Goal: Information Seeking & Learning: Learn about a topic

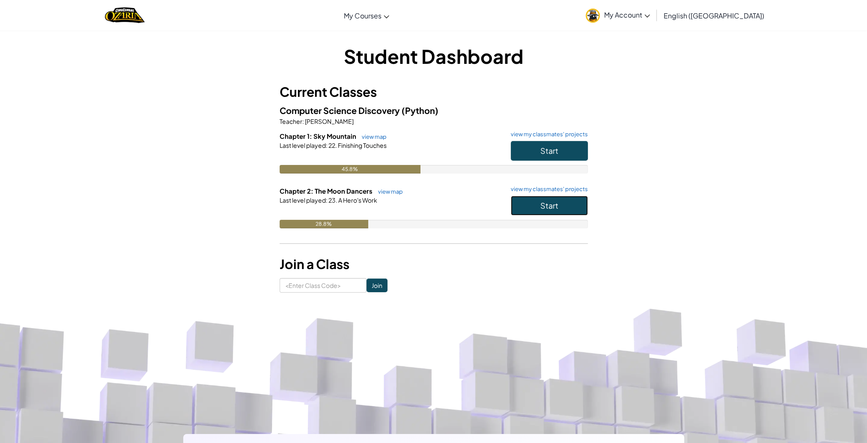
click at [547, 210] on button "Start" at bounding box center [549, 206] width 77 height 20
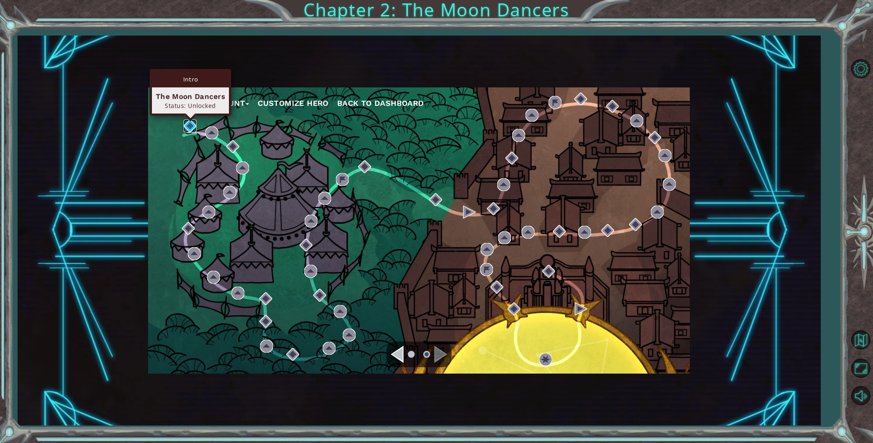
click at [189, 122] on img at bounding box center [190, 125] width 13 height 13
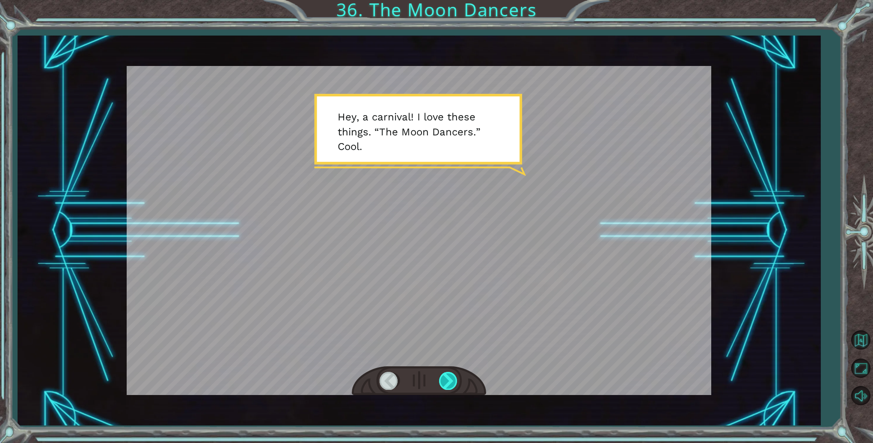
click at [451, 378] on div at bounding box center [448, 381] width 19 height 18
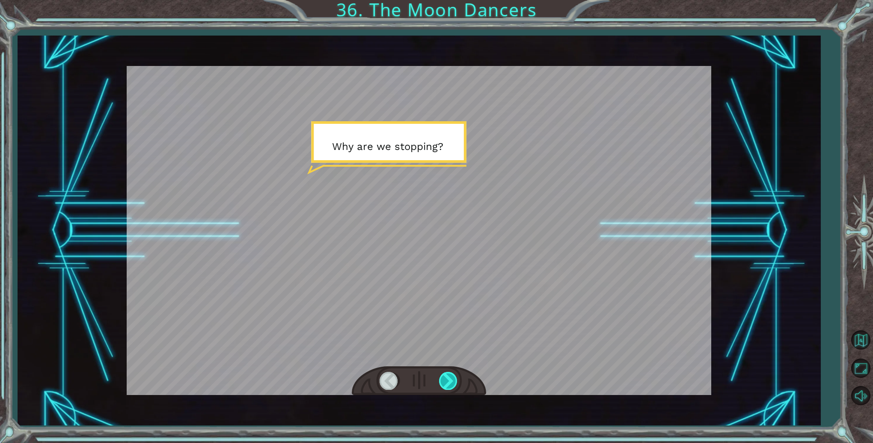
click at [449, 376] on div at bounding box center [448, 381] width 19 height 18
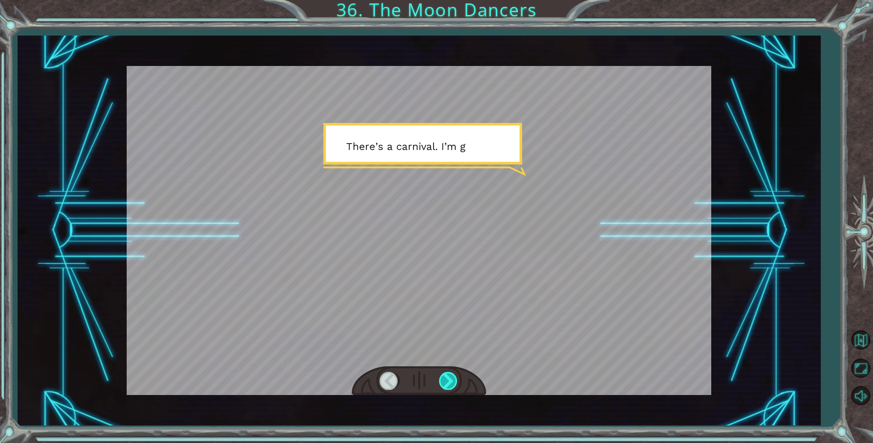
click at [449, 376] on div at bounding box center [448, 381] width 19 height 18
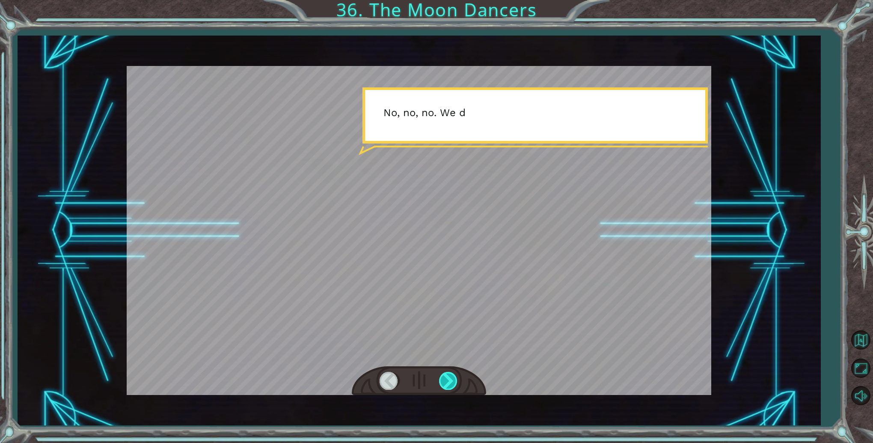
click at [449, 376] on div at bounding box center [448, 381] width 19 height 18
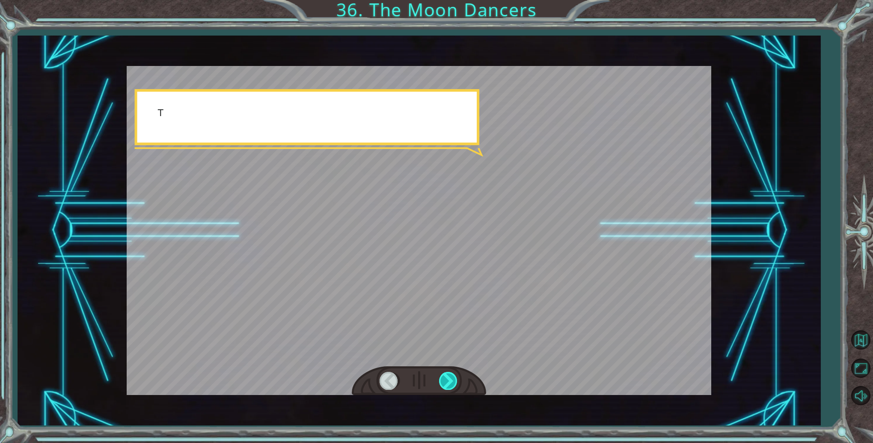
click at [449, 376] on div at bounding box center [448, 381] width 19 height 18
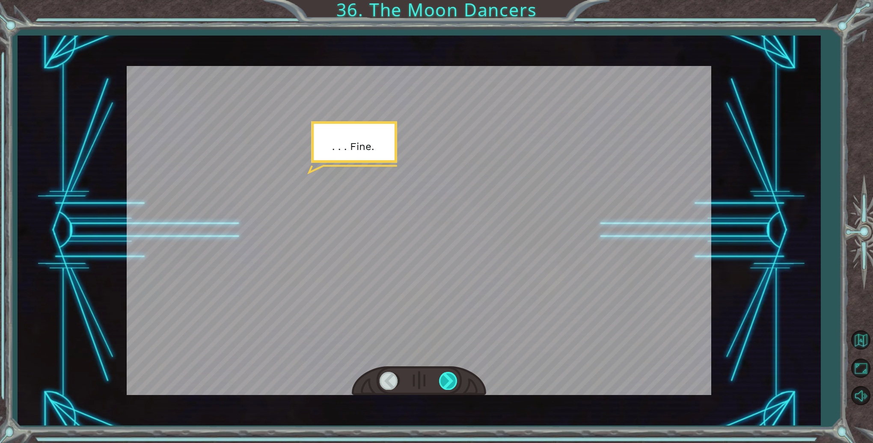
click at [449, 376] on div at bounding box center [448, 381] width 19 height 18
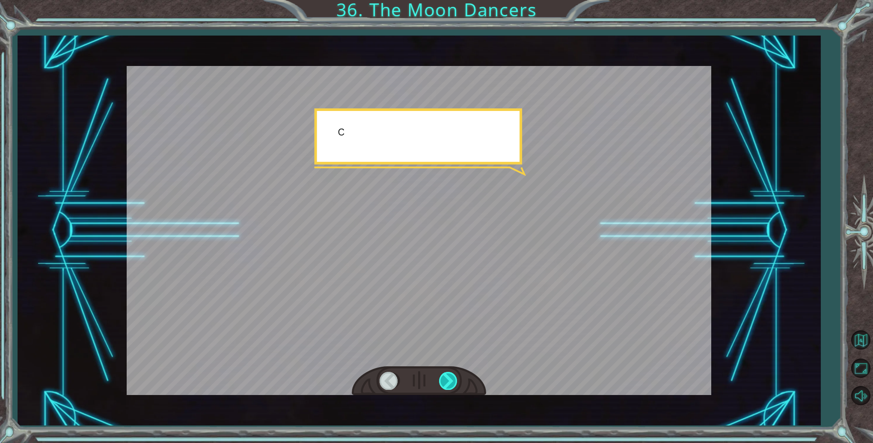
click at [449, 376] on div at bounding box center [448, 381] width 19 height 18
click at [450, 375] on div at bounding box center [448, 381] width 19 height 18
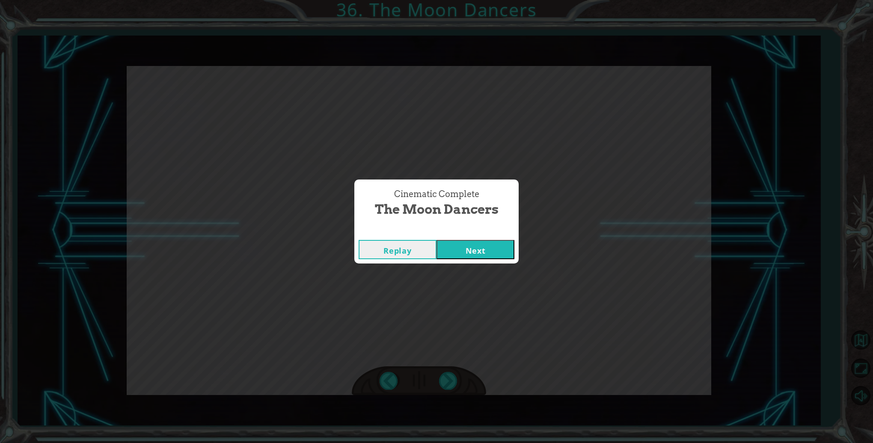
click at [459, 242] on button "Next" at bounding box center [476, 249] width 78 height 19
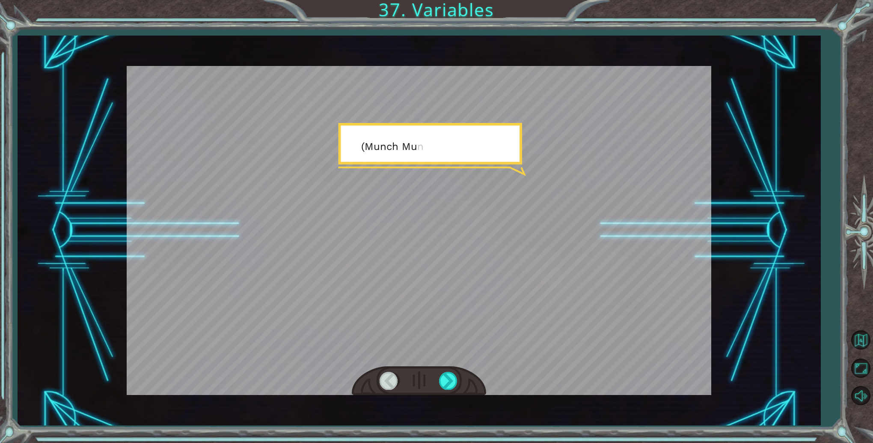
click at [459, 243] on div at bounding box center [419, 230] width 585 height 329
click at [459, 378] on div at bounding box center [419, 381] width 134 height 30
click at [451, 377] on div at bounding box center [448, 381] width 19 height 18
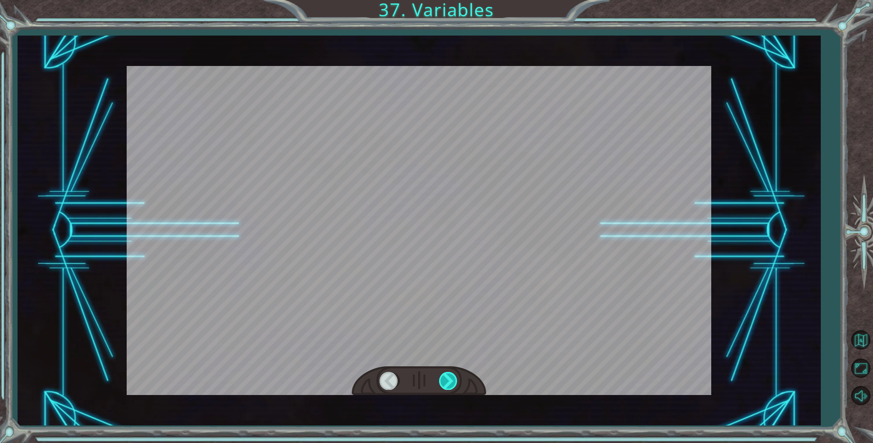
click at [451, 377] on div at bounding box center [448, 381] width 19 height 18
click at [450, 377] on div at bounding box center [448, 381] width 19 height 18
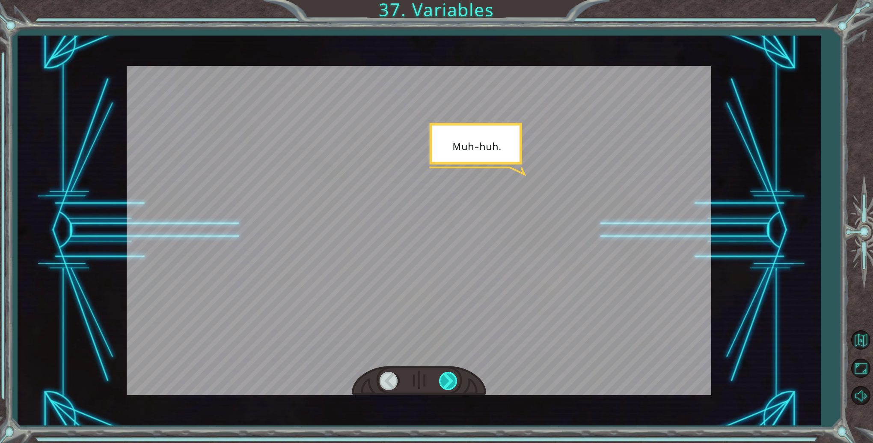
click at [450, 377] on div at bounding box center [448, 381] width 19 height 18
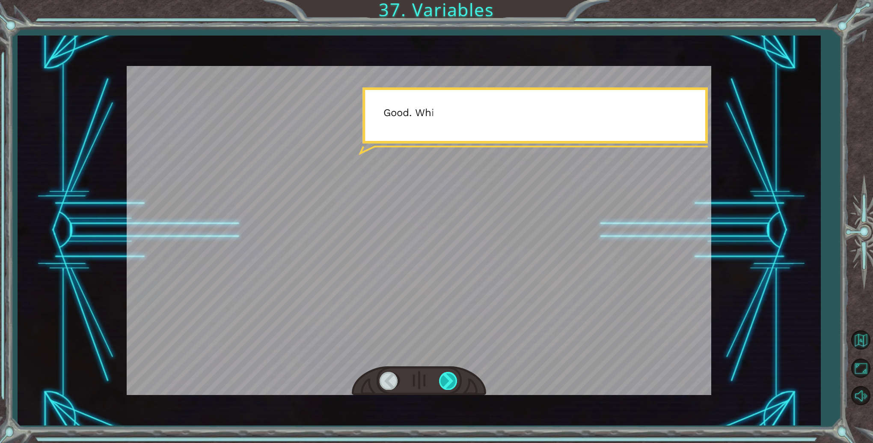
click at [450, 377] on div at bounding box center [448, 381] width 19 height 18
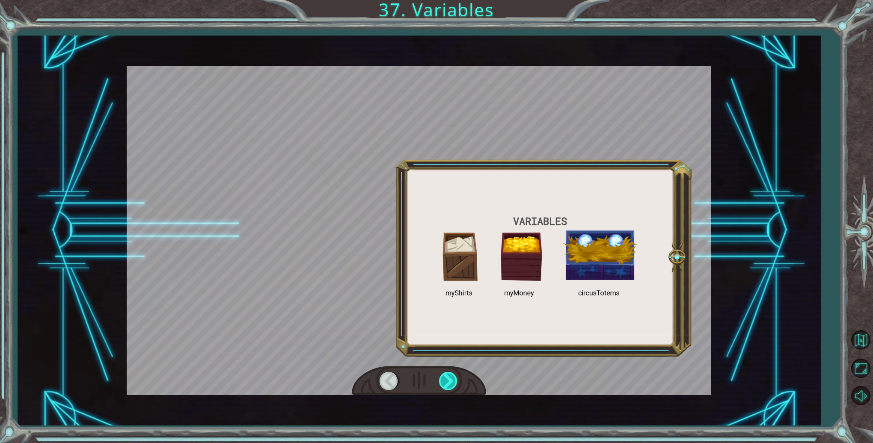
click at [450, 377] on div at bounding box center [448, 381] width 19 height 18
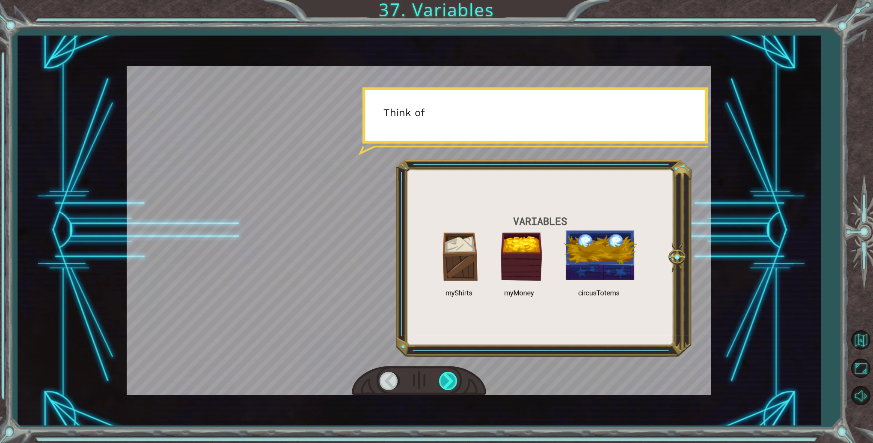
click at [450, 377] on div at bounding box center [448, 381] width 19 height 18
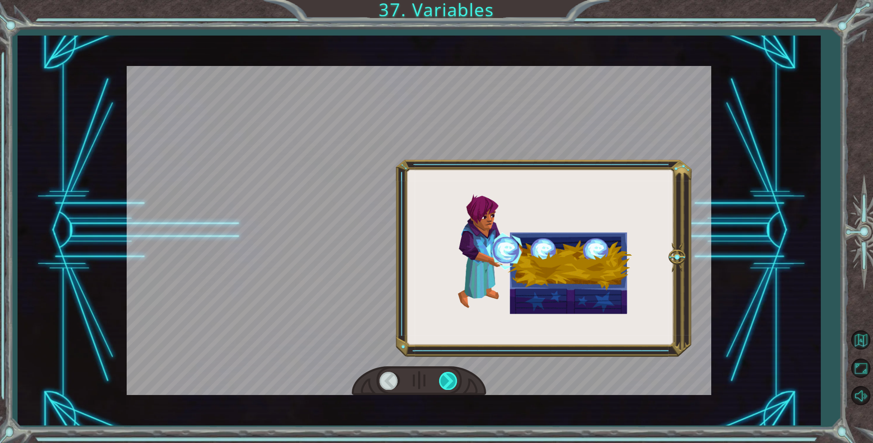
click at [450, 377] on div at bounding box center [448, 381] width 19 height 18
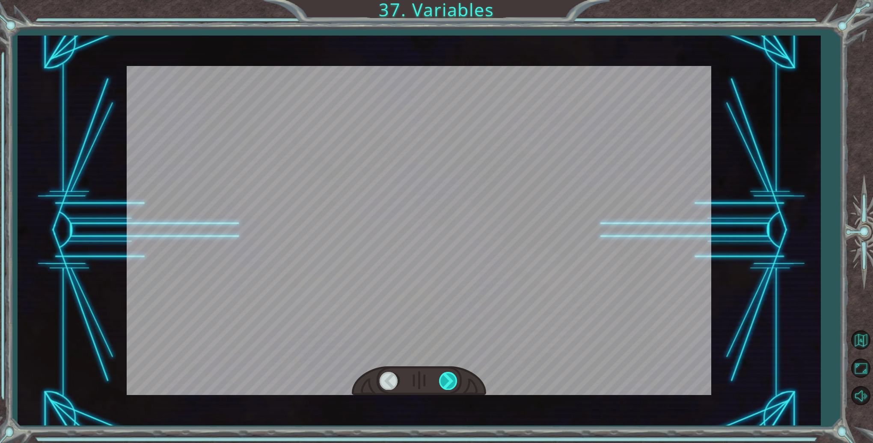
click at [450, 377] on div at bounding box center [448, 381] width 19 height 18
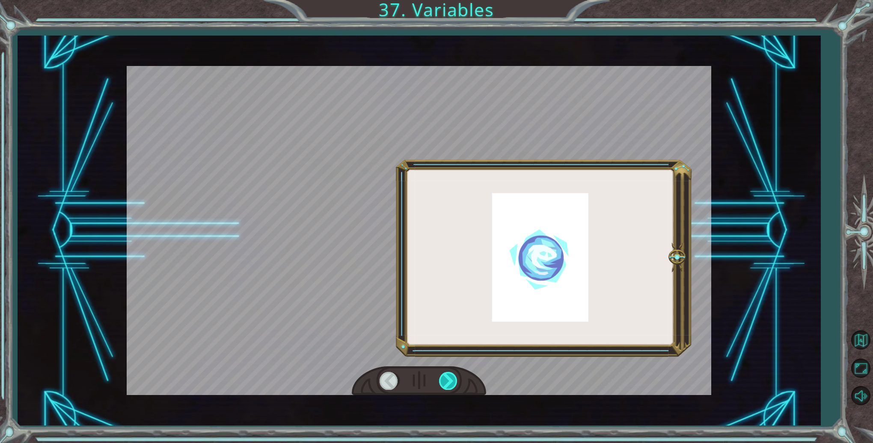
click at [450, 377] on div at bounding box center [448, 381] width 19 height 18
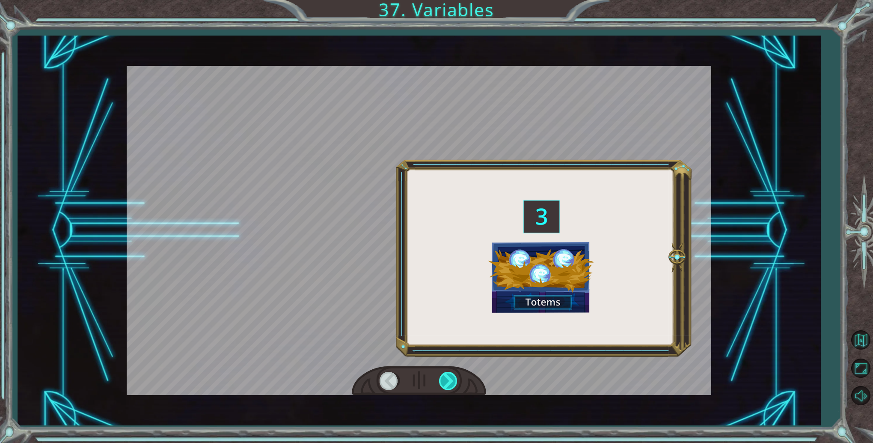
click at [450, 377] on div at bounding box center [448, 381] width 19 height 18
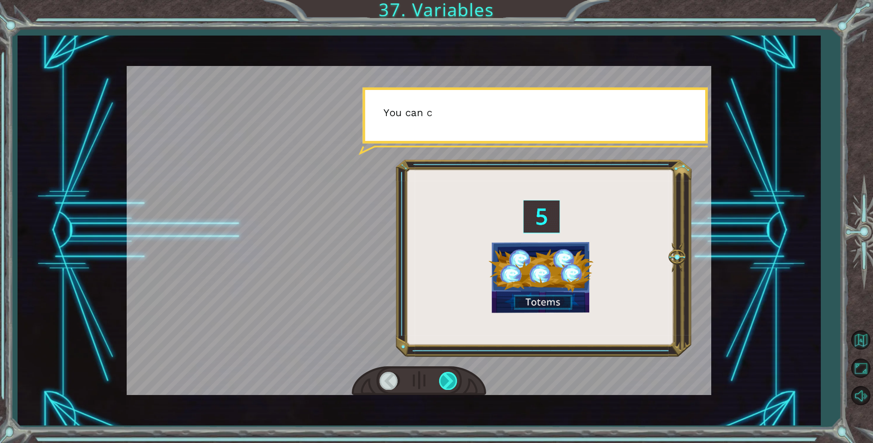
click at [450, 377] on div at bounding box center [448, 381] width 19 height 18
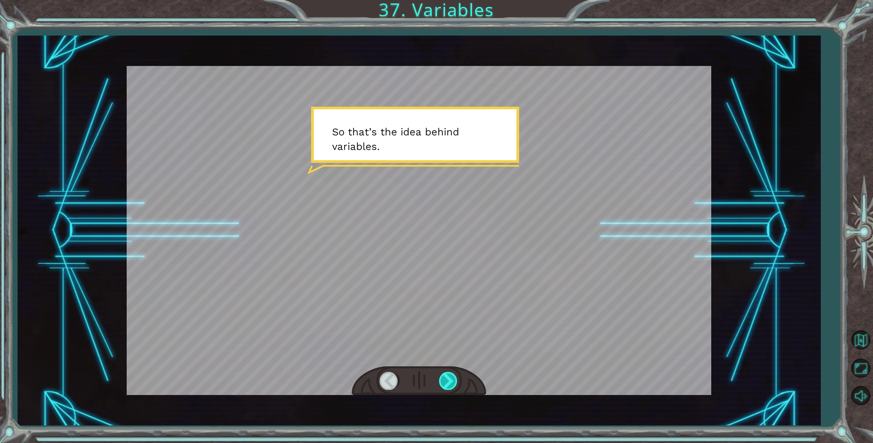
click at [450, 377] on div at bounding box center [448, 381] width 19 height 18
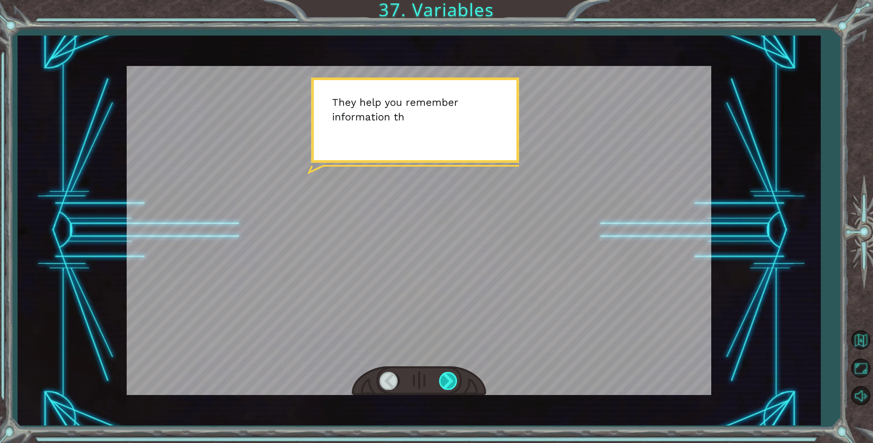
click at [450, 376] on div at bounding box center [448, 381] width 19 height 18
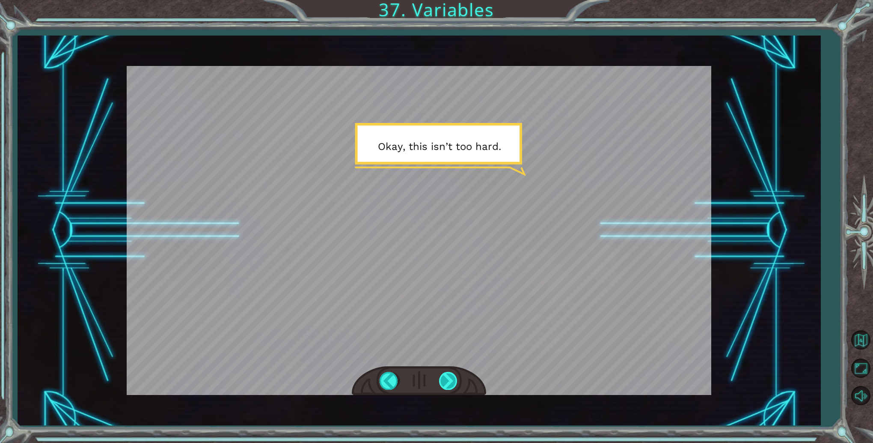
click at [450, 376] on div at bounding box center [448, 381] width 19 height 18
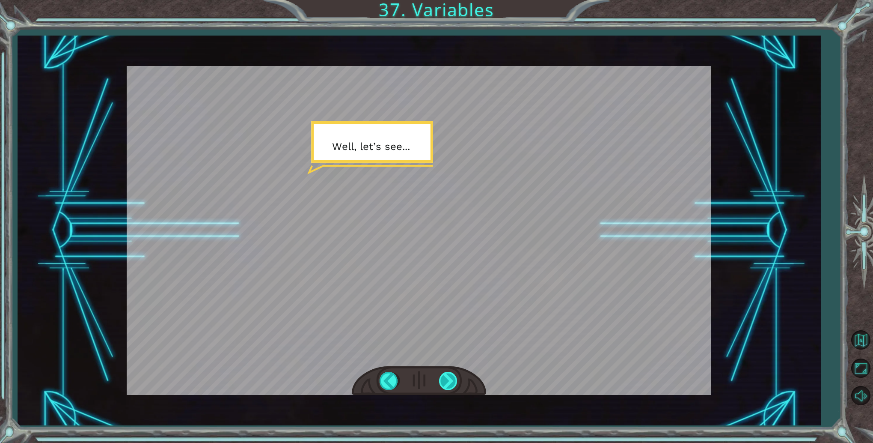
click at [450, 376] on div at bounding box center [448, 381] width 19 height 18
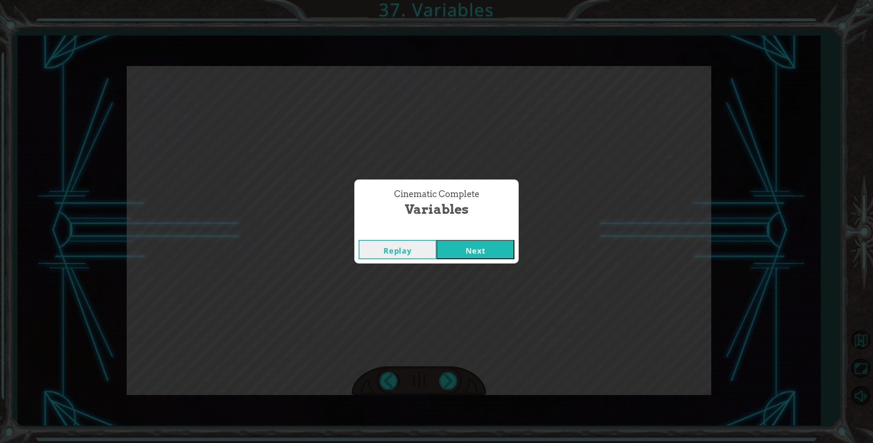
click at [468, 253] on button "Next" at bounding box center [476, 249] width 78 height 19
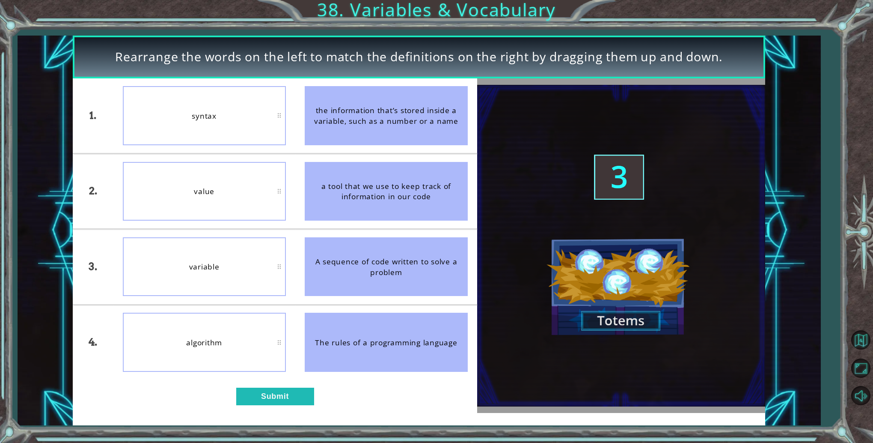
drag, startPoint x: 403, startPoint y: 102, endPoint x: 332, endPoint y: 124, distance: 74.5
click at [332, 124] on div "the information that’s stored inside a variable, such as a number or a name" at bounding box center [386, 115] width 163 height 59
click at [256, 390] on button "Submit" at bounding box center [275, 396] width 78 height 18
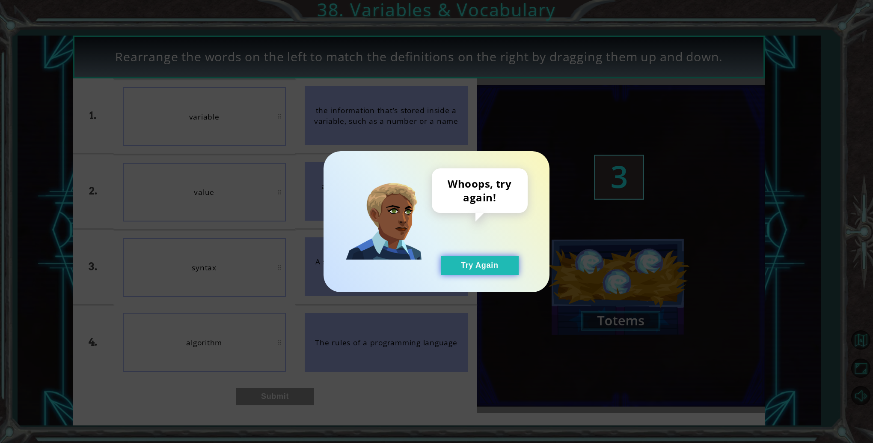
click at [505, 257] on button "Try Again" at bounding box center [480, 265] width 78 height 19
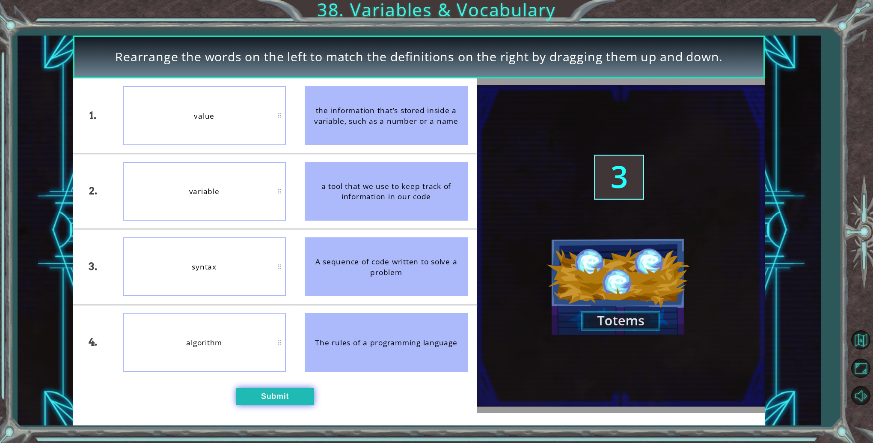
drag, startPoint x: 293, startPoint y: 395, endPoint x: 279, endPoint y: 393, distance: 14.3
click at [279, 393] on button "Submit" at bounding box center [275, 396] width 78 height 18
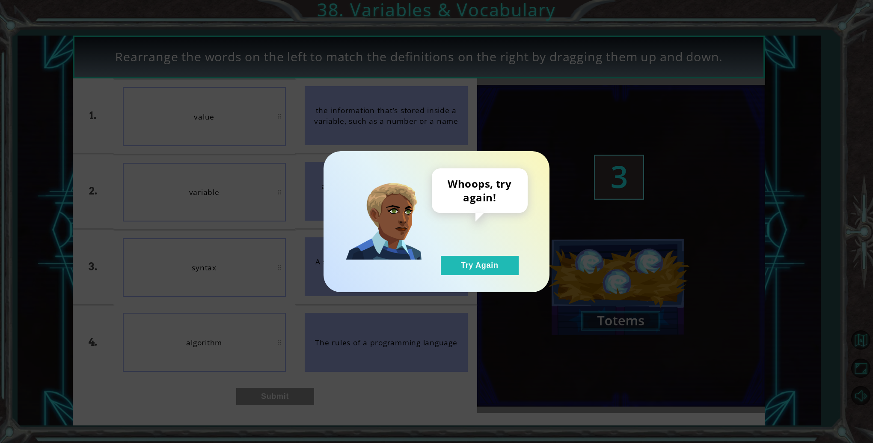
click at [279, 393] on div "Whoops, try again! Try Again" at bounding box center [436, 221] width 873 height 443
click at [464, 270] on button "Try Again" at bounding box center [480, 265] width 78 height 19
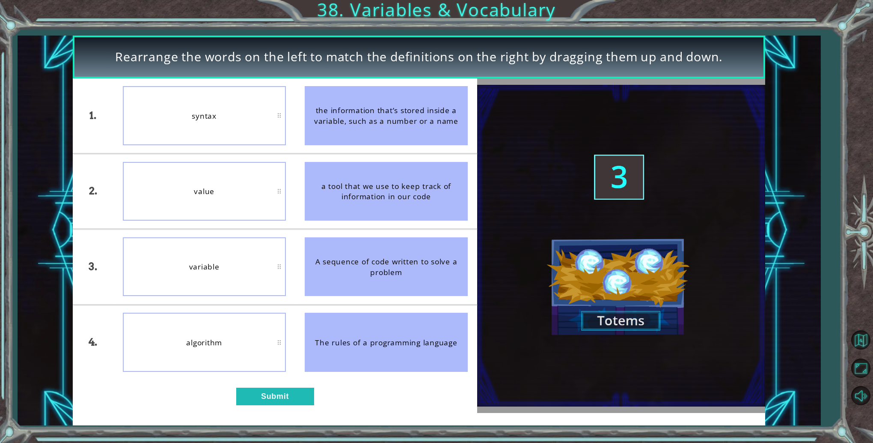
click at [168, 123] on div "syntax" at bounding box center [204, 115] width 163 height 59
click at [282, 393] on button "Submit" at bounding box center [275, 396] width 78 height 18
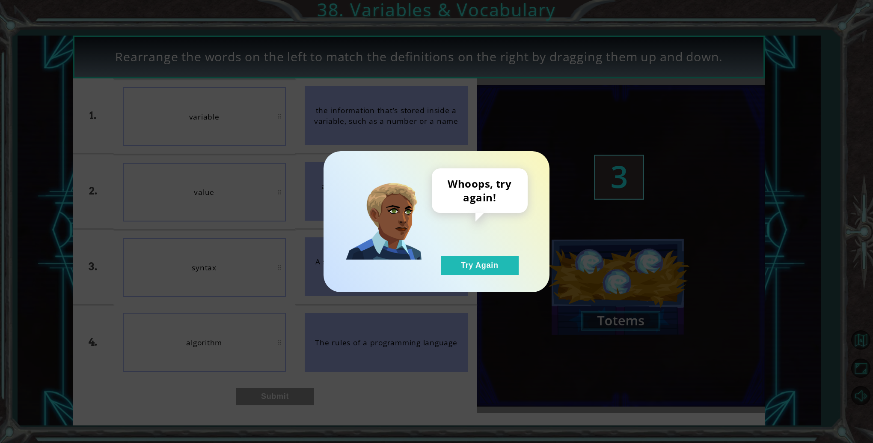
click at [228, 200] on div "Whoops, try again! Try Again" at bounding box center [436, 221] width 873 height 443
click at [452, 265] on button "Try Again" at bounding box center [480, 265] width 78 height 19
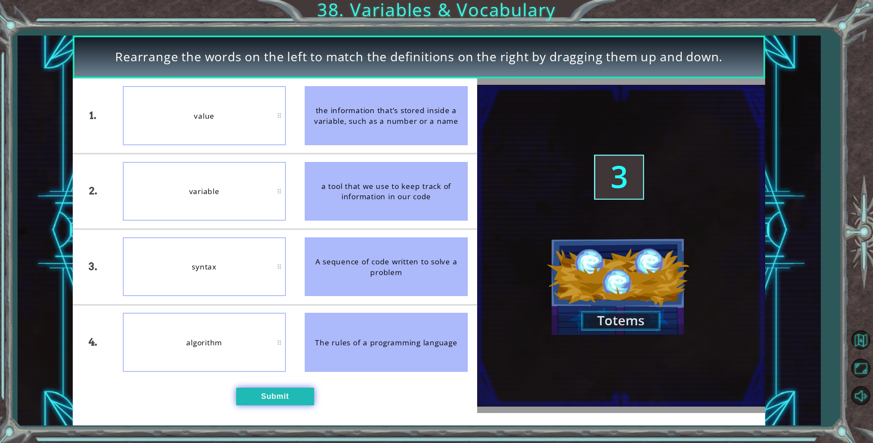
click at [269, 392] on button "Submit" at bounding box center [275, 396] width 78 height 18
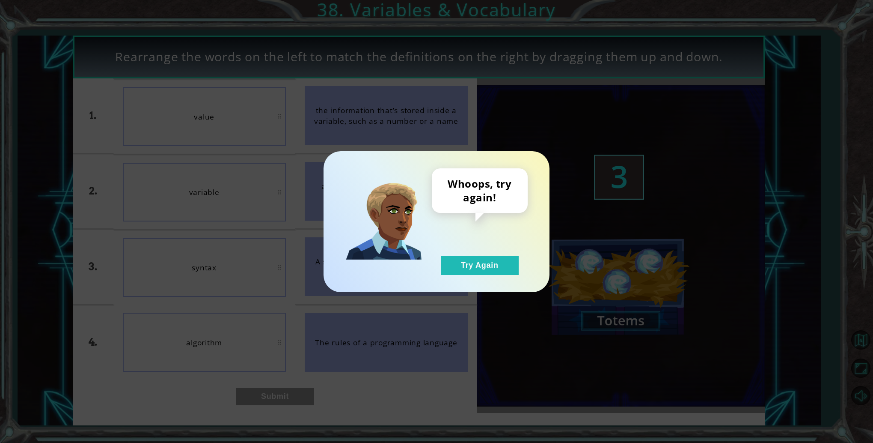
click at [453, 277] on div "Whoops, try again! Try Again" at bounding box center [437, 221] width 226 height 141
click at [476, 263] on button "Try Again" at bounding box center [480, 265] width 78 height 19
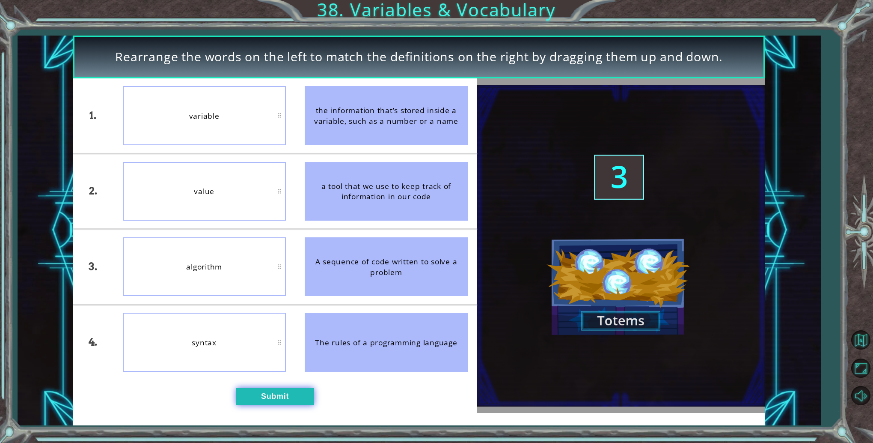
click at [291, 396] on button "Submit" at bounding box center [275, 396] width 78 height 18
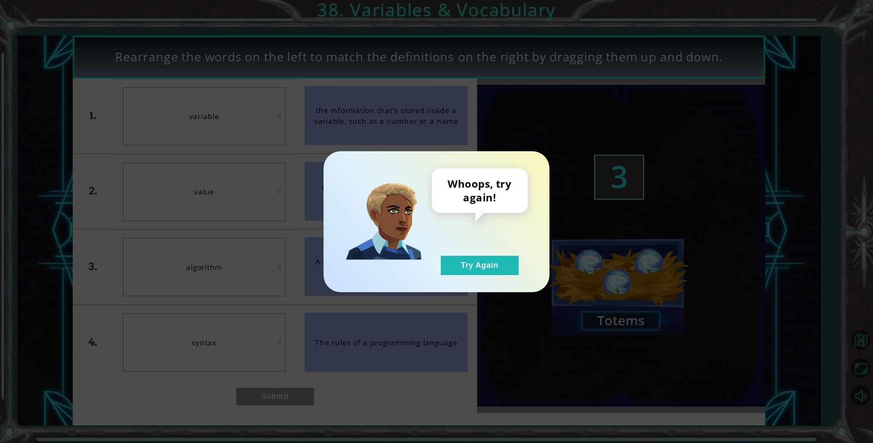
click at [458, 278] on div "Whoops, try again! Try Again" at bounding box center [437, 221] width 226 height 141
click at [461, 272] on button "Try Again" at bounding box center [480, 265] width 78 height 19
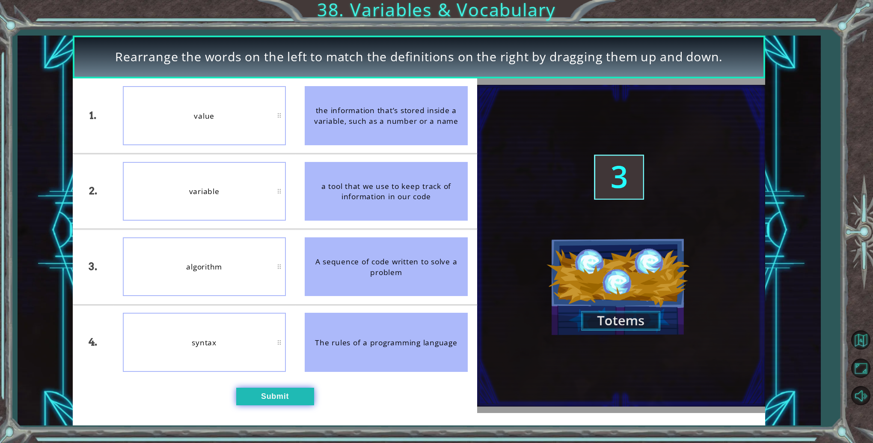
click at [279, 399] on button "Submit" at bounding box center [275, 396] width 78 height 18
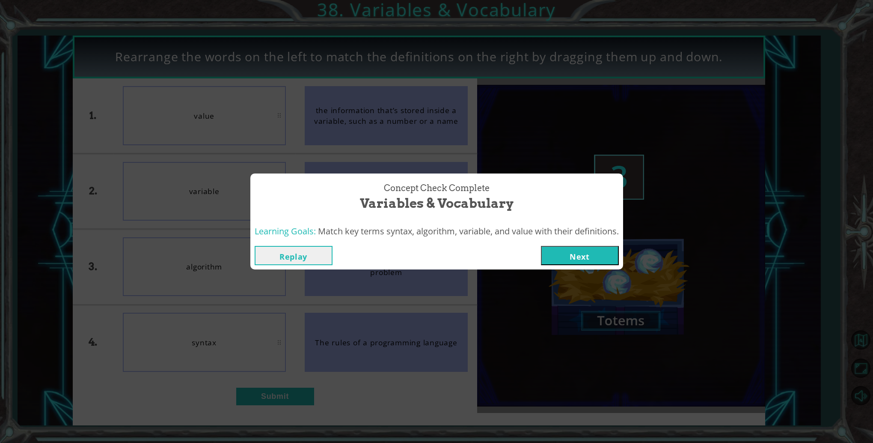
click at [547, 260] on button "Next" at bounding box center [580, 255] width 78 height 19
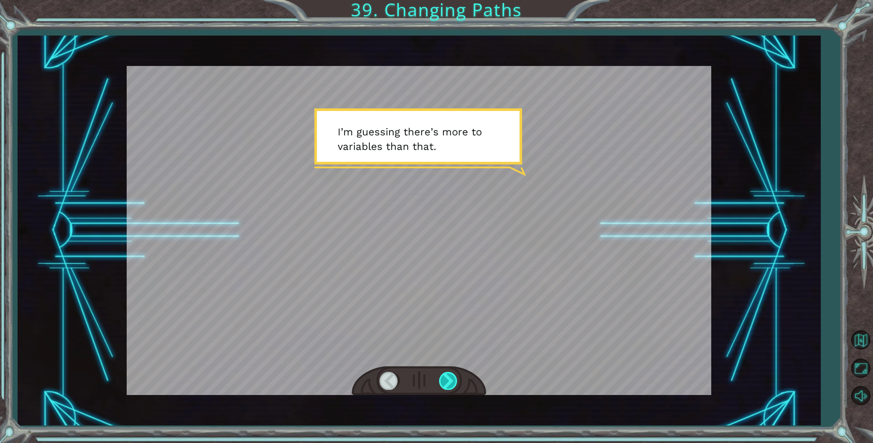
click at [441, 378] on div at bounding box center [448, 381] width 19 height 18
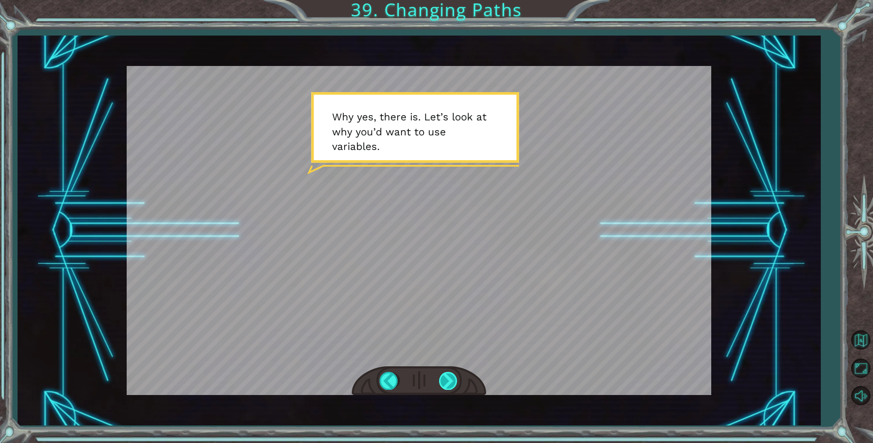
click at [441, 378] on div at bounding box center [448, 381] width 19 height 18
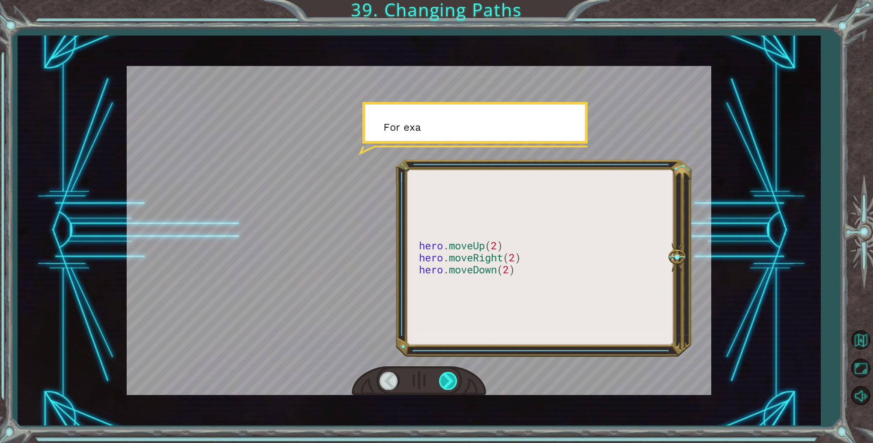
click at [441, 378] on div at bounding box center [448, 381] width 19 height 18
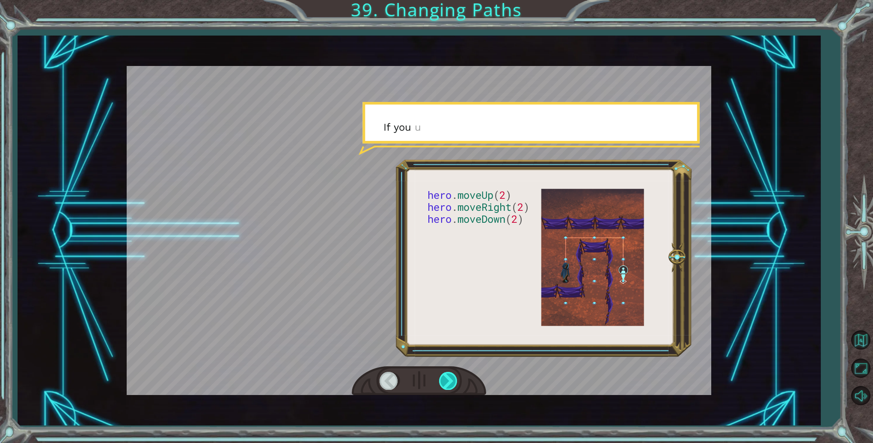
click at [441, 378] on div at bounding box center [448, 381] width 19 height 18
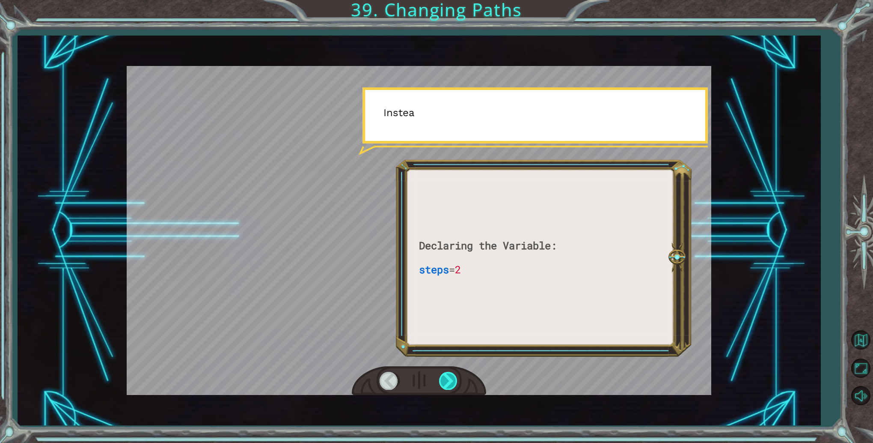
click at [441, 378] on div at bounding box center [448, 381] width 19 height 18
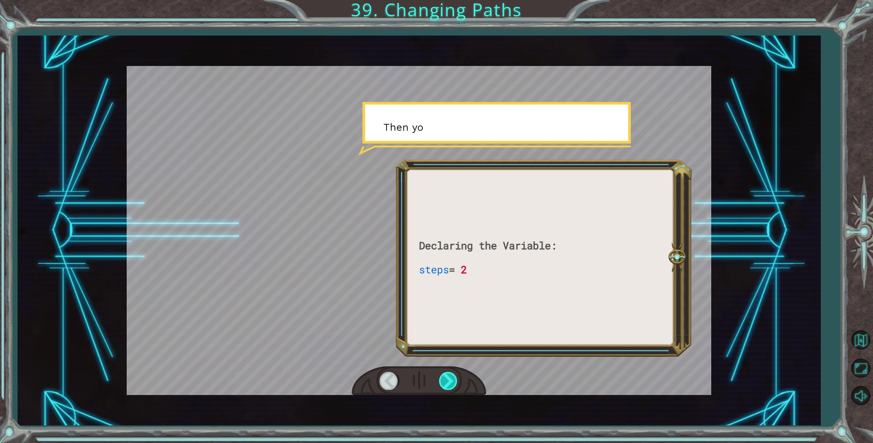
click at [441, 378] on div at bounding box center [448, 381] width 19 height 18
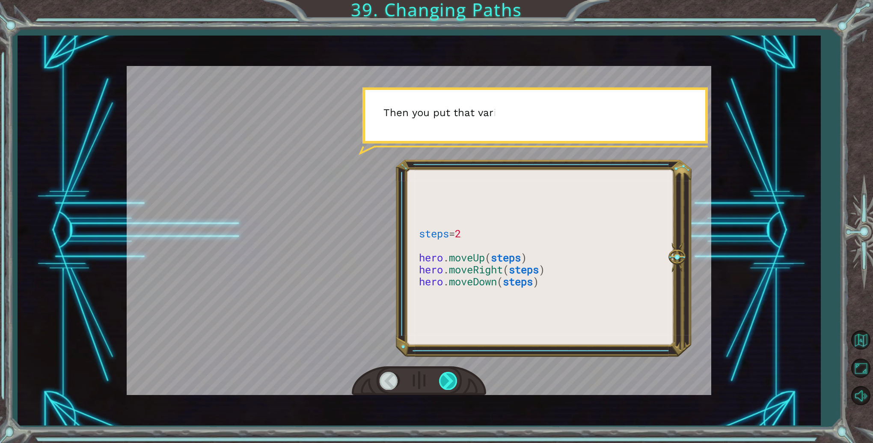
click at [441, 378] on div at bounding box center [448, 381] width 19 height 18
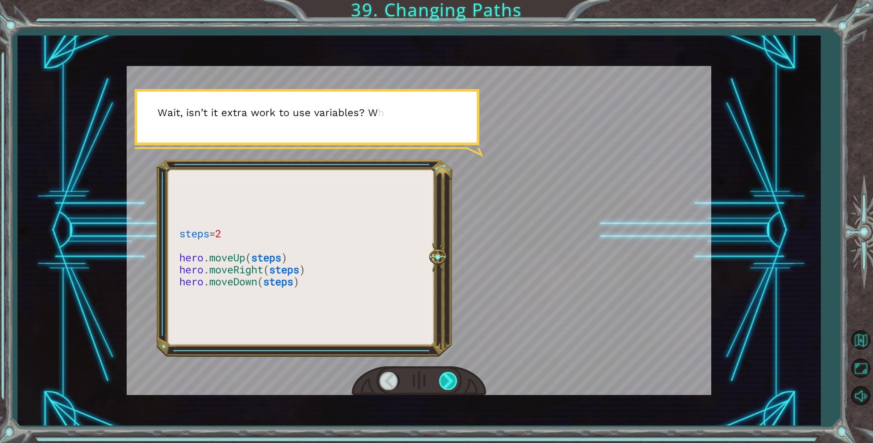
click at [441, 378] on div at bounding box center [448, 381] width 19 height 18
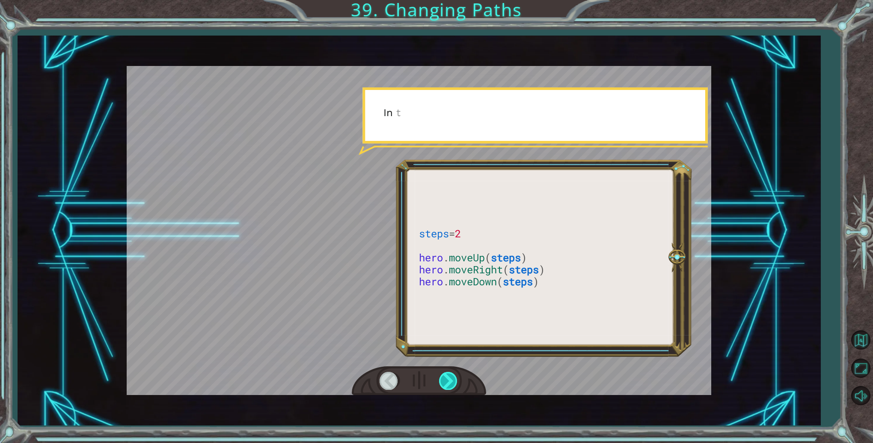
click at [441, 378] on div at bounding box center [448, 381] width 19 height 18
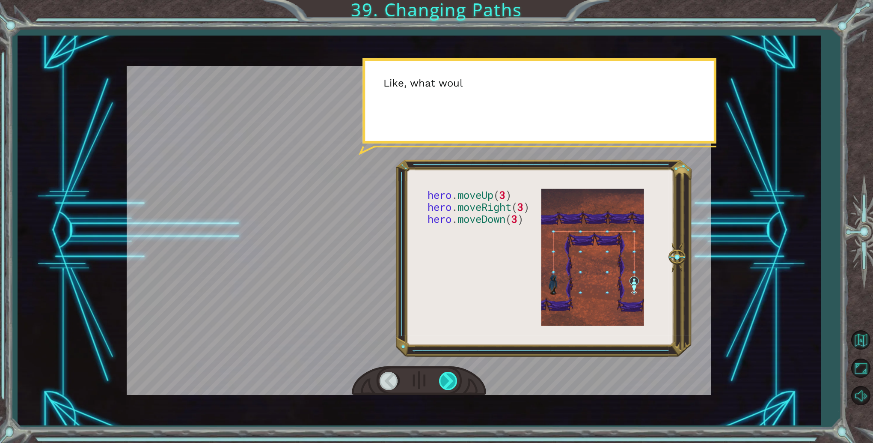
click at [441, 378] on div at bounding box center [448, 381] width 19 height 18
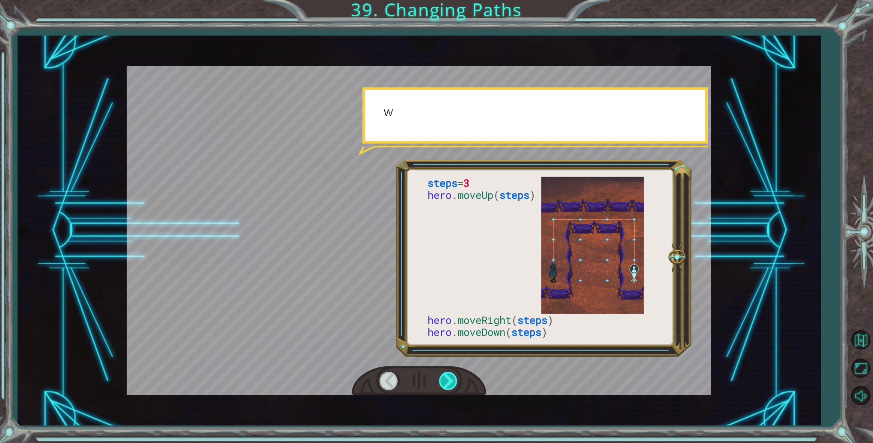
click at [441, 378] on div at bounding box center [448, 381] width 19 height 18
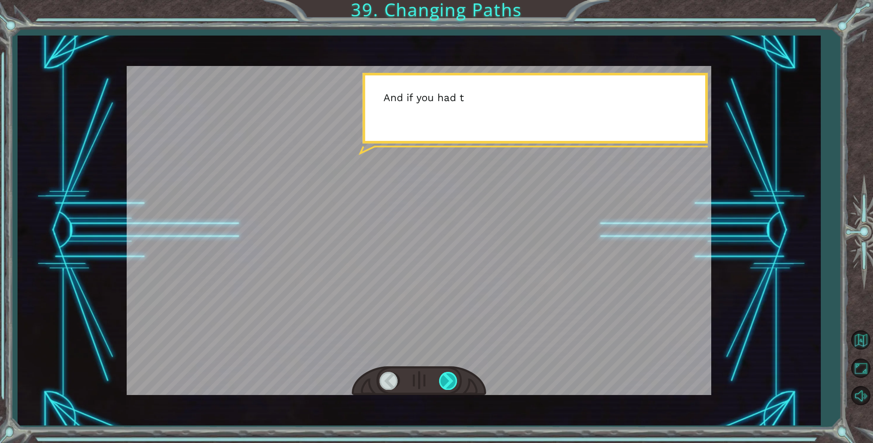
click at [441, 378] on div at bounding box center [448, 381] width 19 height 18
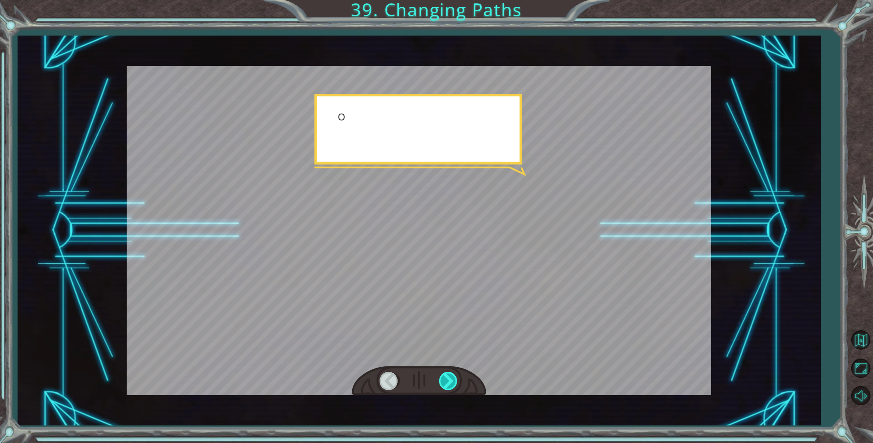
click at [441, 378] on div at bounding box center [448, 381] width 19 height 18
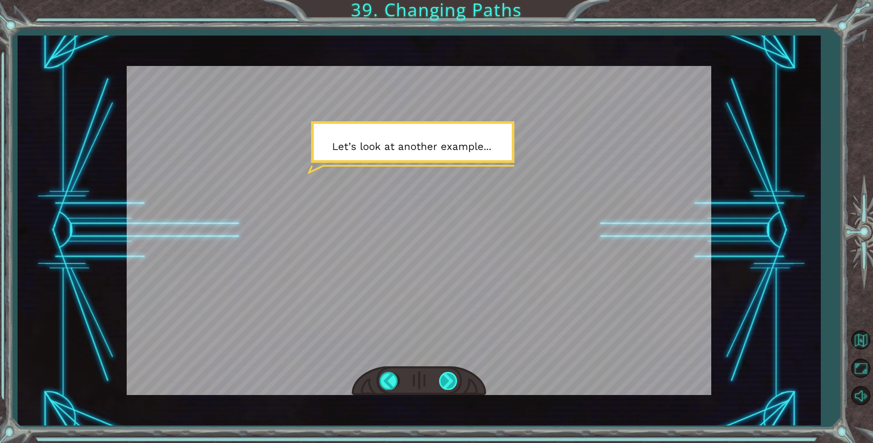
click at [444, 381] on div at bounding box center [448, 381] width 19 height 18
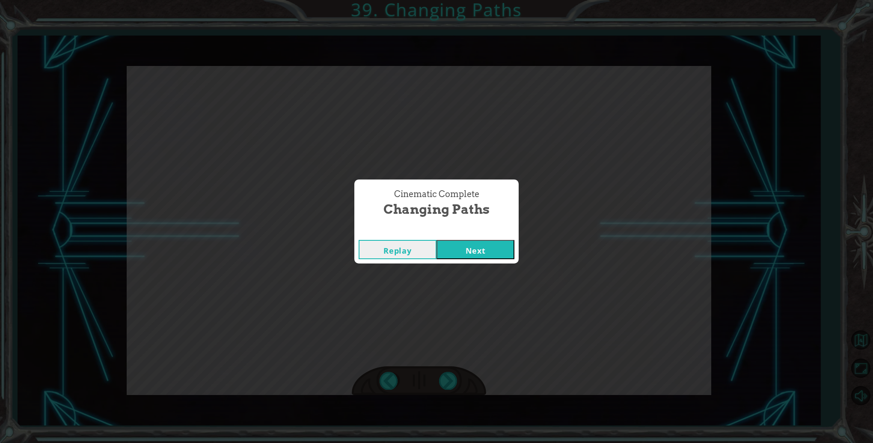
click at [445, 382] on div "Cinematic Complete Changing Paths Replay Next" at bounding box center [436, 221] width 873 height 443
click at [445, 383] on div "Cinematic Complete Changing Paths Replay Next" at bounding box center [436, 221] width 873 height 443
drag, startPoint x: 445, startPoint y: 383, endPoint x: 489, endPoint y: 256, distance: 133.5
click at [489, 256] on button "Next" at bounding box center [476, 249] width 78 height 19
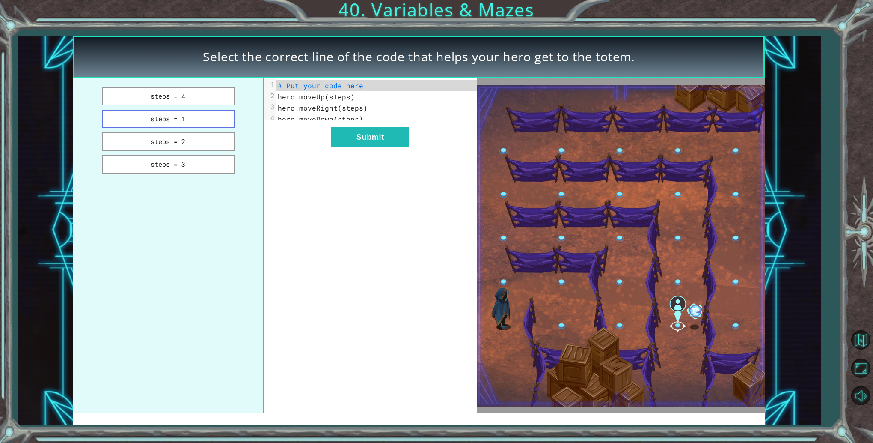
click at [223, 114] on button "steps = 1" at bounding box center [168, 119] width 133 height 18
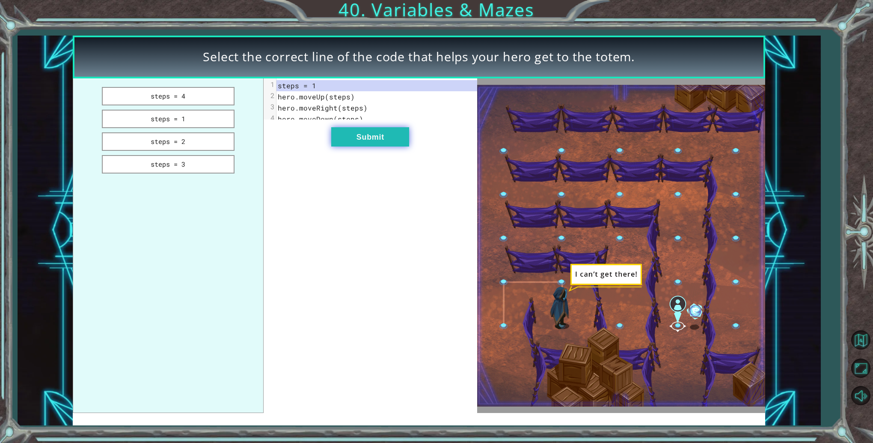
click at [353, 146] on button "Submit" at bounding box center [370, 136] width 78 height 19
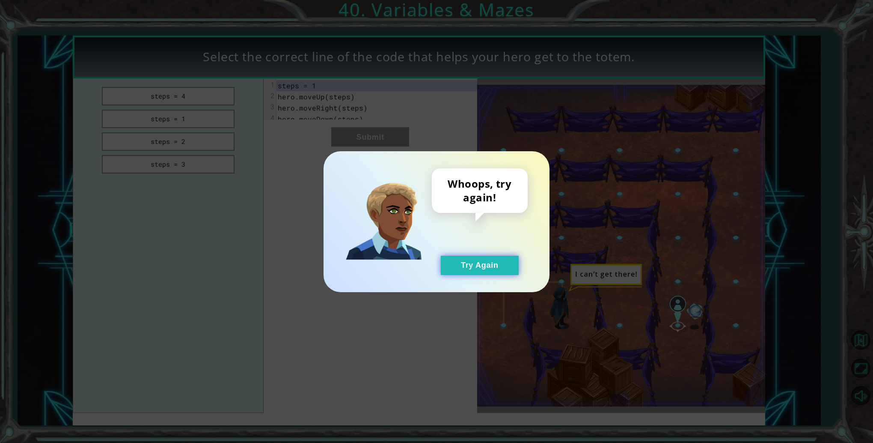
click at [476, 265] on button "Try Again" at bounding box center [480, 265] width 78 height 19
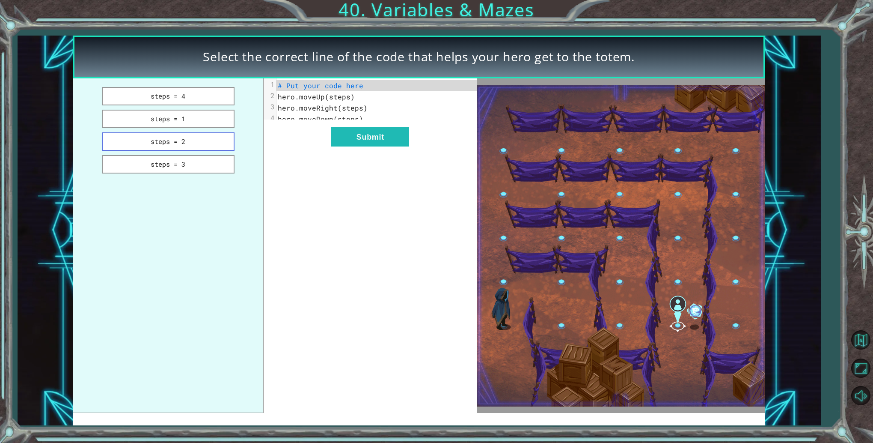
click at [203, 133] on button "steps = 2" at bounding box center [168, 141] width 133 height 18
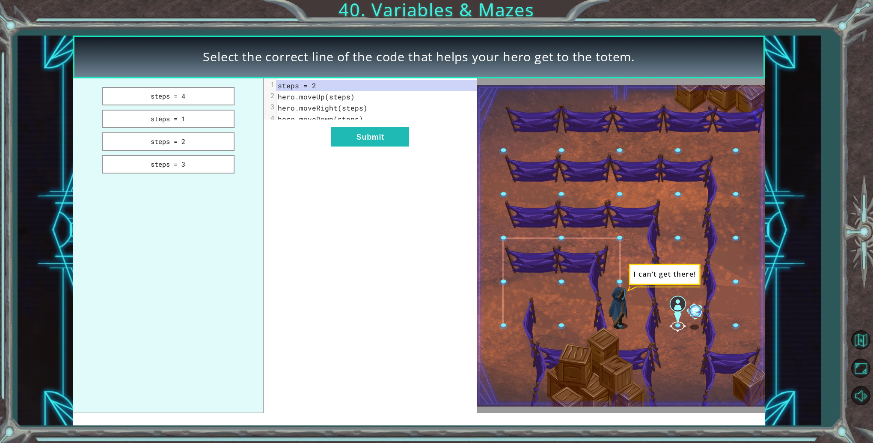
click at [365, 131] on div "xxxxxxxxxx 4 1 steps = 2 2 hero.moveUp(steps) 3 hero.moveRight(steps) 4 hero.mo…" at bounding box center [371, 245] width 214 height 335
click at [366, 134] on button "Submit" at bounding box center [370, 136] width 78 height 19
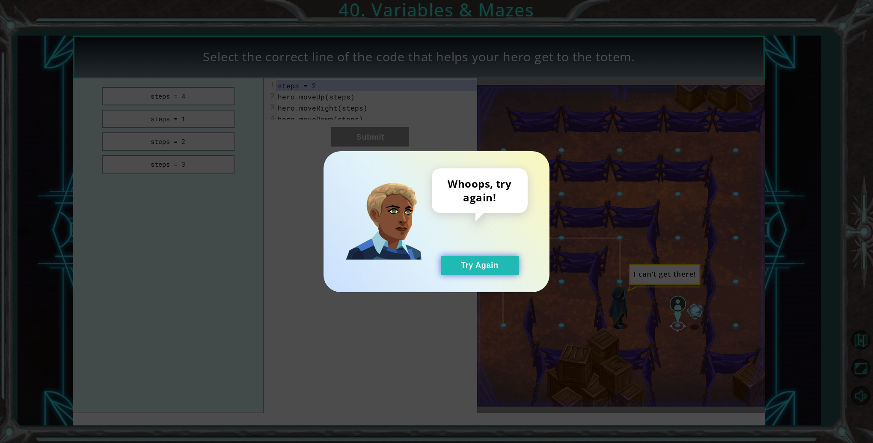
click at [473, 271] on button "Try Again" at bounding box center [480, 265] width 78 height 19
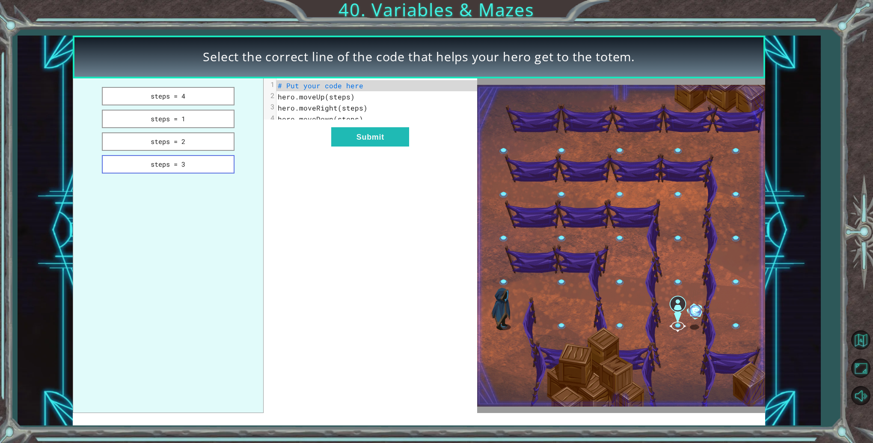
click at [225, 156] on button "steps = 3" at bounding box center [168, 164] width 133 height 18
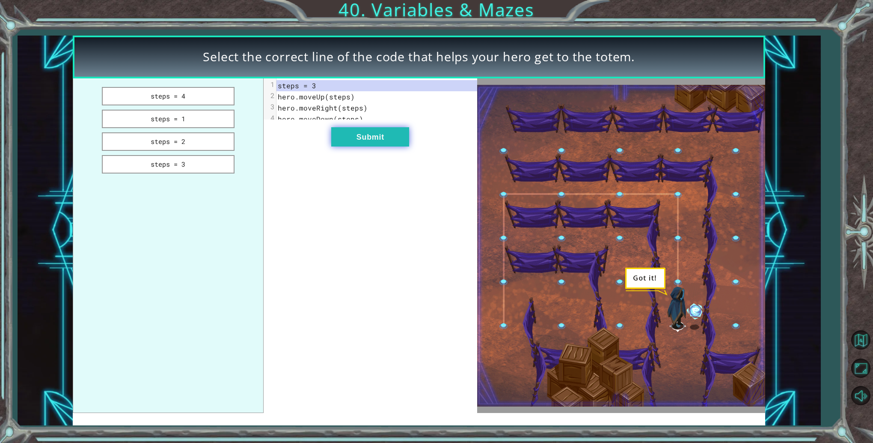
click at [333, 138] on button "Submit" at bounding box center [370, 136] width 78 height 19
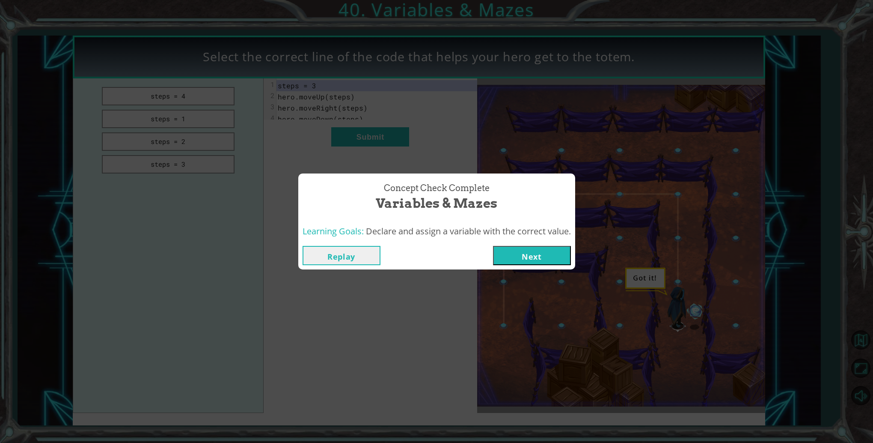
drag, startPoint x: 507, startPoint y: 257, endPoint x: 502, endPoint y: 250, distance: 8.8
click at [507, 257] on button "Next" at bounding box center [532, 255] width 78 height 19
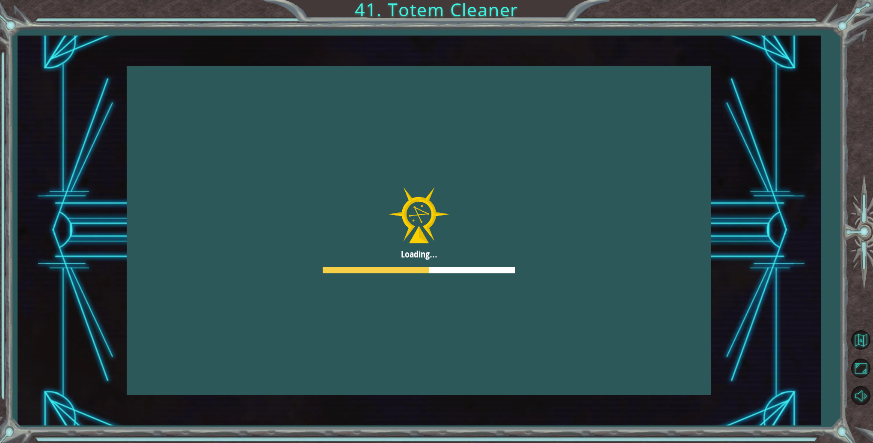
click at [501, 246] on button "Next" at bounding box center [532, 255] width 78 height 19
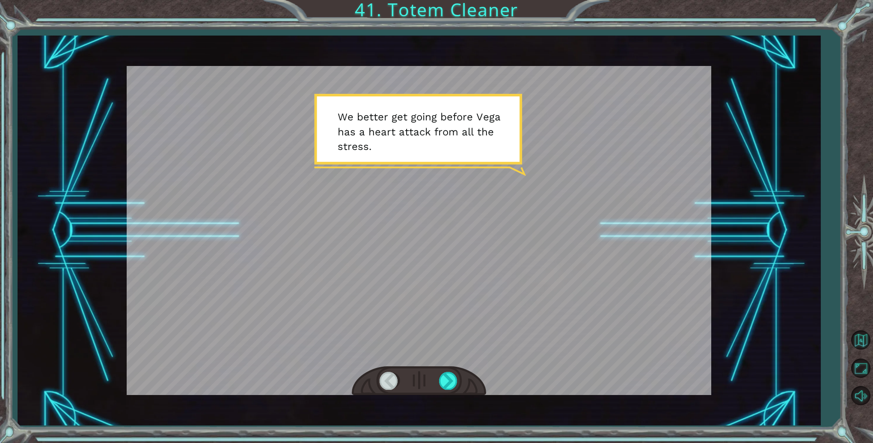
click at [446, 259] on div at bounding box center [419, 230] width 585 height 329
click at [444, 373] on div at bounding box center [448, 381] width 19 height 18
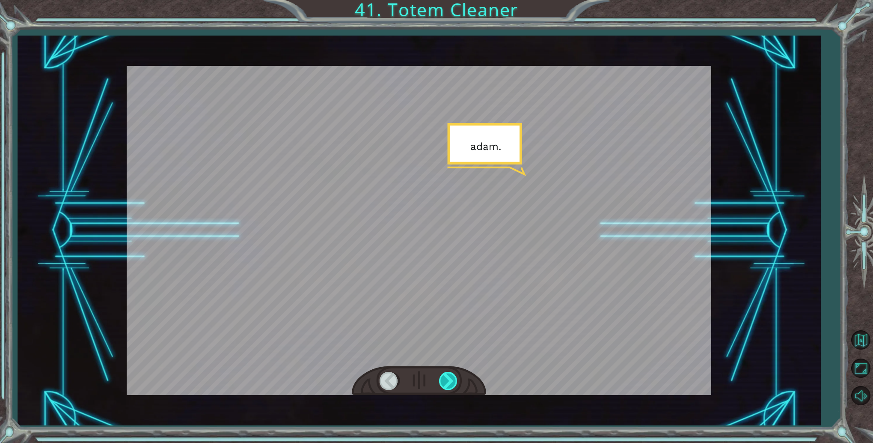
click at [444, 373] on div at bounding box center [448, 381] width 19 height 18
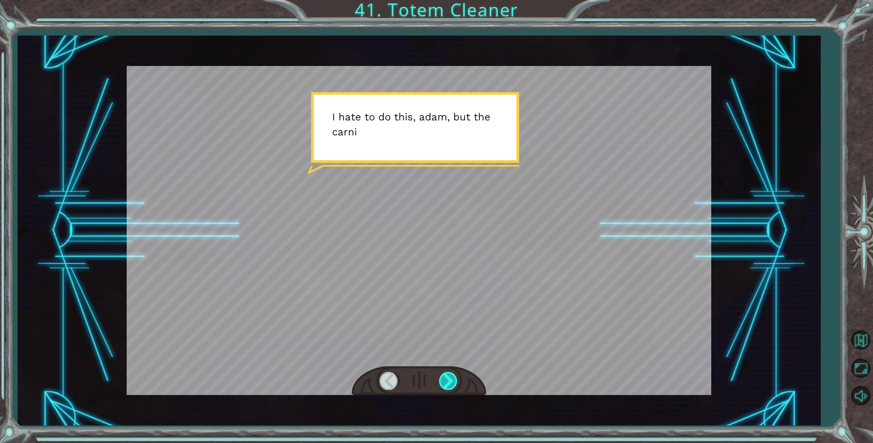
click at [444, 373] on div at bounding box center [448, 381] width 19 height 18
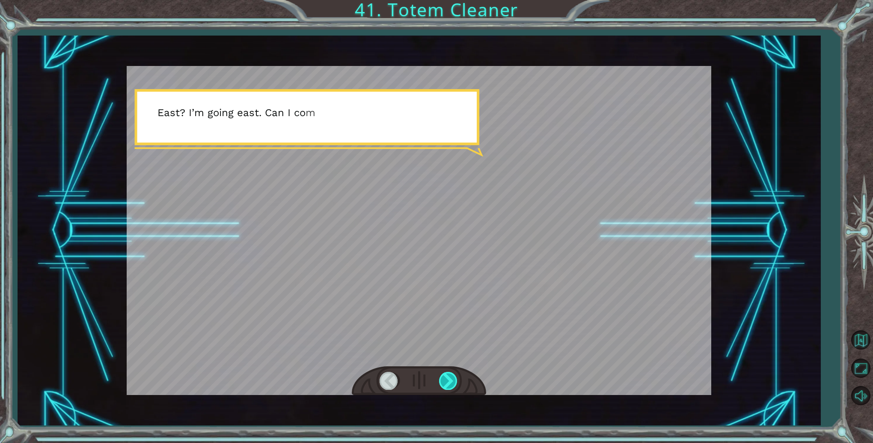
click at [445, 373] on div at bounding box center [448, 381] width 19 height 18
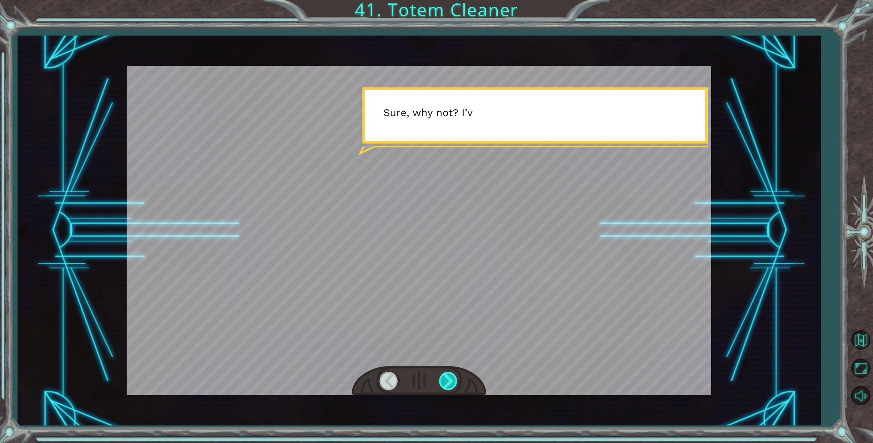
click at [445, 373] on div at bounding box center [448, 381] width 19 height 18
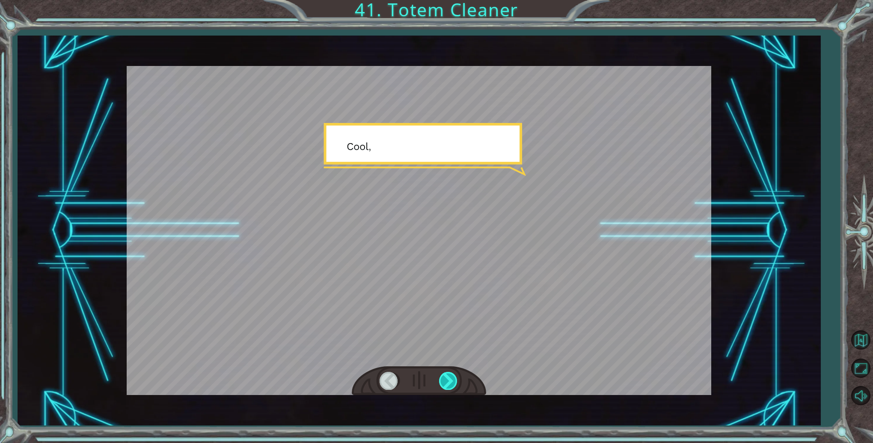
click at [445, 373] on div at bounding box center [448, 381] width 19 height 18
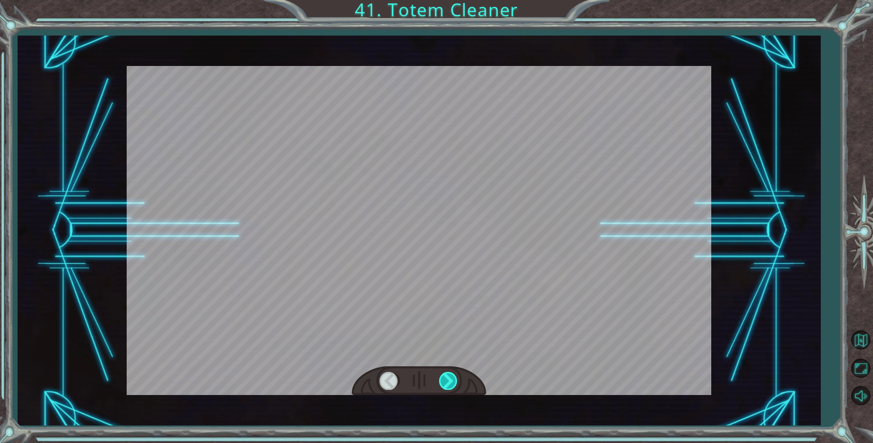
click at [445, 373] on div at bounding box center [448, 381] width 19 height 18
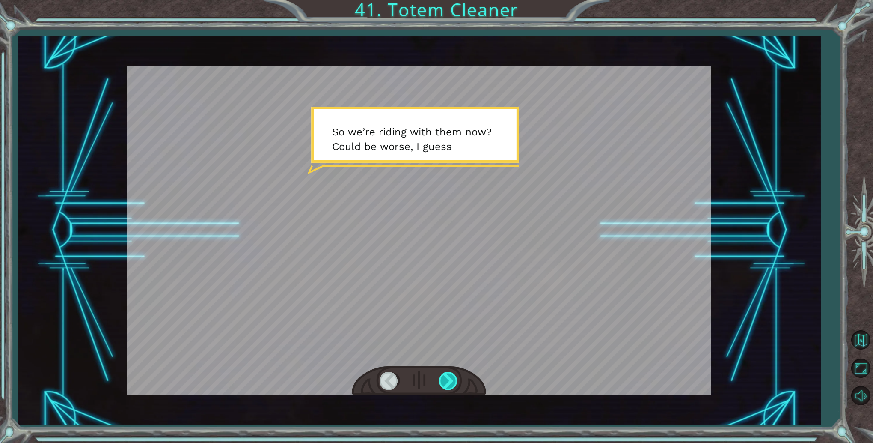
click at [445, 373] on div at bounding box center [448, 381] width 19 height 18
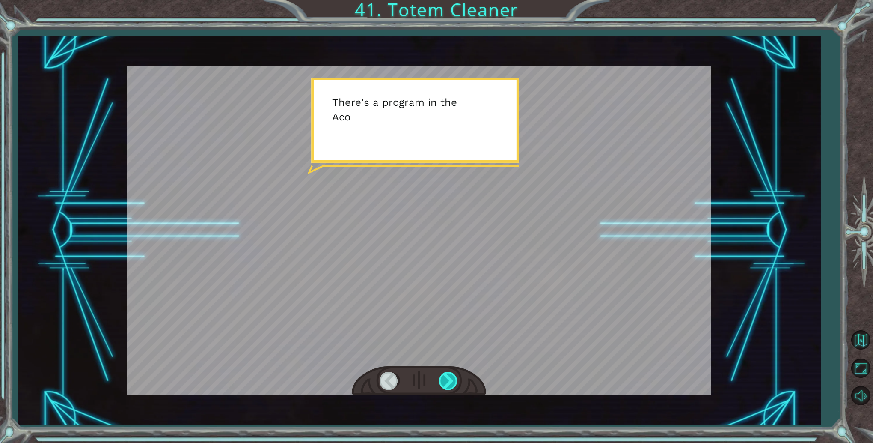
click at [446, 373] on div at bounding box center [448, 381] width 19 height 18
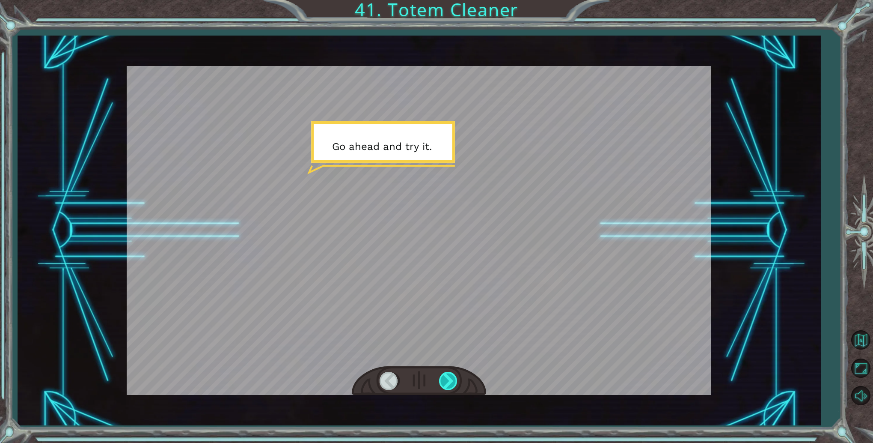
click at [446, 373] on div at bounding box center [448, 381] width 19 height 18
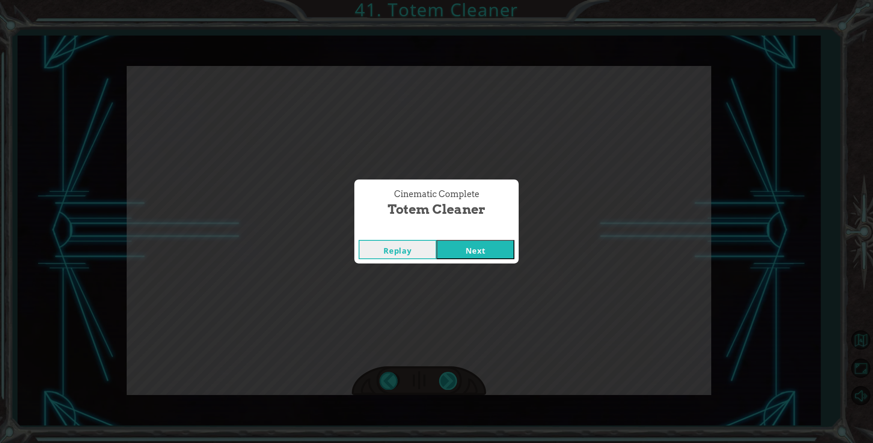
click at [446, 373] on div "Cinematic Complete Totem Cleaner Replay Next" at bounding box center [436, 221] width 873 height 443
click at [445, 250] on button "Next" at bounding box center [476, 249] width 78 height 19
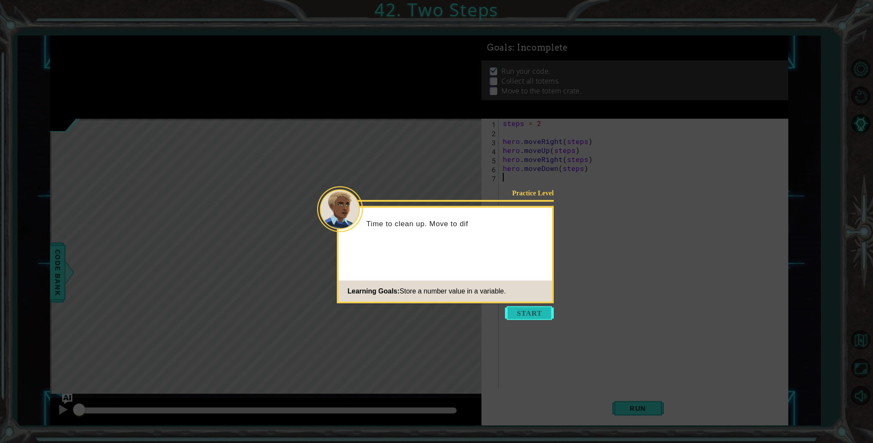
click at [519, 316] on button "Start" at bounding box center [529, 313] width 49 height 14
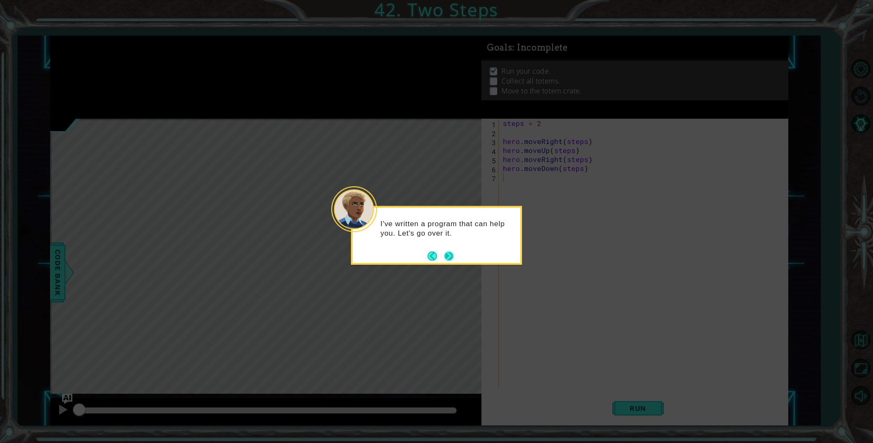
click at [449, 252] on button "Next" at bounding box center [448, 255] width 9 height 9
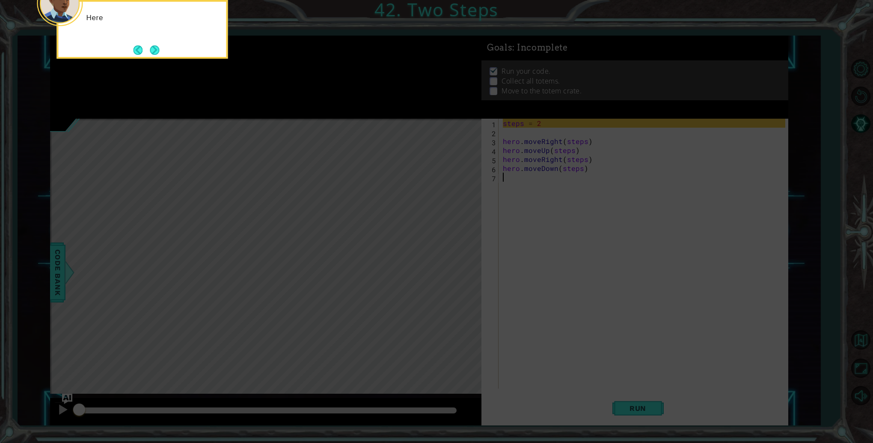
click at [449, 252] on icon at bounding box center [436, 66] width 873 height 753
click at [408, 77] on icon at bounding box center [436, 66] width 873 height 753
click at [159, 48] on button "Next" at bounding box center [154, 51] width 9 height 9
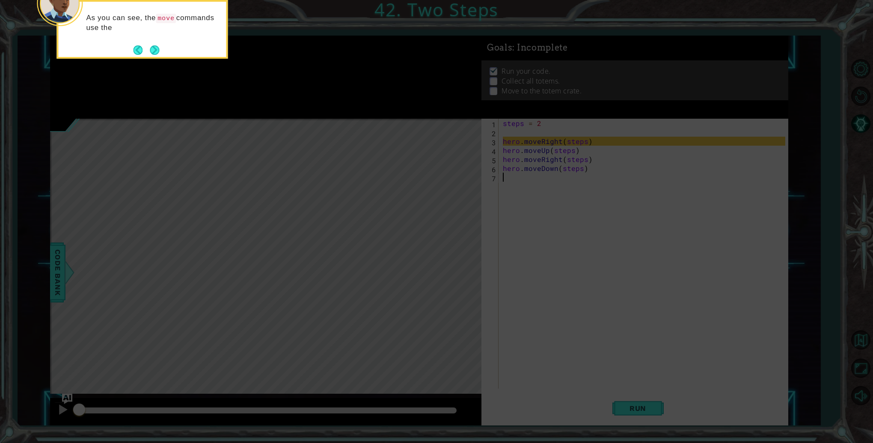
click at [162, 48] on div "As you can see, the move commands use the" at bounding box center [142, 29] width 171 height 59
click at [162, 48] on div "As you can see, the move commands use the steps" at bounding box center [142, 29] width 171 height 59
click at [156, 49] on button "Next" at bounding box center [154, 51] width 9 height 9
click at [156, 49] on div at bounding box center [266, 77] width 432 height 83
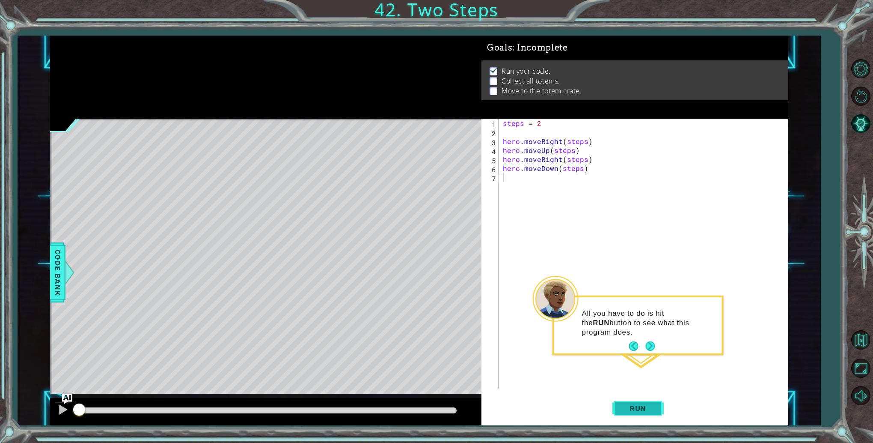
click at [617, 396] on button "Run" at bounding box center [638, 408] width 51 height 31
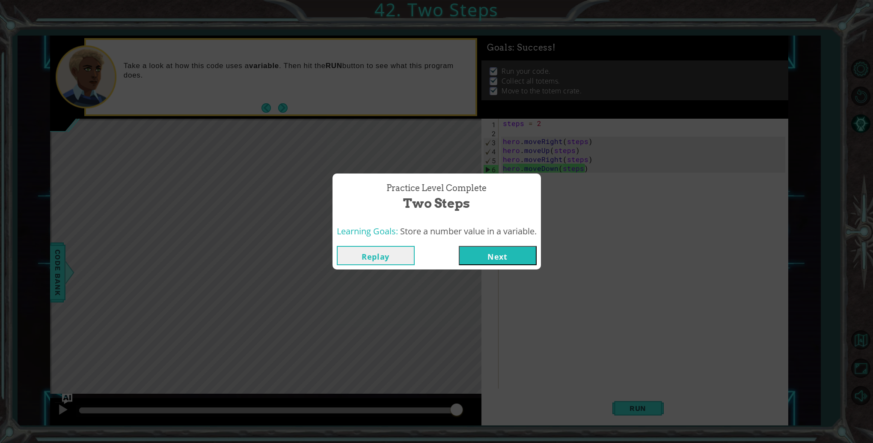
click at [488, 253] on button "Next" at bounding box center [498, 255] width 78 height 19
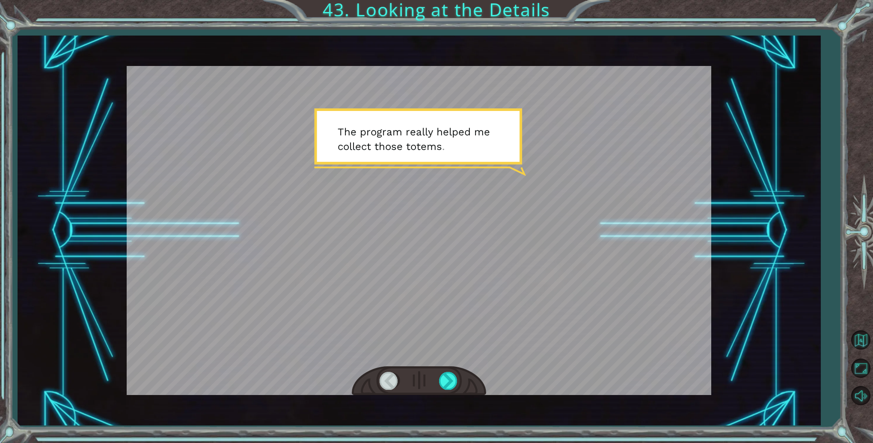
drag, startPoint x: 486, startPoint y: 253, endPoint x: 444, endPoint y: 411, distance: 163.3
drag, startPoint x: 444, startPoint y: 411, endPoint x: 419, endPoint y: 387, distance: 34.2
click at [419, 387] on div at bounding box center [419, 381] width 134 height 30
click at [442, 388] on div at bounding box center [448, 381] width 19 height 18
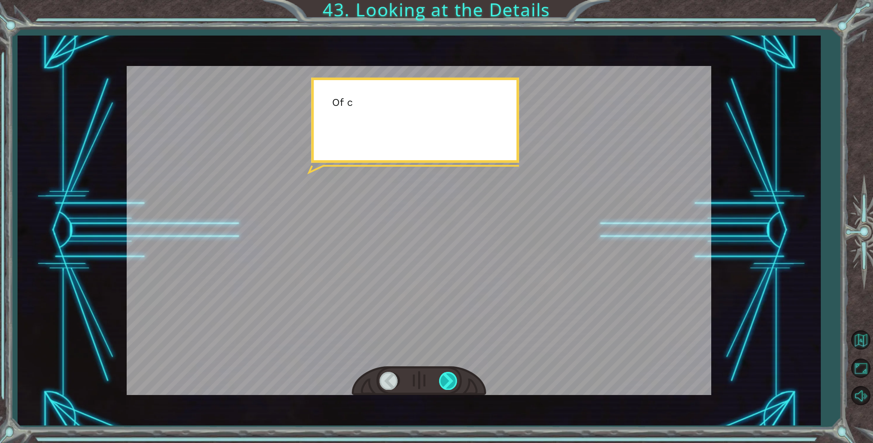
click at [442, 388] on div at bounding box center [448, 381] width 19 height 18
drag, startPoint x: 442, startPoint y: 388, endPoint x: 445, endPoint y: 392, distance: 5.5
click at [445, 392] on div at bounding box center [419, 381] width 134 height 30
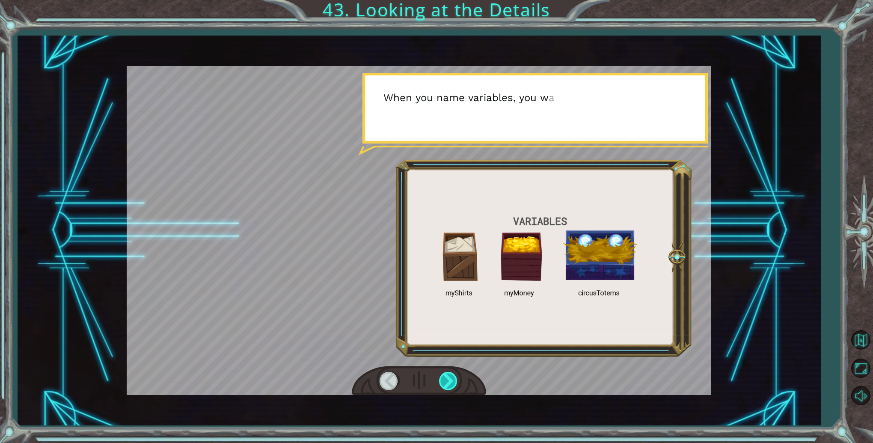
click at [445, 381] on div at bounding box center [448, 381] width 19 height 18
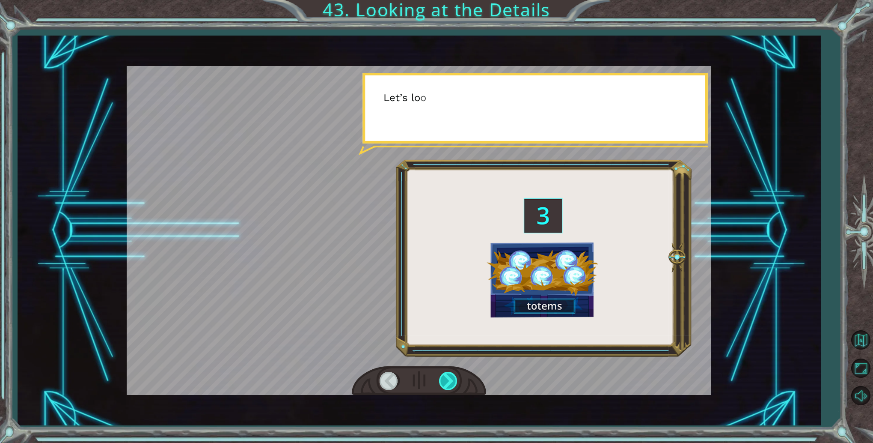
click at [445, 380] on div at bounding box center [448, 381] width 19 height 18
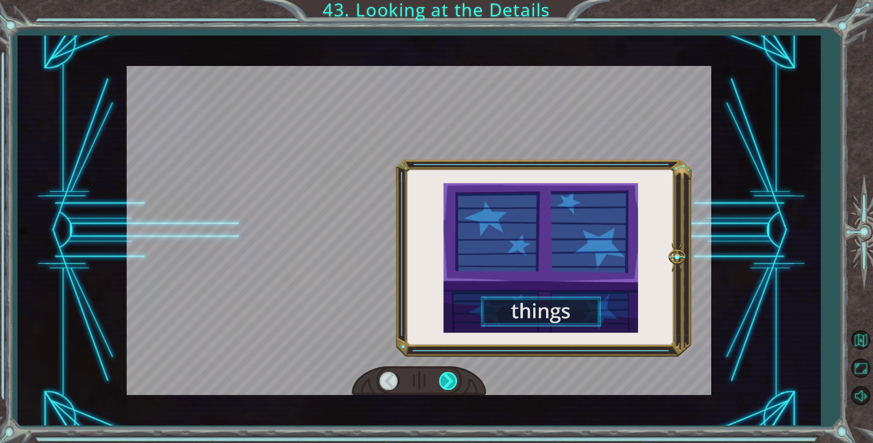
click at [445, 380] on div at bounding box center [448, 381] width 19 height 18
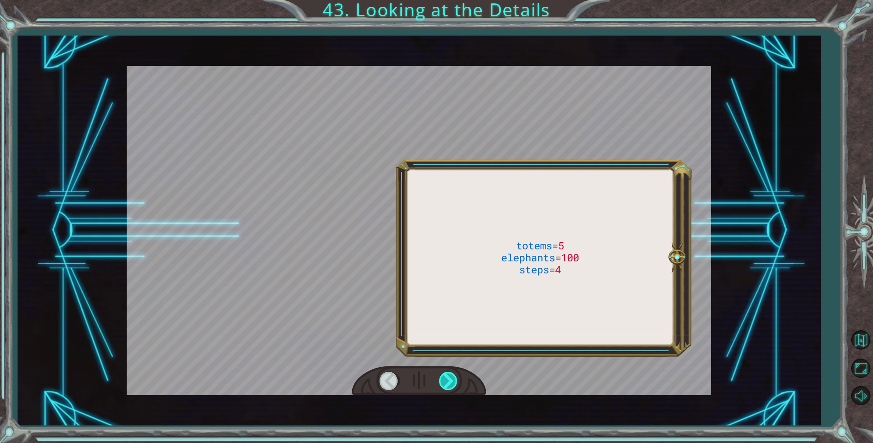
click at [447, 381] on div at bounding box center [448, 381] width 19 height 18
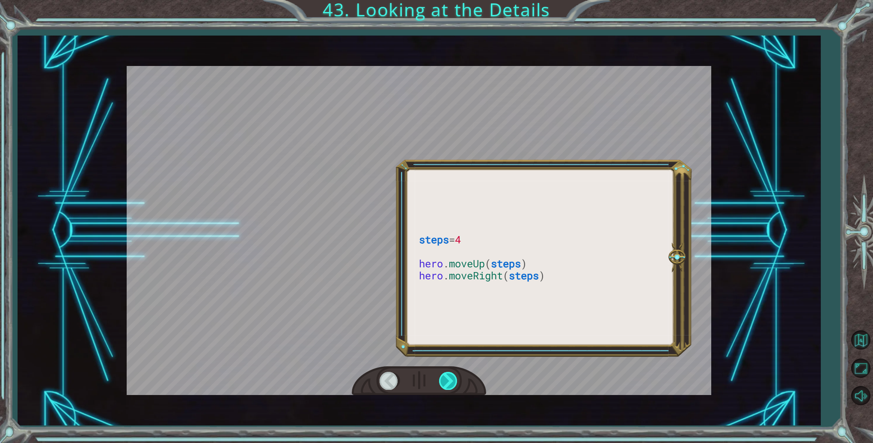
click at [447, 381] on div at bounding box center [448, 381] width 19 height 18
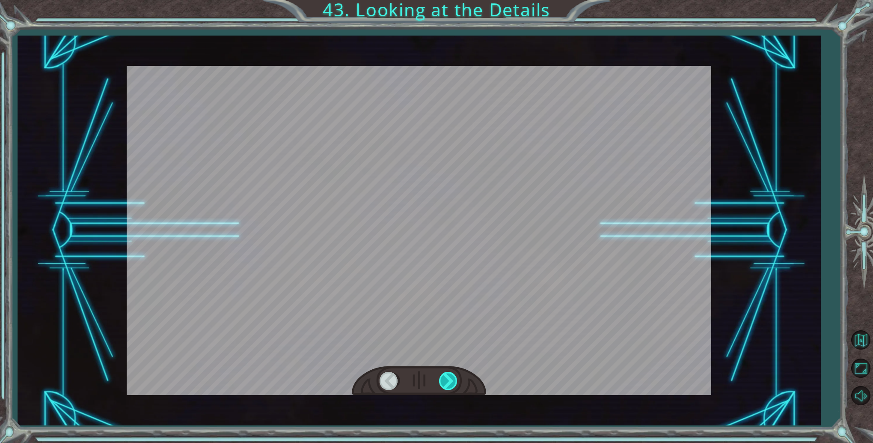
click at [447, 381] on div at bounding box center [448, 381] width 19 height 18
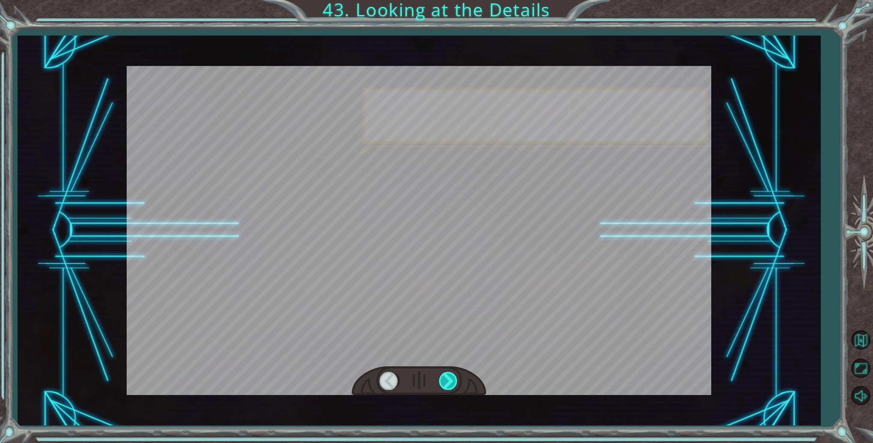
click at [447, 381] on div at bounding box center [448, 381] width 19 height 18
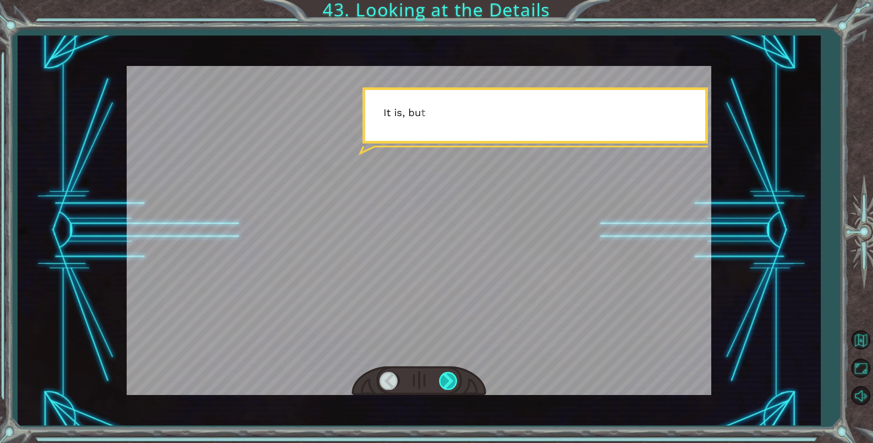
click at [447, 381] on div at bounding box center [448, 381] width 19 height 18
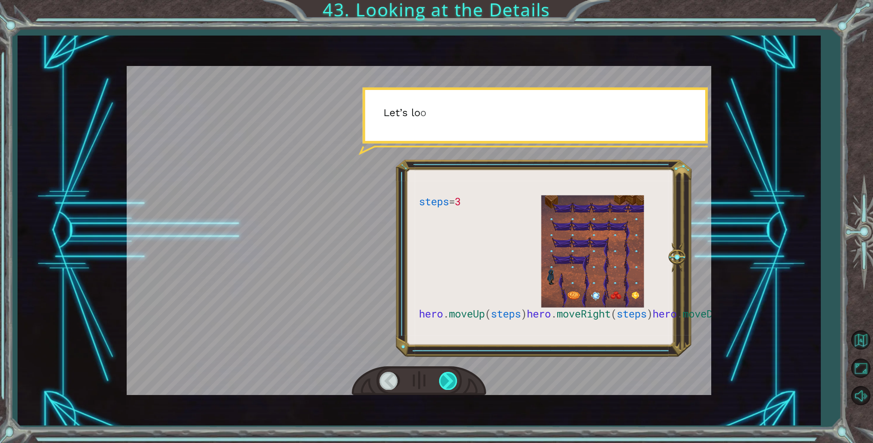
click at [447, 381] on div at bounding box center [448, 381] width 19 height 18
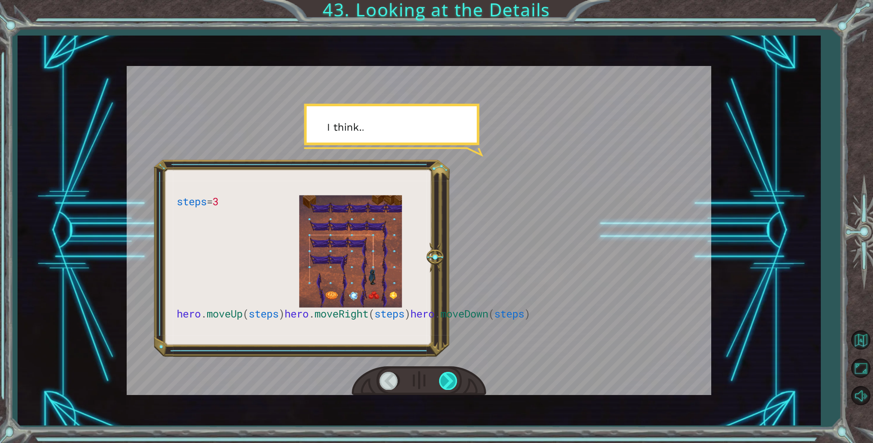
click at [447, 381] on div at bounding box center [448, 381] width 19 height 18
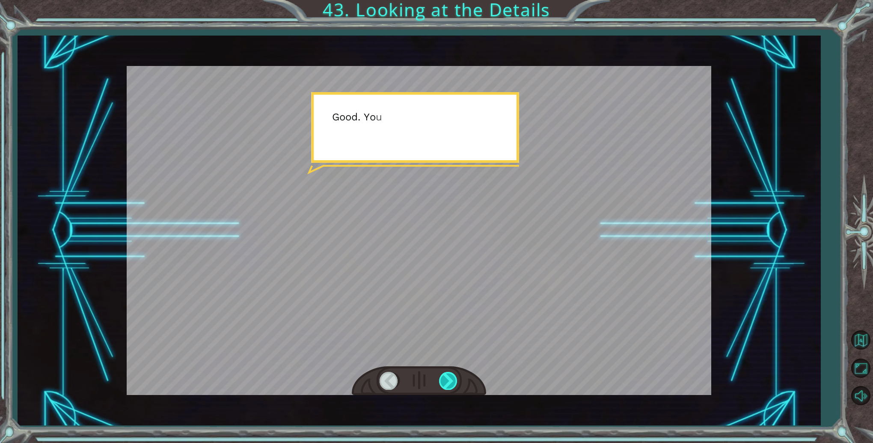
click at [447, 381] on div at bounding box center [448, 381] width 19 height 18
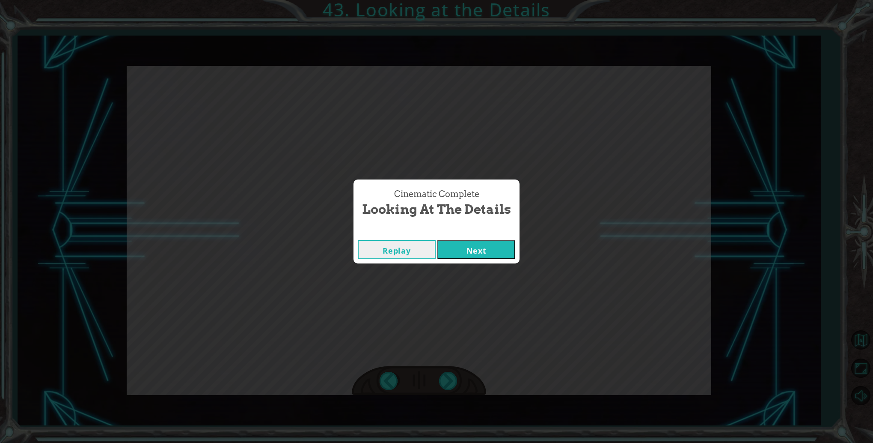
click at [448, 381] on div "Cinematic Complete Looking at the Details Replay Next" at bounding box center [436, 221] width 873 height 443
click at [471, 245] on button "Next" at bounding box center [477, 249] width 78 height 19
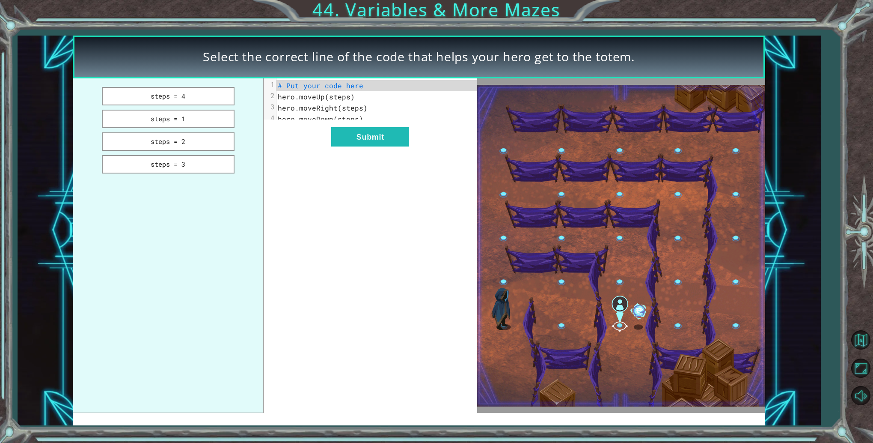
click at [471, 246] on div "xxxxxxxxxx 4 1 # Put your code here 2 hero.moveUp(steps) 3 hero.moveRight(steps…" at bounding box center [371, 245] width 214 height 335
click at [209, 141] on button "steps = 2" at bounding box center [168, 141] width 133 height 18
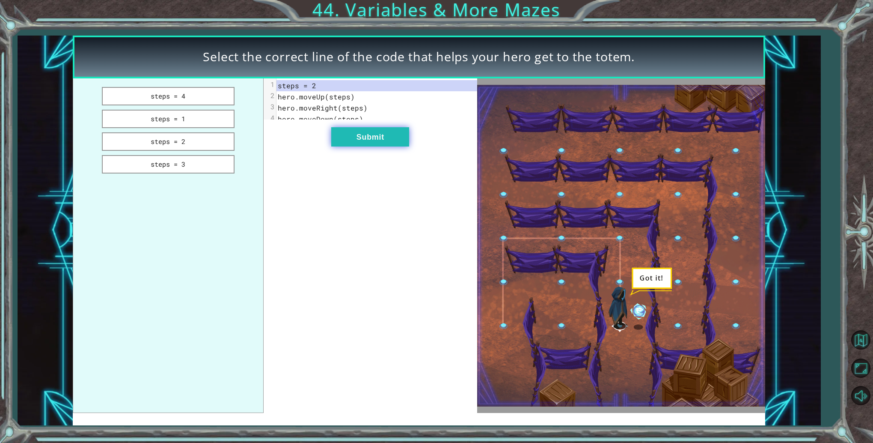
click at [348, 136] on button "Submit" at bounding box center [370, 136] width 78 height 19
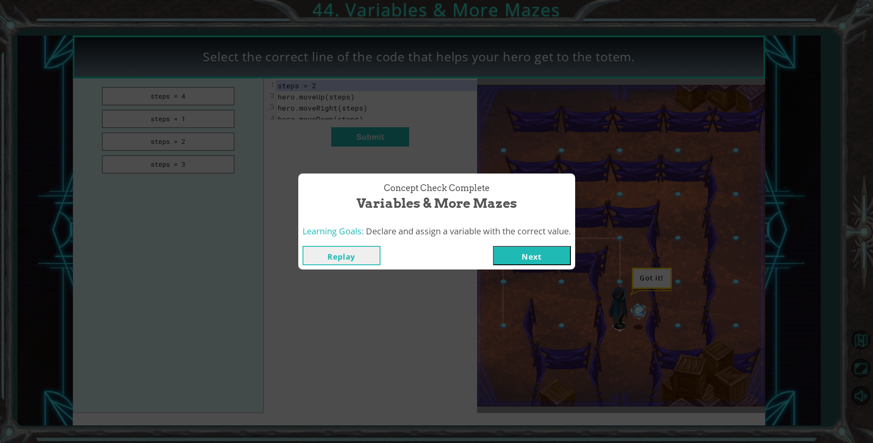
click at [521, 261] on button "Next" at bounding box center [532, 255] width 78 height 19
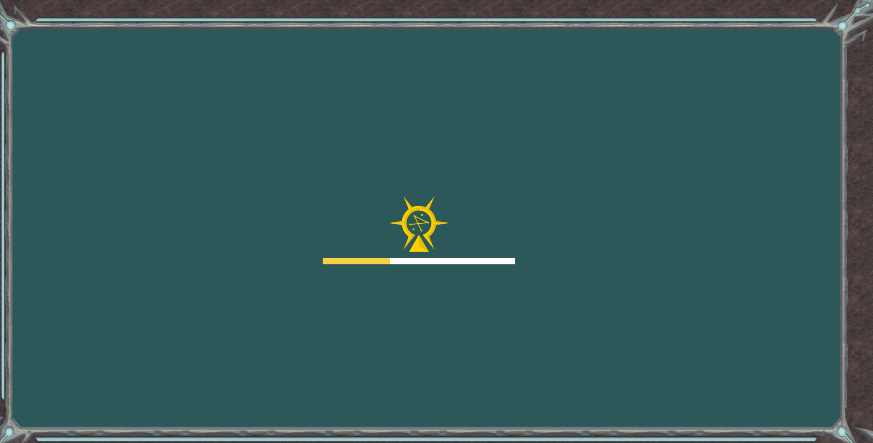
drag, startPoint x: 521, startPoint y: 261, endPoint x: 523, endPoint y: 254, distance: 6.8
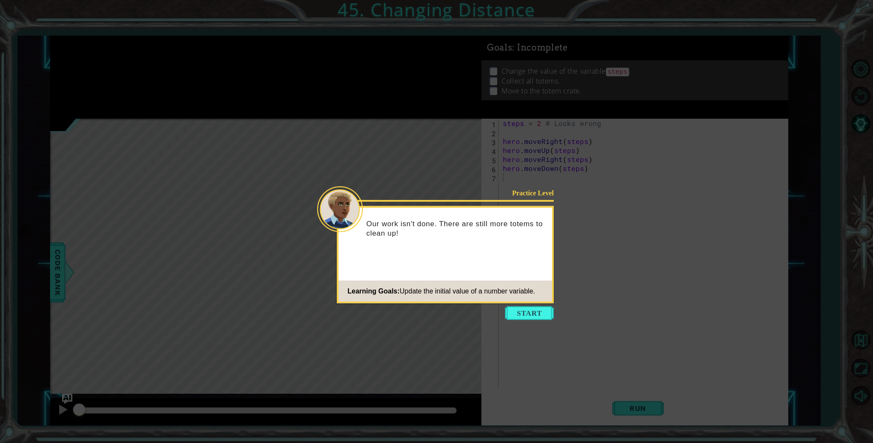
drag, startPoint x: 523, startPoint y: 254, endPoint x: 515, endPoint y: 269, distance: 17.1
click at [515, 269] on div "Practice Level Our work isn't done. There are still more totems to clean up! Le…" at bounding box center [445, 254] width 217 height 97
click at [538, 319] on icon at bounding box center [436, 221] width 873 height 443
click at [533, 311] on button "Start" at bounding box center [529, 313] width 49 height 14
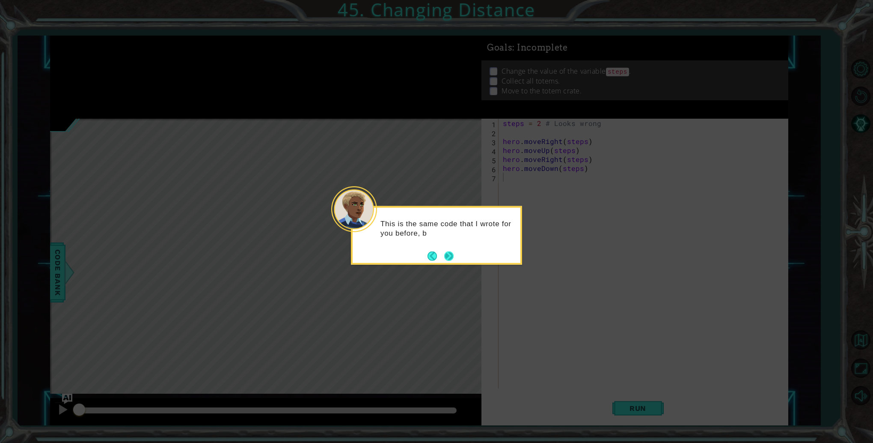
click at [446, 250] on footer at bounding box center [441, 255] width 26 height 13
click at [450, 258] on button "Next" at bounding box center [448, 255] width 9 height 9
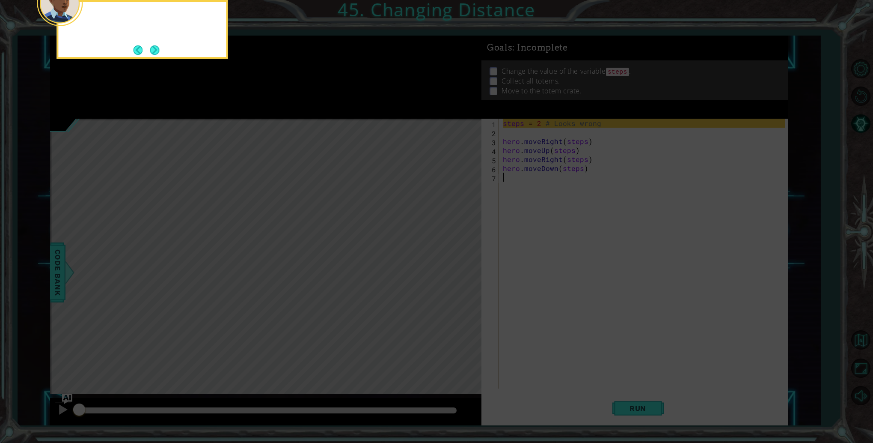
click at [450, 258] on icon at bounding box center [436, 66] width 873 height 753
click at [152, 46] on button "Next" at bounding box center [154, 50] width 9 height 9
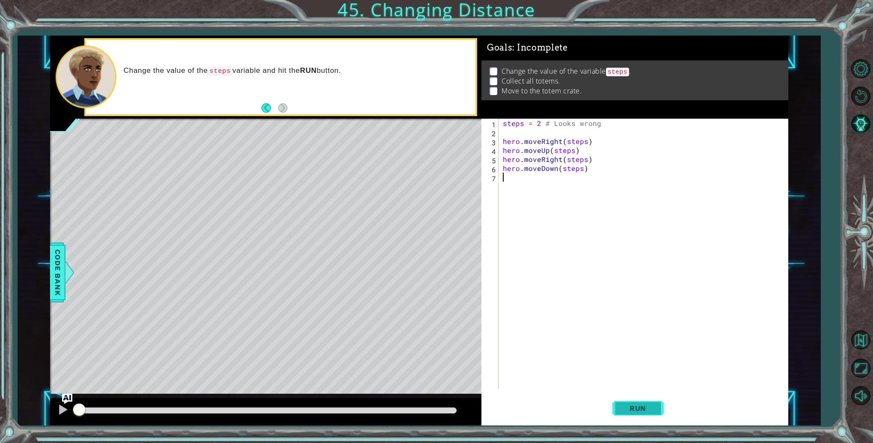
click at [620, 408] on button "Run" at bounding box center [638, 408] width 51 height 31
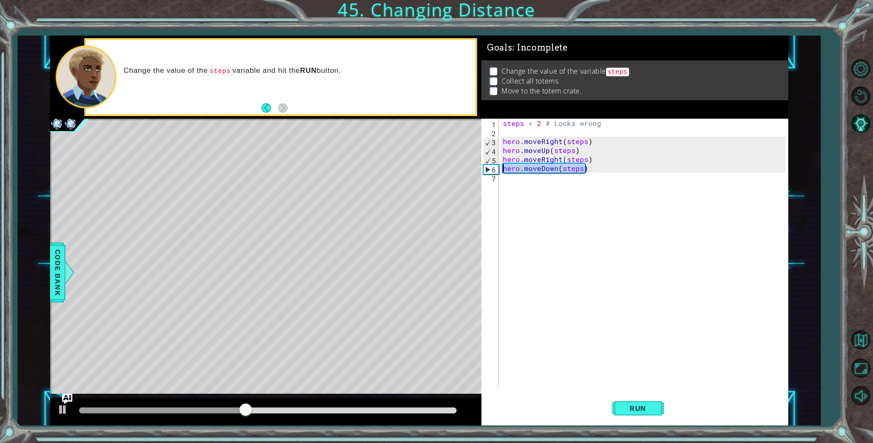
drag, startPoint x: 593, startPoint y: 170, endPoint x: 498, endPoint y: 168, distance: 95.1
click at [498, 168] on div "1 2 3 4 5 6 7 steps = 2 # Looks wrong hero . moveRight ( steps ) hero . moveUp …" at bounding box center [634, 254] width 304 height 270
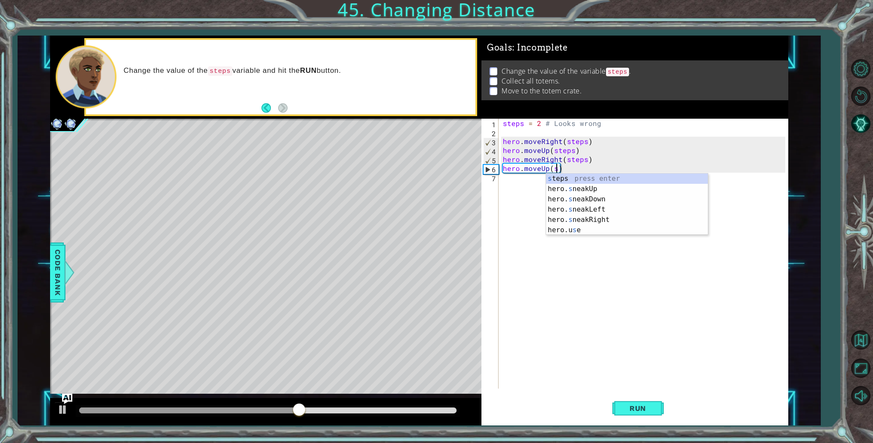
scroll to position [0, 3]
type textarea "hero.moveUp(steps)"
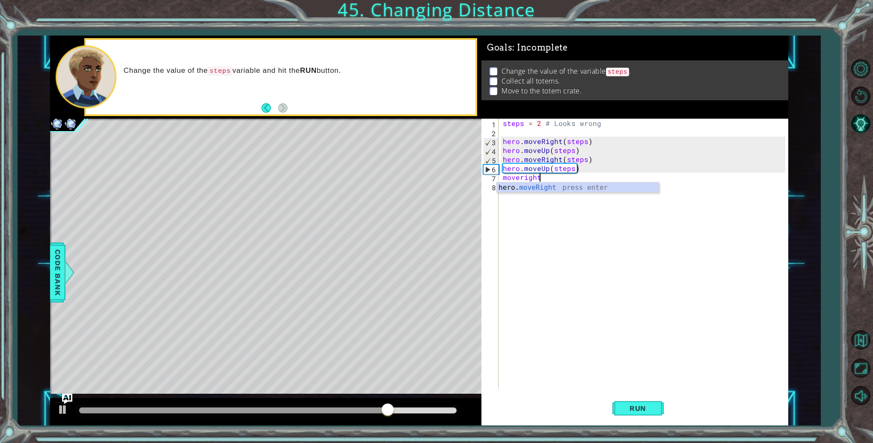
scroll to position [0, 2]
type textarea "hero.moveRight(steps)"
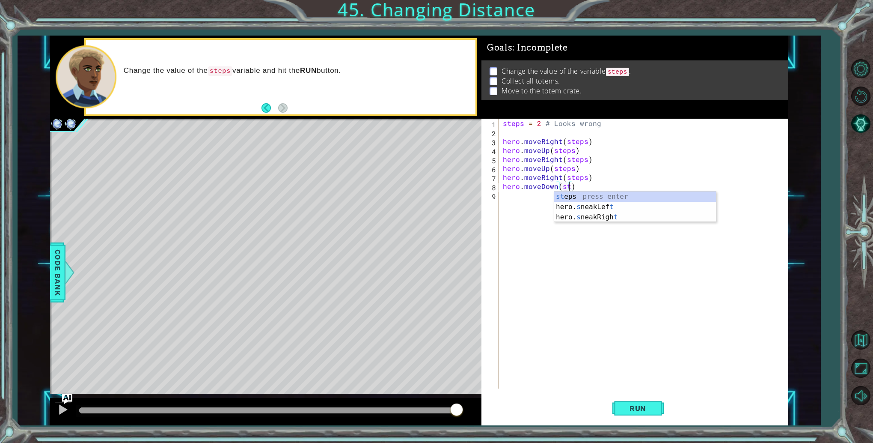
scroll to position [0, 4]
type textarea "hero.moveDown(steps)"
click at [628, 414] on button "Run" at bounding box center [638, 408] width 51 height 31
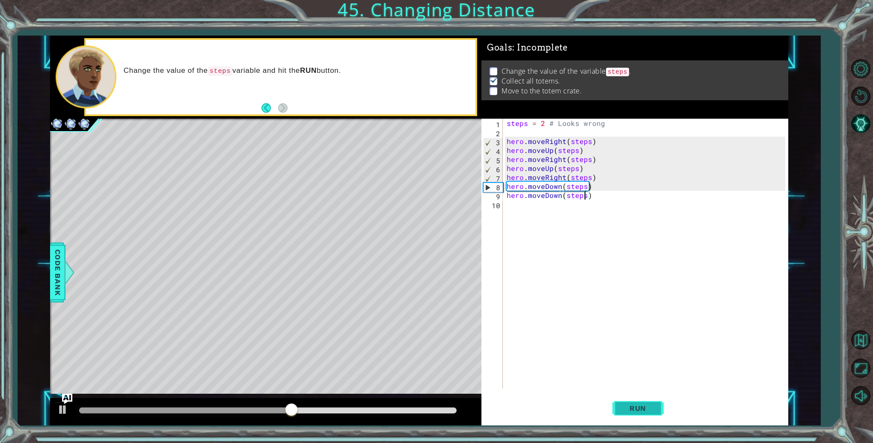
click at [620, 402] on button "Run" at bounding box center [638, 408] width 51 height 31
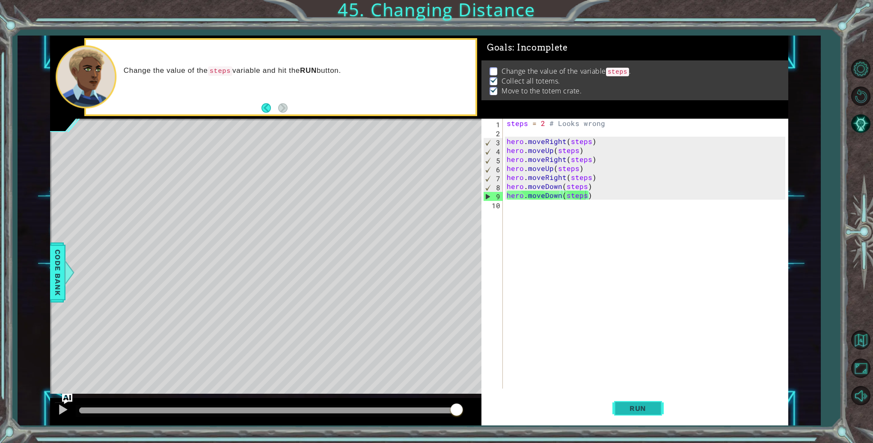
click at [627, 412] on button "Run" at bounding box center [638, 408] width 51 height 31
click at [541, 122] on div "steps = 2 # Looks wrong hero . moveRight ( steps ) hero . moveUp ( steps ) hero…" at bounding box center [647, 263] width 285 height 288
type textarea "hero.moveRight(steps)"
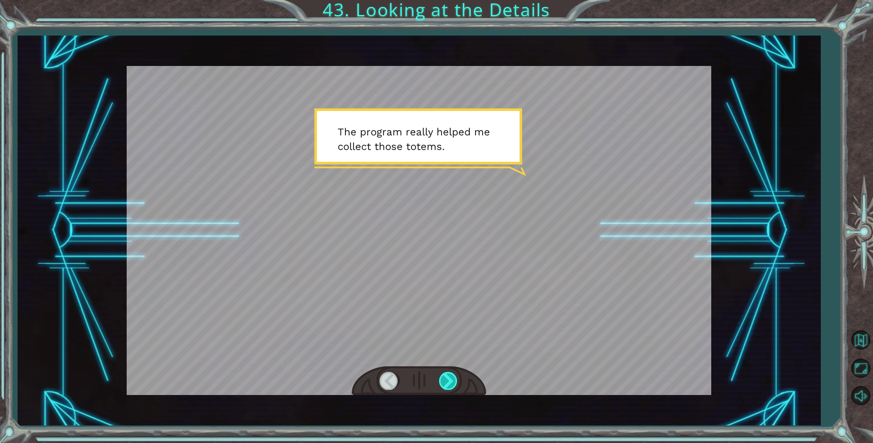
click at [444, 373] on div at bounding box center [448, 381] width 19 height 18
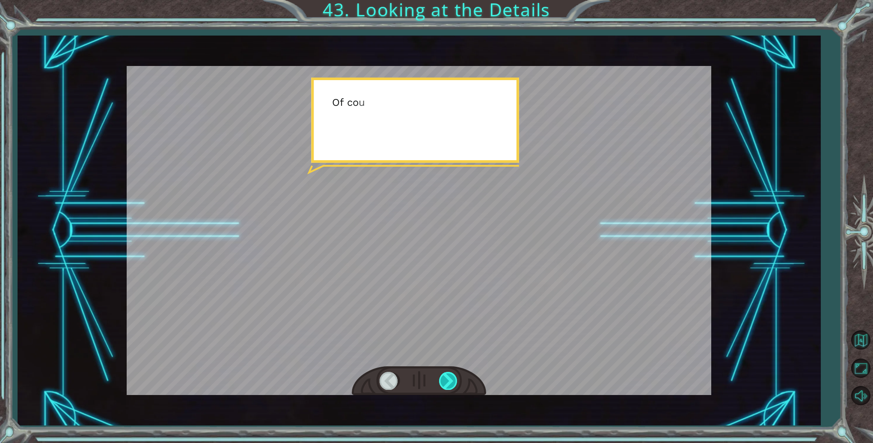
click at [444, 373] on div at bounding box center [448, 381] width 19 height 18
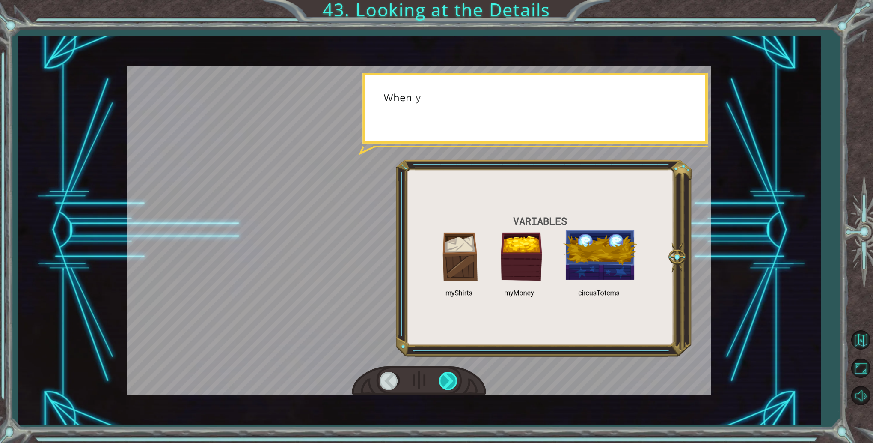
click at [444, 373] on div at bounding box center [448, 381] width 19 height 18
click at [445, 373] on div at bounding box center [448, 381] width 19 height 18
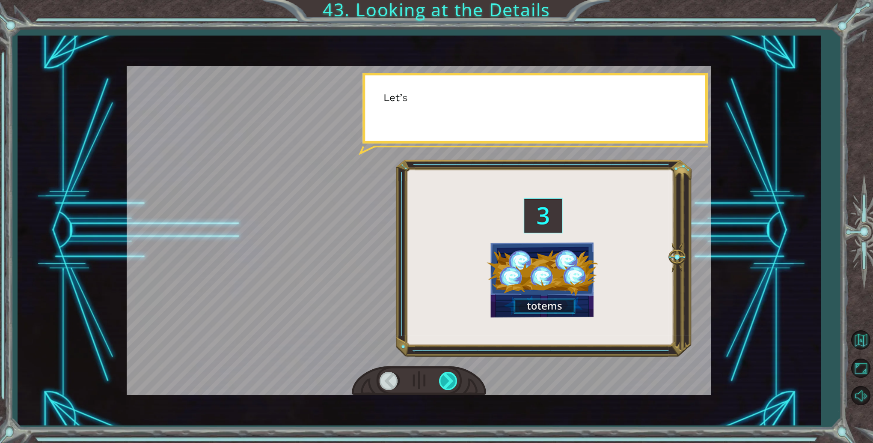
click at [445, 373] on div at bounding box center [448, 381] width 19 height 18
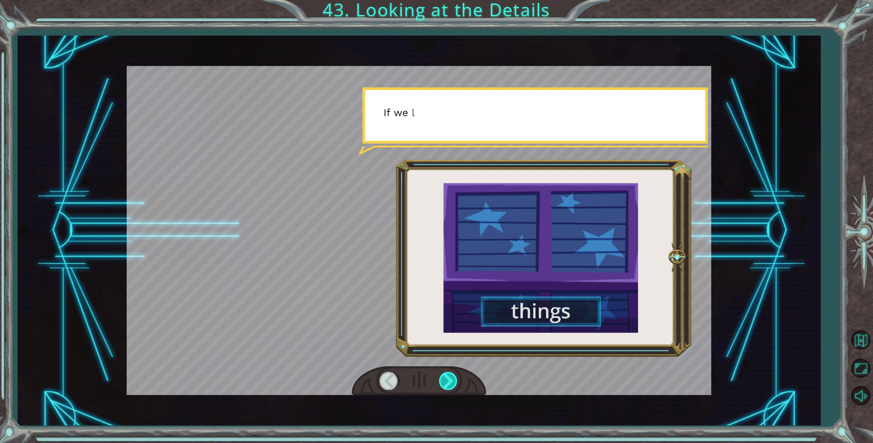
click at [445, 373] on div at bounding box center [448, 381] width 19 height 18
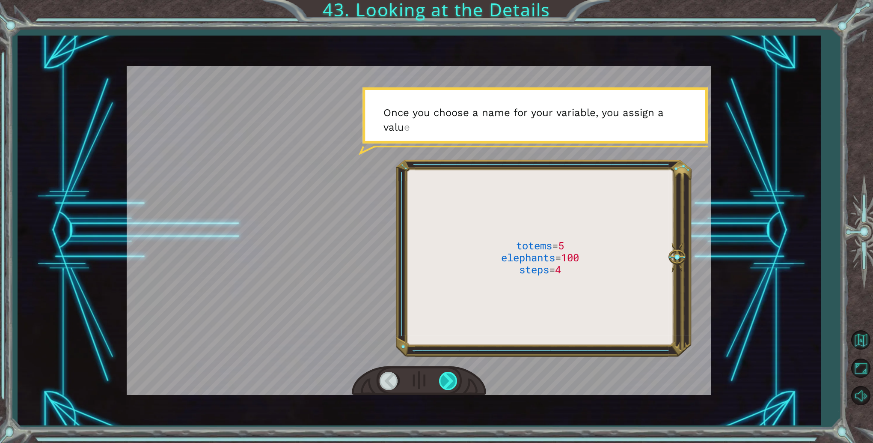
click at [447, 373] on div at bounding box center [448, 381] width 19 height 18
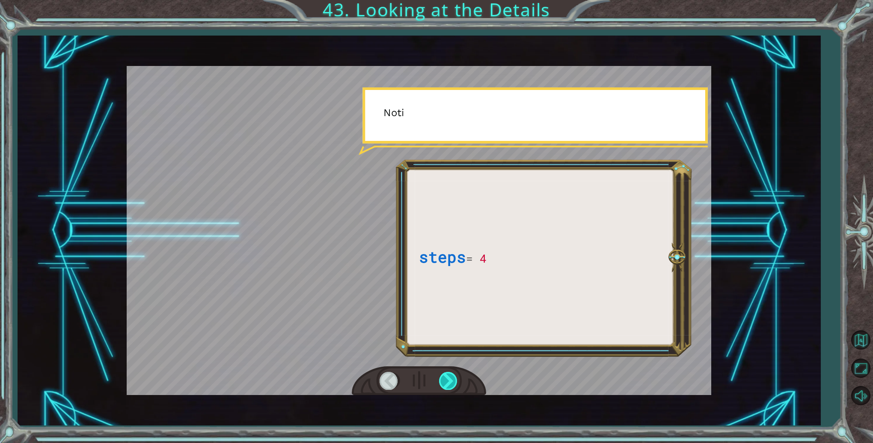
click at [450, 377] on div at bounding box center [448, 381] width 19 height 18
click at [450, 378] on div at bounding box center [448, 381] width 19 height 18
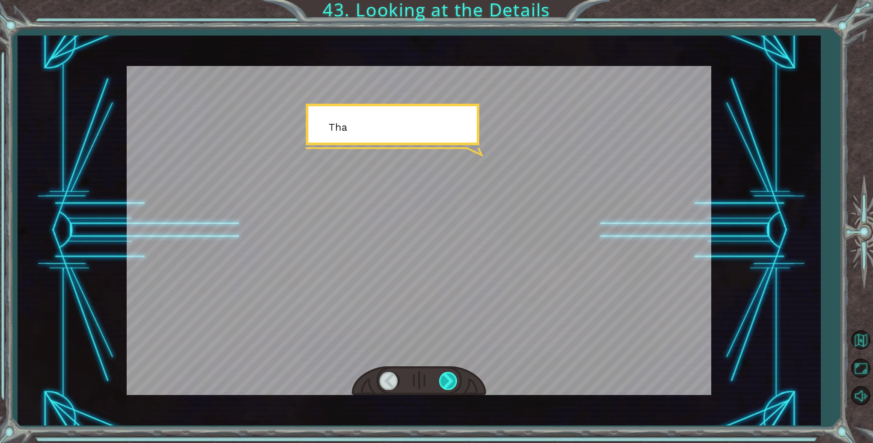
click at [451, 378] on div at bounding box center [448, 381] width 19 height 18
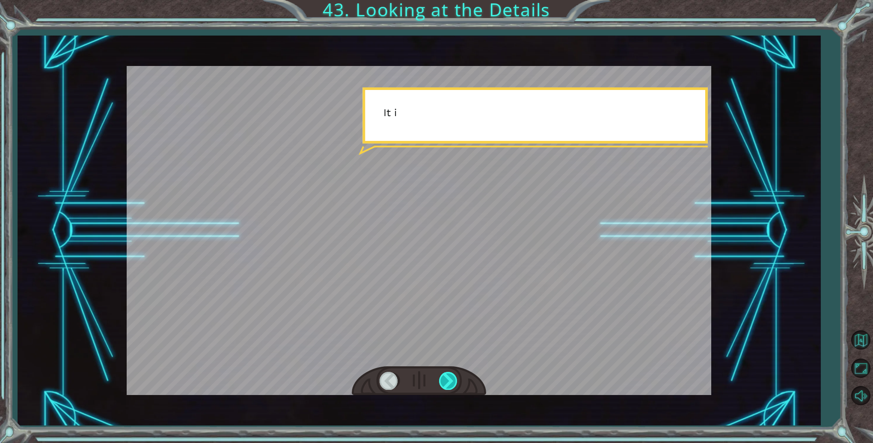
click at [451, 378] on div at bounding box center [448, 381] width 19 height 18
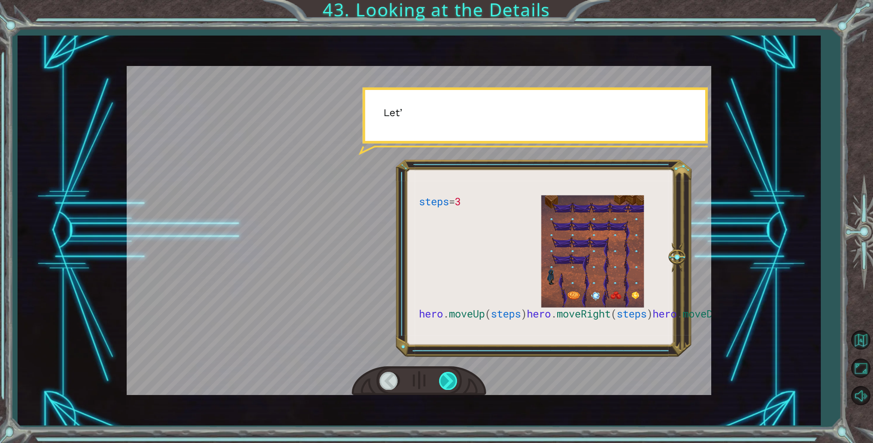
click at [451, 378] on div at bounding box center [448, 381] width 19 height 18
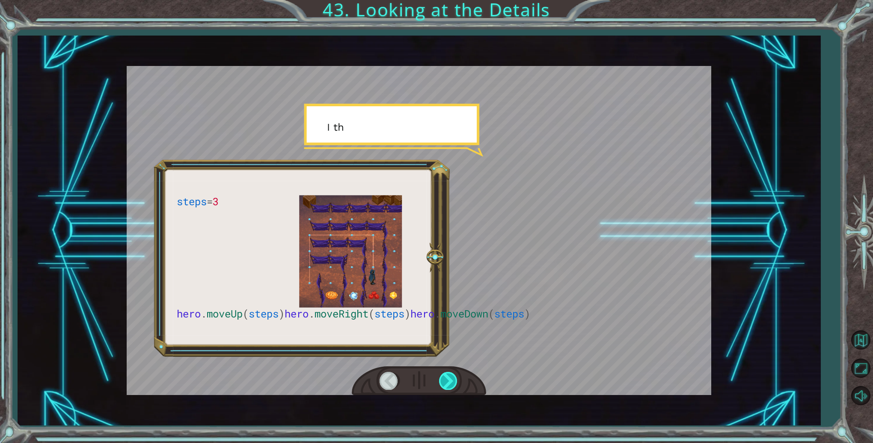
click at [451, 378] on div at bounding box center [448, 381] width 19 height 18
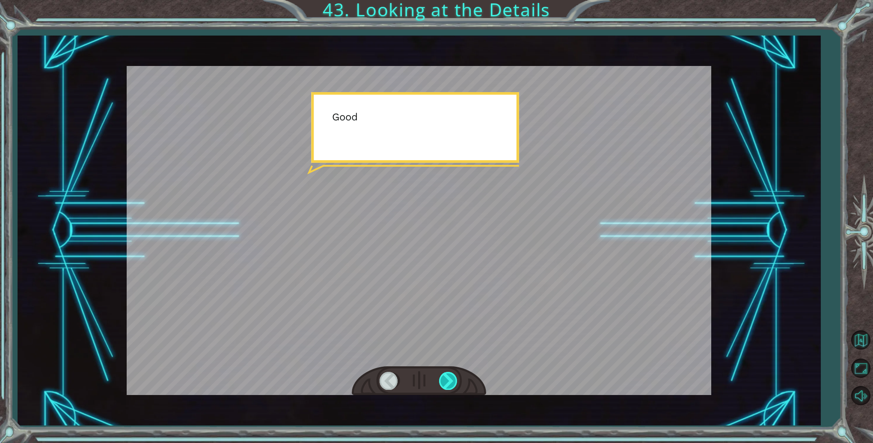
click at [451, 378] on div at bounding box center [448, 381] width 19 height 18
click at [451, 0] on div "steps = 3 hero . moveUp ( steps ) hero . moveRight ( steps ) hero . moveDown ( …" at bounding box center [436, 0] width 873 height 0
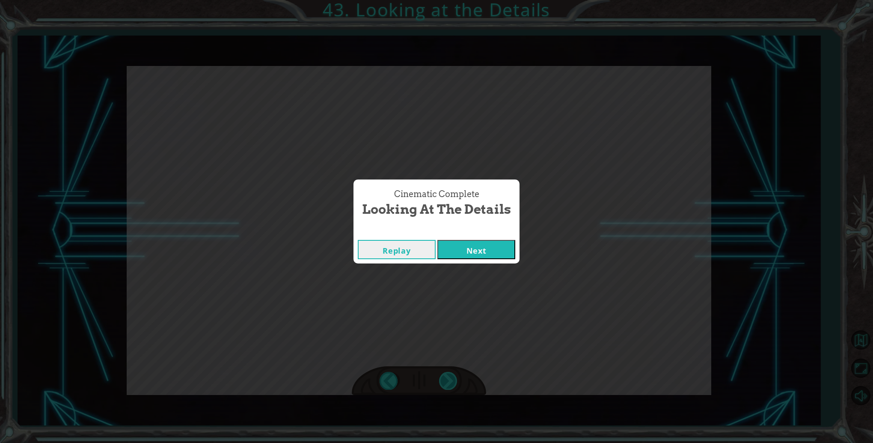
click at [451, 378] on div "Cinematic Complete Looking at the Details Replay Next" at bounding box center [436, 221] width 873 height 443
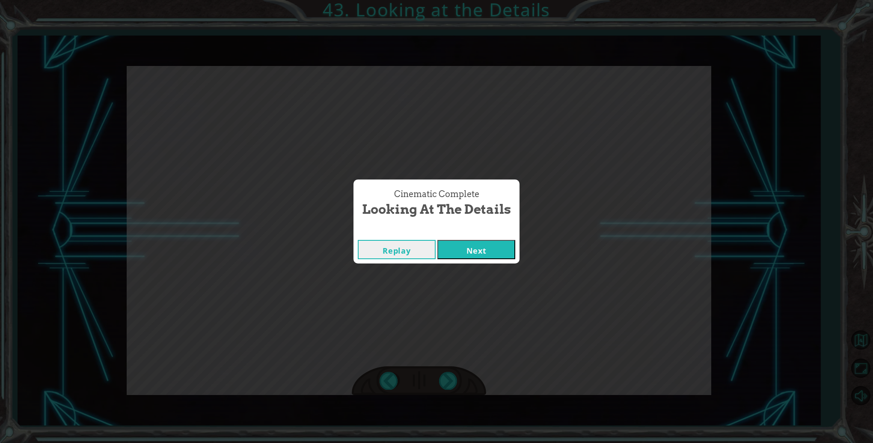
drag, startPoint x: 451, startPoint y: 378, endPoint x: 483, endPoint y: 254, distance: 127.3
click at [483, 254] on button "Next" at bounding box center [477, 249] width 78 height 19
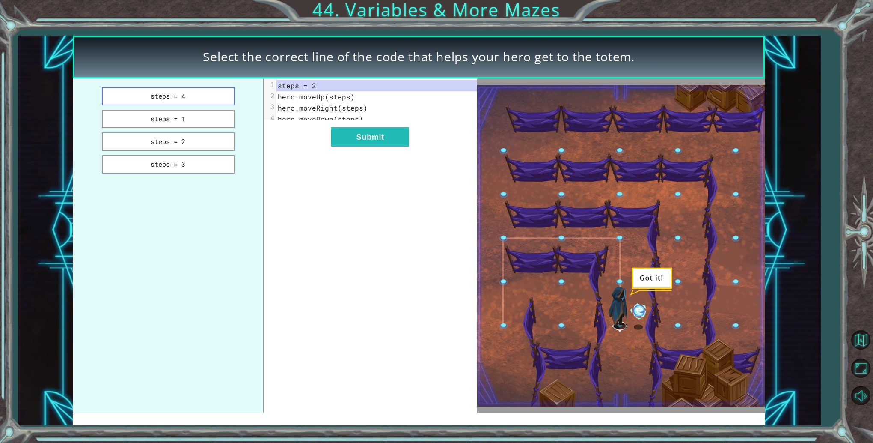
click at [226, 95] on button "steps = 4" at bounding box center [168, 96] width 133 height 18
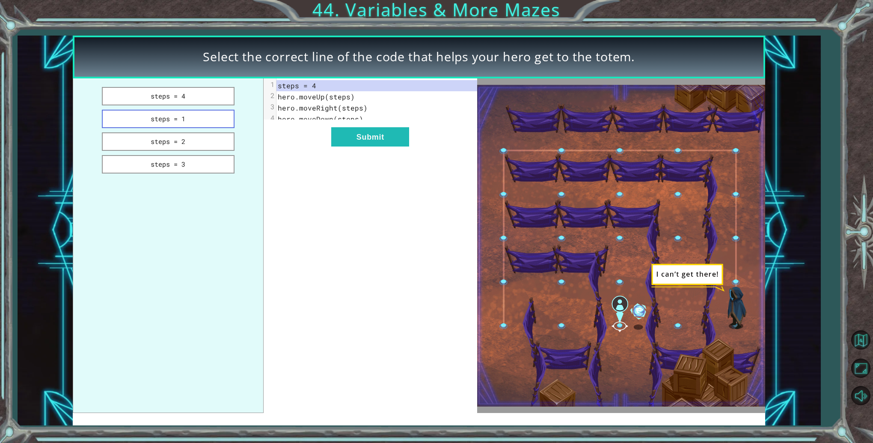
click at [227, 110] on button "steps = 1" at bounding box center [168, 119] width 133 height 18
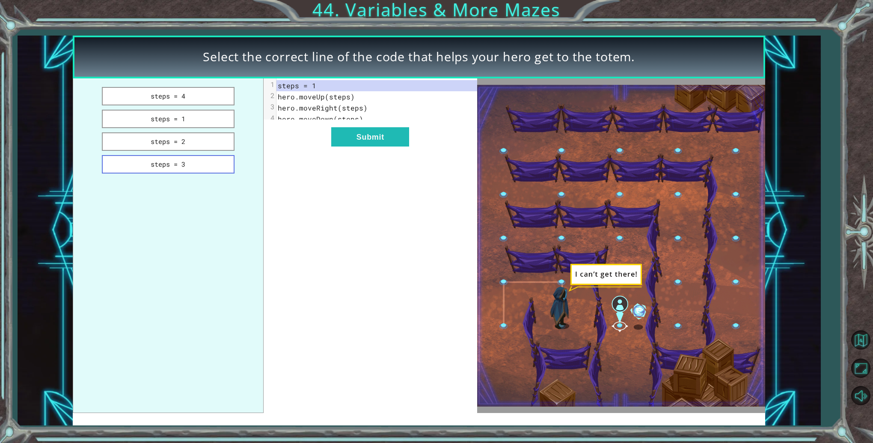
click at [205, 158] on button "steps = 3" at bounding box center [168, 164] width 133 height 18
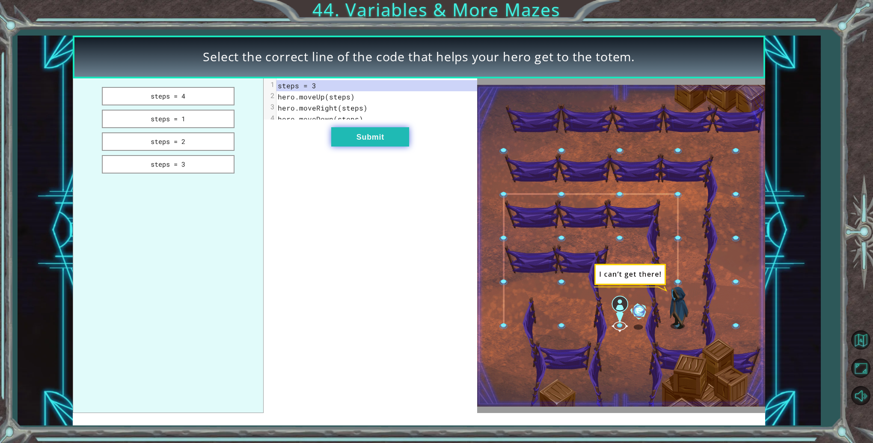
click at [371, 146] on button "Submit" at bounding box center [370, 136] width 78 height 19
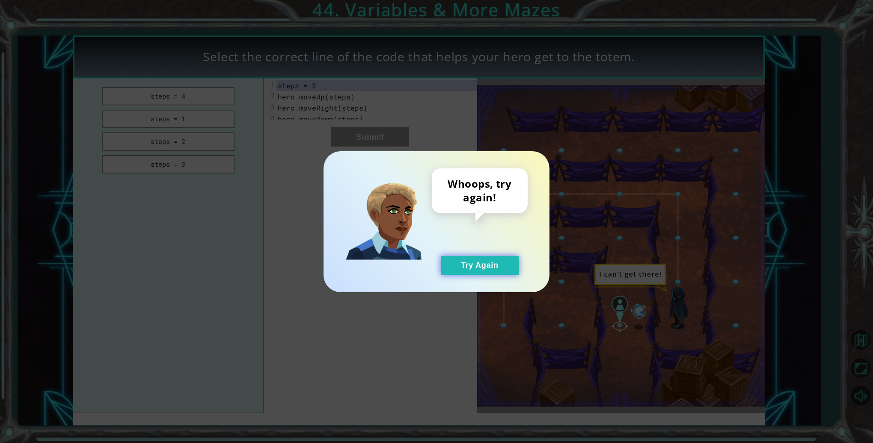
click at [449, 274] on button "Try Again" at bounding box center [480, 265] width 78 height 19
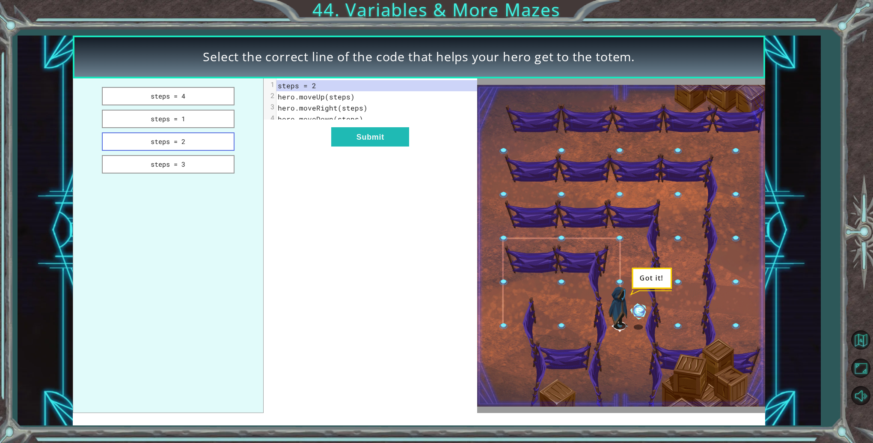
click at [158, 133] on button "steps = 2" at bounding box center [168, 141] width 133 height 18
click at [158, 139] on button "steps = 2" at bounding box center [168, 141] width 133 height 18
click at [332, 137] on button "Submit" at bounding box center [370, 136] width 78 height 19
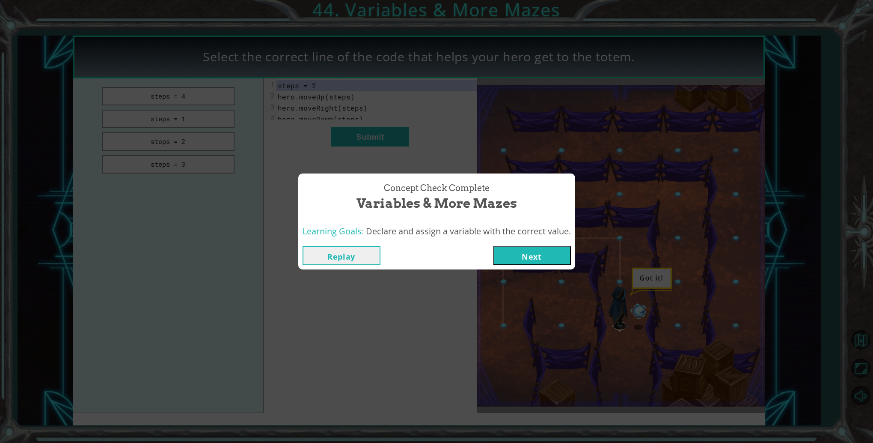
click at [505, 255] on button "Next" at bounding box center [532, 255] width 78 height 19
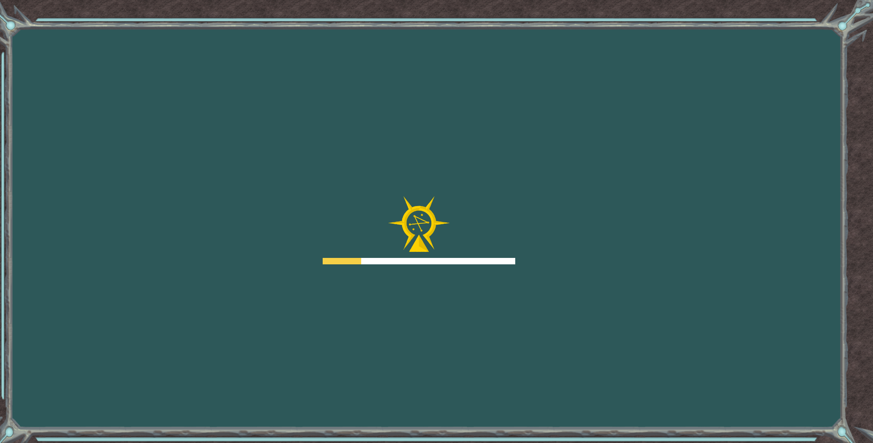
click at [505, 255] on div at bounding box center [419, 230] width 193 height 69
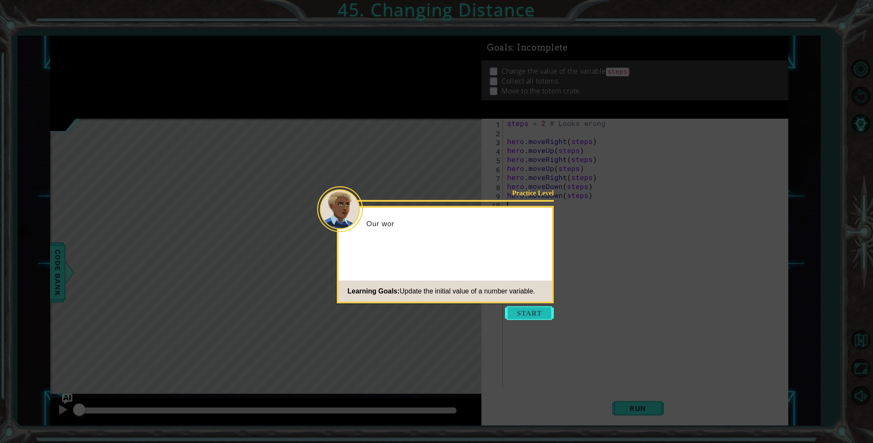
click at [534, 314] on button "Start" at bounding box center [529, 313] width 49 height 14
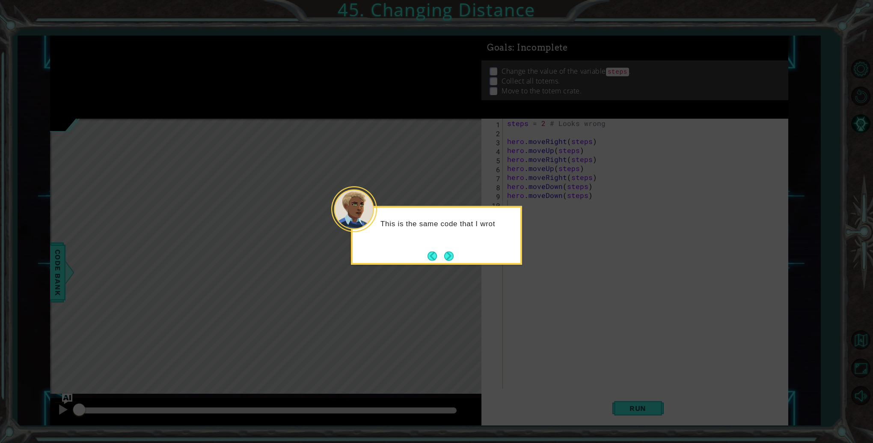
click at [431, 266] on icon at bounding box center [436, 221] width 873 height 443
click at [454, 252] on button "Next" at bounding box center [448, 255] width 9 height 9
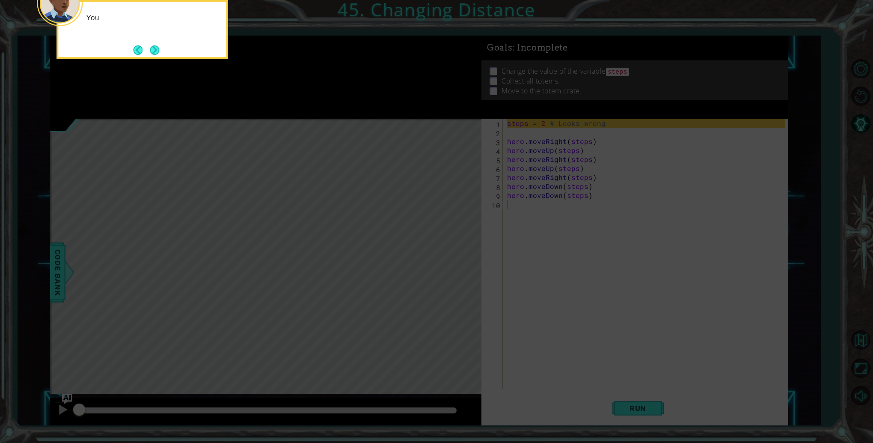
click at [454, 252] on icon at bounding box center [436, 66] width 873 height 753
click at [61, 407] on icon at bounding box center [436, 66] width 873 height 753
click at [150, 45] on footer at bounding box center [146, 51] width 26 height 13
click at [154, 47] on button "Next" at bounding box center [154, 50] width 9 height 9
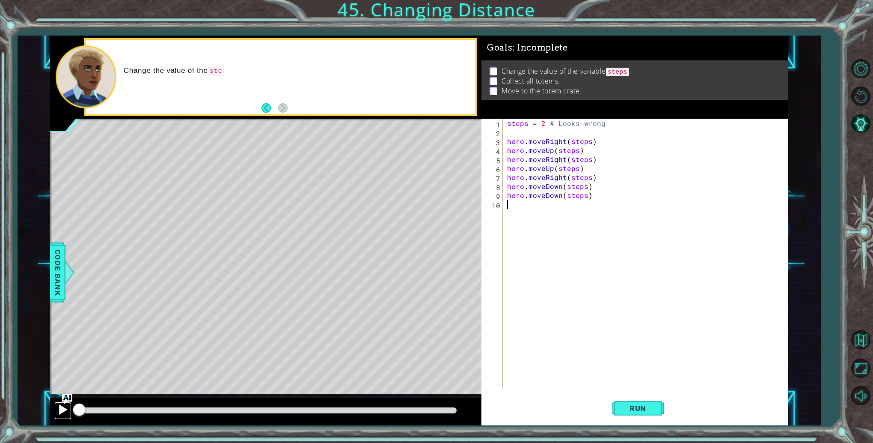
click at [69, 412] on button at bounding box center [62, 411] width 17 height 18
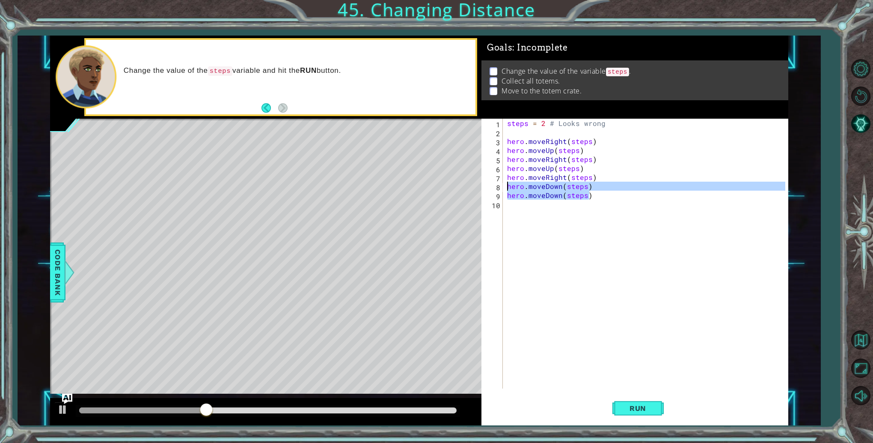
drag, startPoint x: 617, startPoint y: 194, endPoint x: 509, endPoint y: 185, distance: 108.3
click at [509, 185] on div "steps = 2 # Looks wrong hero . moveRight ( steps ) hero . moveUp ( steps ) hero…" at bounding box center [648, 263] width 284 height 288
type textarea "hero.moveDown(steps) hero.moveDown(steps)"
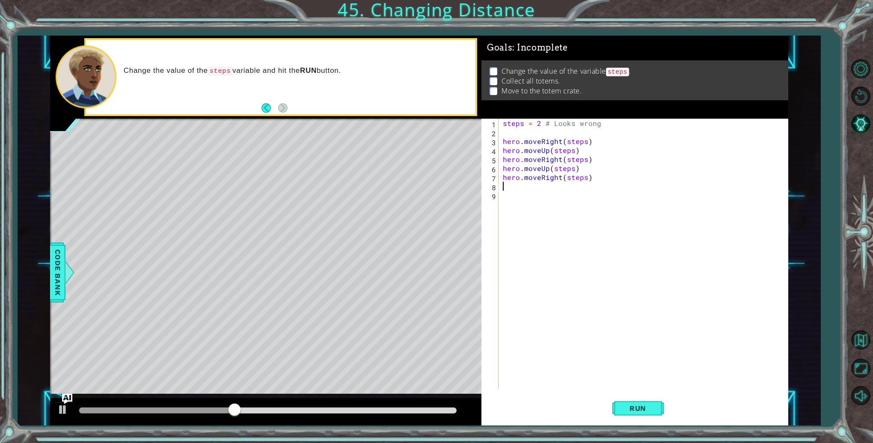
type textarea "hero.moveRight(steps)"
click at [637, 414] on button "Run" at bounding box center [638, 408] width 51 height 31
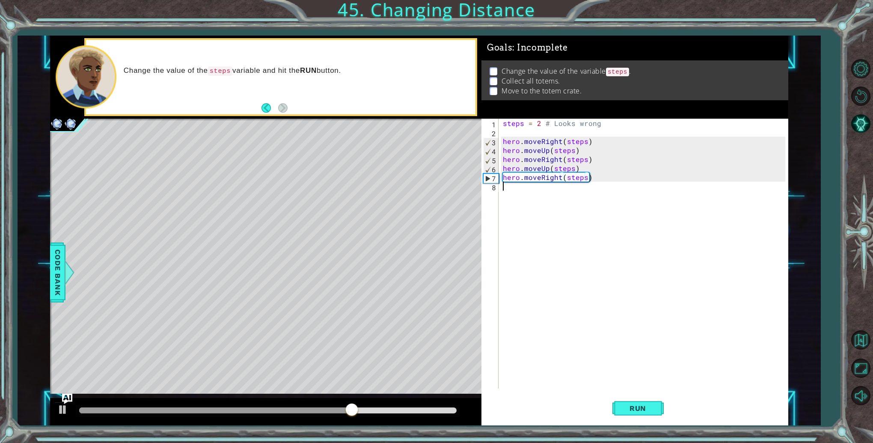
click at [538, 197] on div "steps = 2 # Looks wrong hero . moveRight ( steps ) hero . moveUp ( steps ) hero…" at bounding box center [645, 263] width 289 height 288
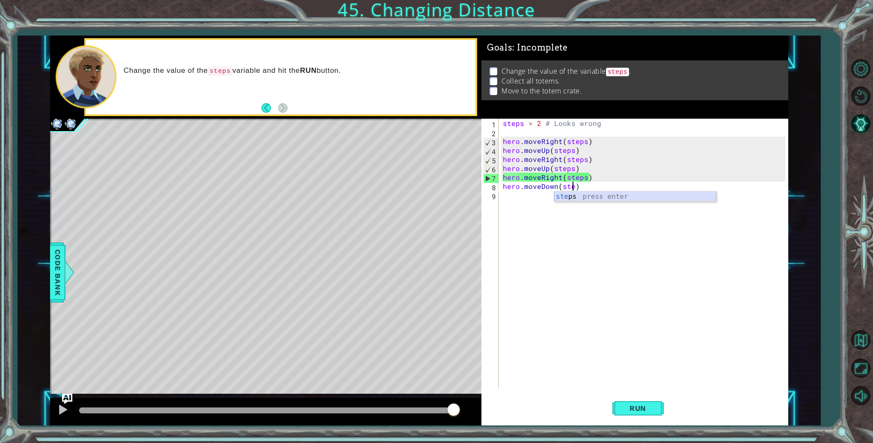
type textarea "hero.moveDown(steps)"
click at [563, 200] on div "steps = 2 # Looks wrong hero . moveRight ( steps ) hero . moveUp ( steps ) hero…" at bounding box center [645, 263] width 289 height 288
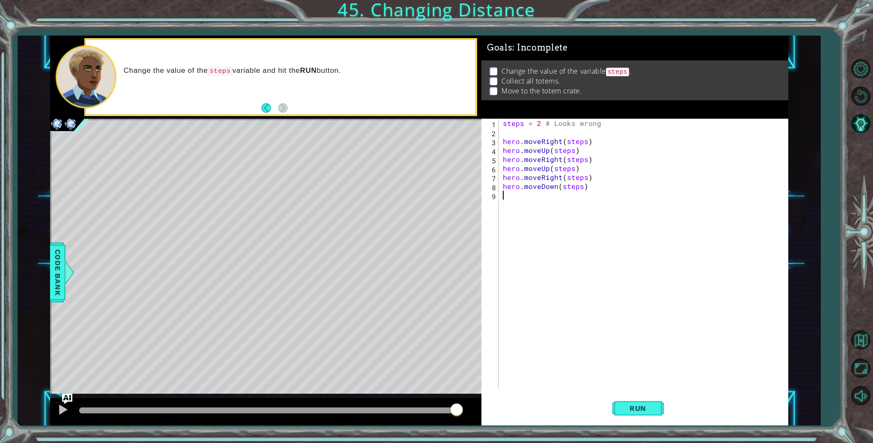
click at [539, 127] on div "steps = 2 # Looks wrong hero . moveRight ( steps ) hero . moveUp ( steps ) hero…" at bounding box center [645, 263] width 289 height 288
click at [651, 412] on button "Run" at bounding box center [638, 408] width 51 height 31
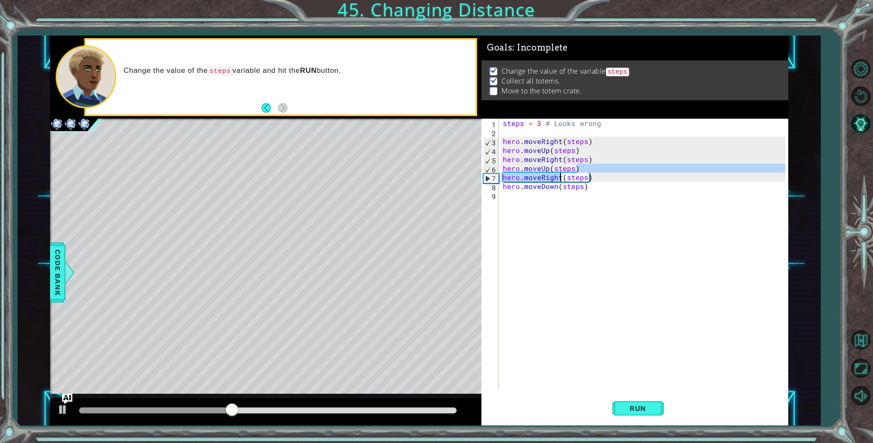
drag, startPoint x: 579, startPoint y: 172, endPoint x: 560, endPoint y: 176, distance: 18.7
click at [560, 176] on div "steps = 3 # Looks wrong hero . moveRight ( steps ) hero . moveUp ( steps ) hero…" at bounding box center [645, 263] width 289 height 288
type textarea "hero.moveUp(steps) hero.moveRight(steps)"
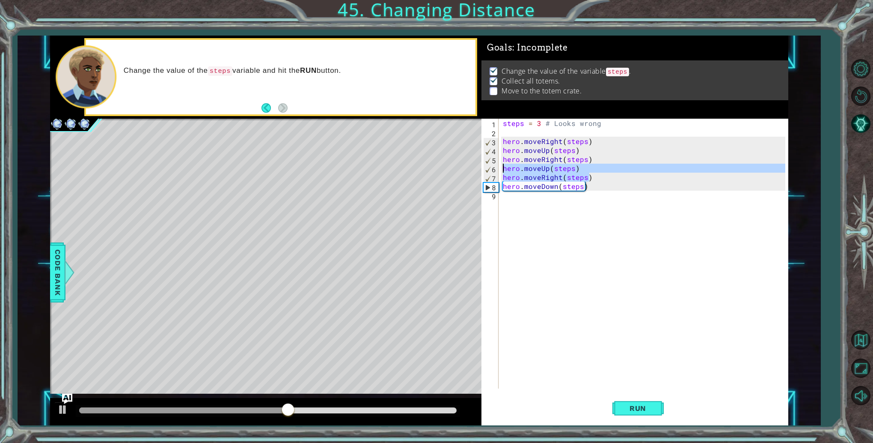
drag, startPoint x: 601, startPoint y: 176, endPoint x: 504, endPoint y: 170, distance: 97.8
click at [504, 170] on div "steps = 3 # Looks wrong hero . moveRight ( steps ) hero . moveUp ( steps ) hero…" at bounding box center [645, 263] width 289 height 288
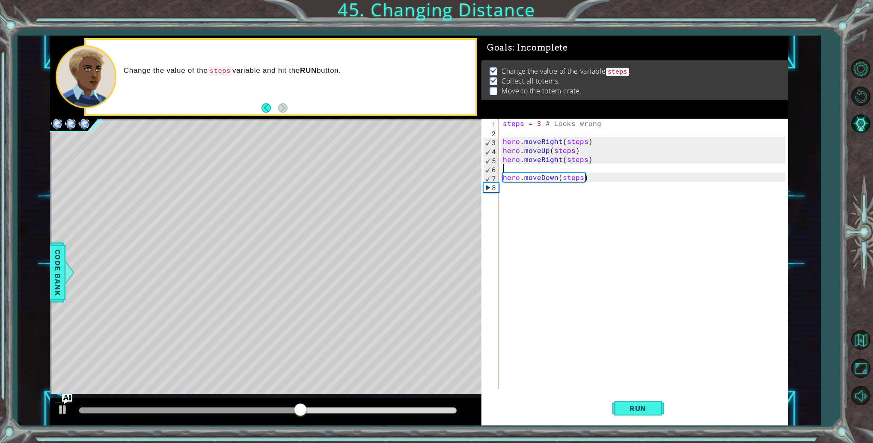
scroll to position [0, 0]
type textarea "hero.moveRight(steps)"
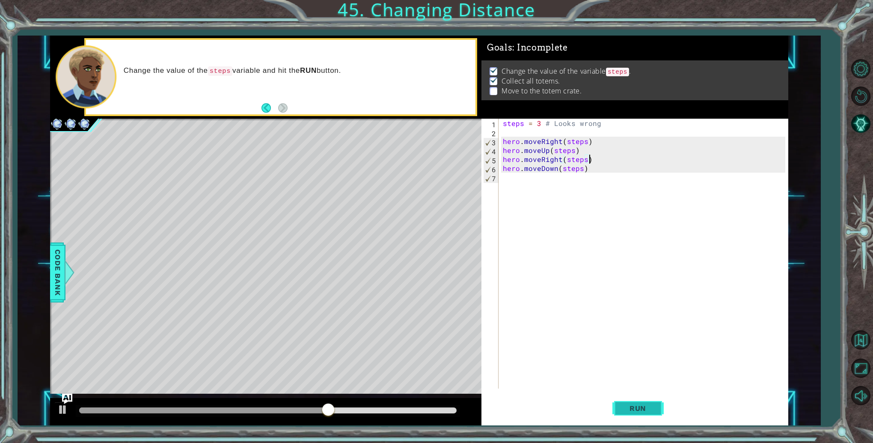
click at [626, 412] on button "Run" at bounding box center [638, 408] width 51 height 31
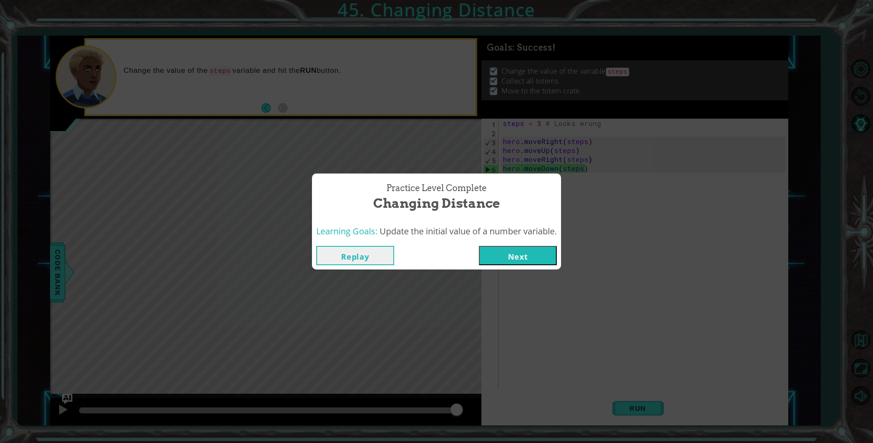
click at [540, 254] on button "Next" at bounding box center [518, 255] width 78 height 19
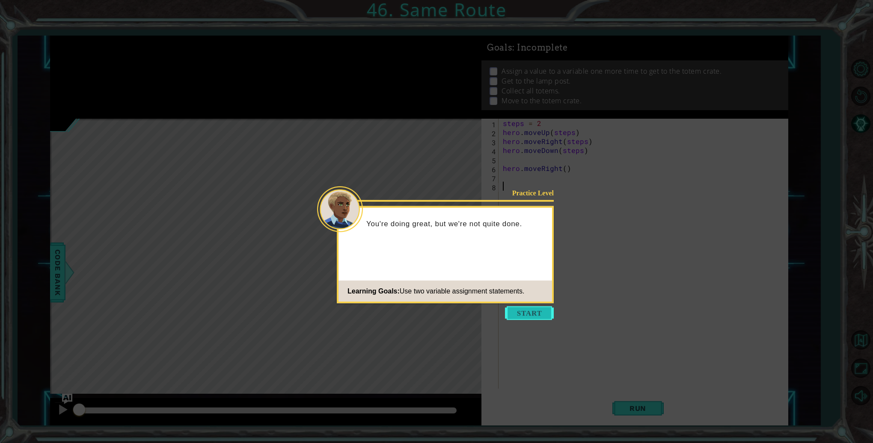
click at [551, 306] on button "Start" at bounding box center [529, 313] width 49 height 14
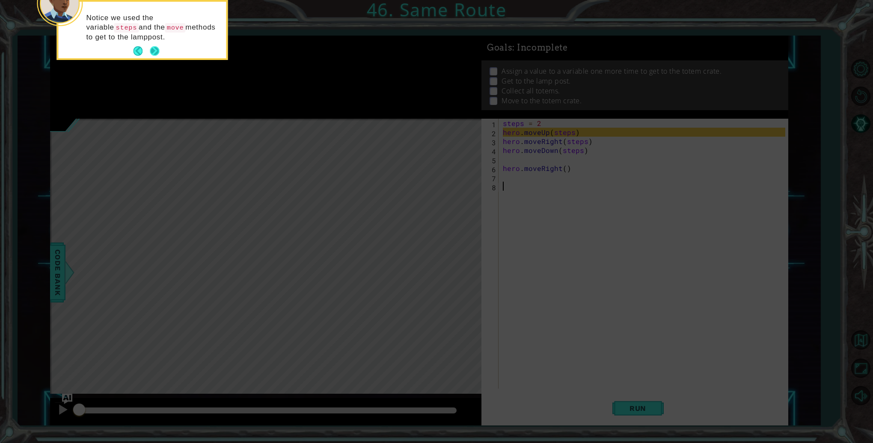
click at [156, 46] on button "Next" at bounding box center [154, 50] width 9 height 9
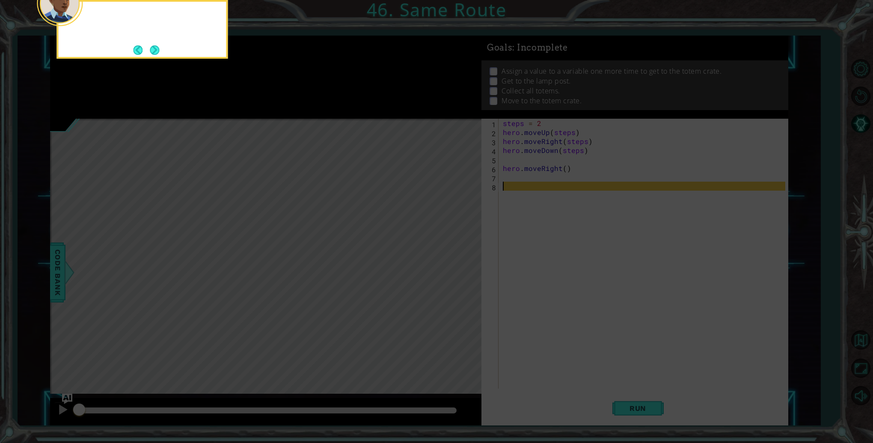
click at [156, 45] on button "Next" at bounding box center [154, 49] width 9 height 9
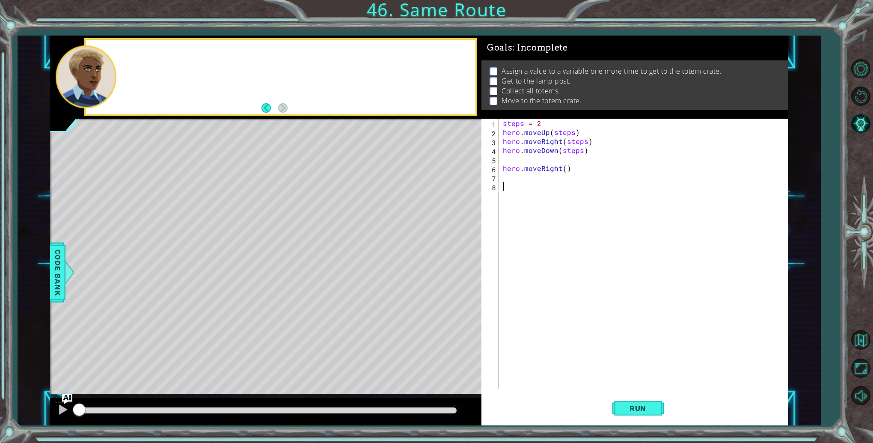
click at [156, 45] on div at bounding box center [281, 77] width 390 height 75
click at [59, 411] on div at bounding box center [62, 409] width 11 height 11
click at [564, 170] on div "steps = 2 hero . moveUp ( steps ) hero . moveRight ( steps ) hero . moveDown ( …" at bounding box center [645, 263] width 289 height 288
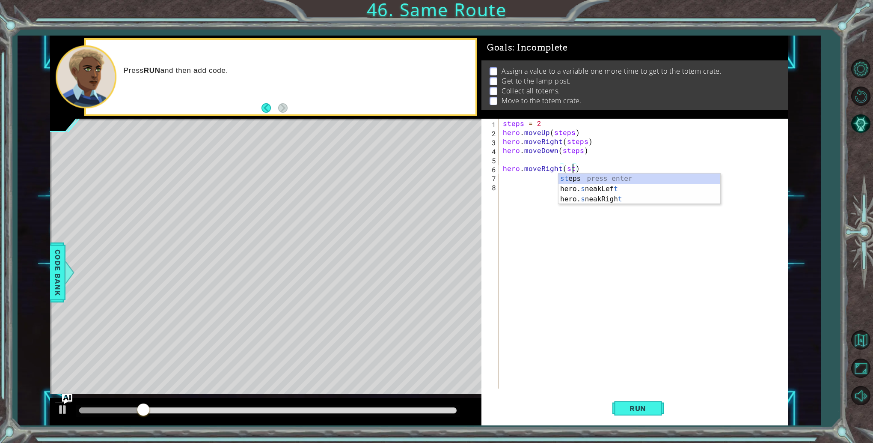
scroll to position [0, 4]
type textarea "hero.moveRight(steps)"
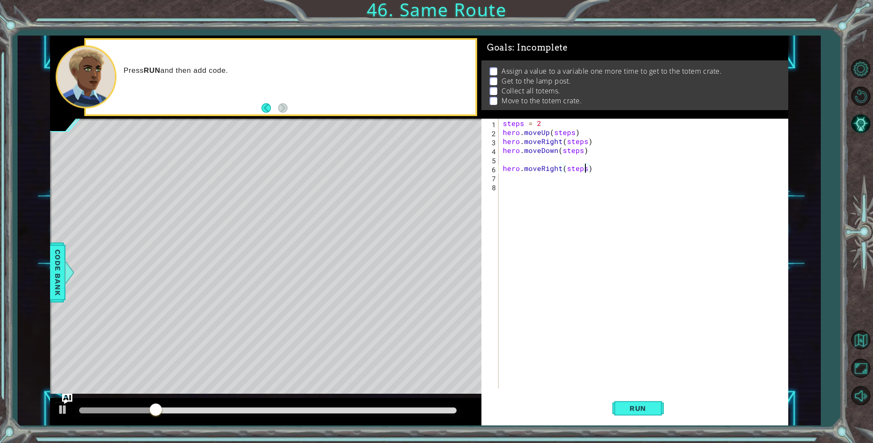
scroll to position [0, 0]
click at [629, 409] on span "Run" at bounding box center [638, 408] width 34 height 9
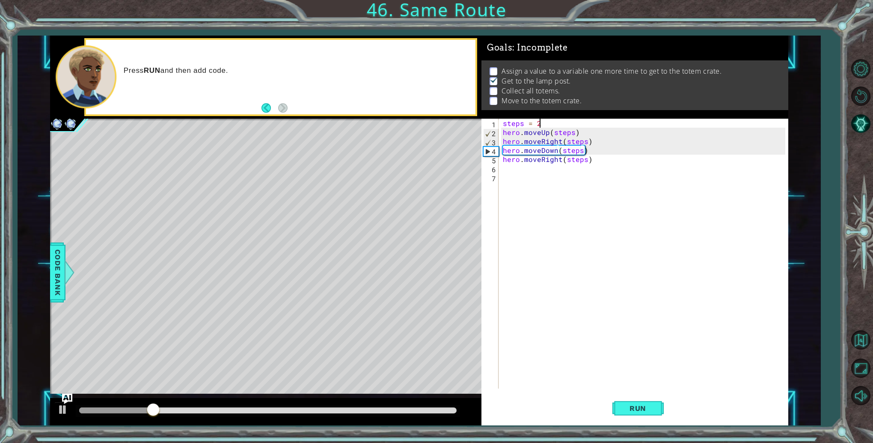
click at [540, 123] on div "steps = 2 hero . moveUp ( steps ) hero . moveRight ( steps ) hero . moveDown ( …" at bounding box center [645, 263] width 289 height 288
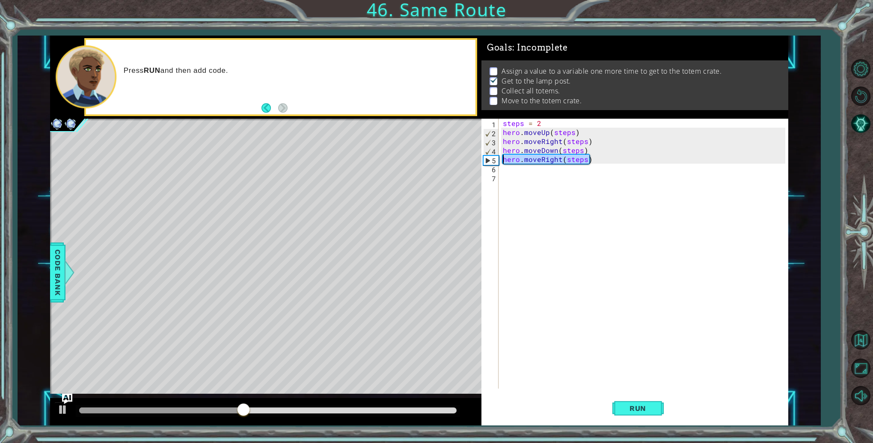
drag, startPoint x: 600, startPoint y: 160, endPoint x: 495, endPoint y: 160, distance: 104.9
click at [495, 160] on div "steps = 2 1 2 3 4 5 6 7 steps = 2 hero . moveUp ( steps ) hero . moveRight ( st…" at bounding box center [634, 254] width 304 height 270
type textarea "hero.moveRight(steps)"
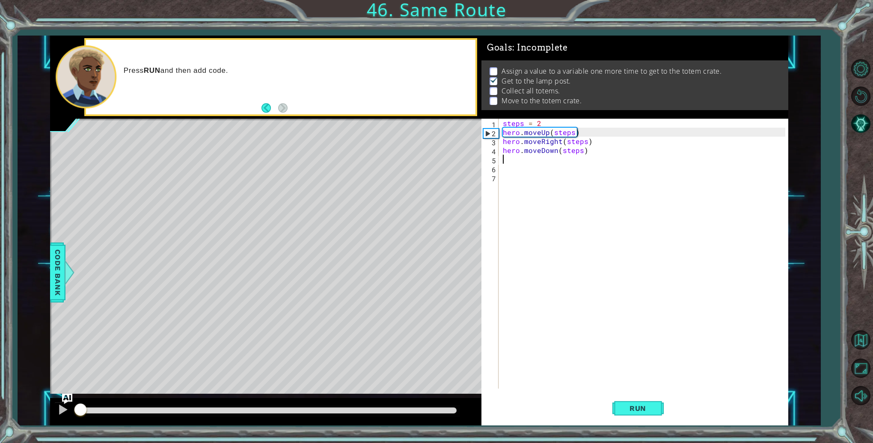
drag, startPoint x: 140, startPoint y: 408, endPoint x: -2, endPoint y: 397, distance: 142.1
click at [0, 397] on html "1 ההההההההההההההההההההההההההההההההההההההההההההההההההההההההההההההההההההההההההההה…" at bounding box center [436, 221] width 873 height 443
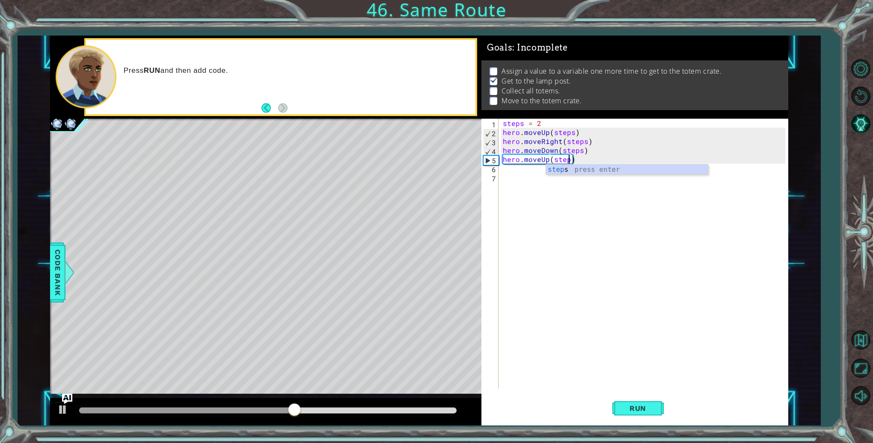
scroll to position [0, 4]
click at [70, 409] on button at bounding box center [62, 411] width 17 height 18
click at [85, 401] on div at bounding box center [266, 411] width 432 height 27
click at [613, 403] on button "Run" at bounding box center [638, 408] width 51 height 31
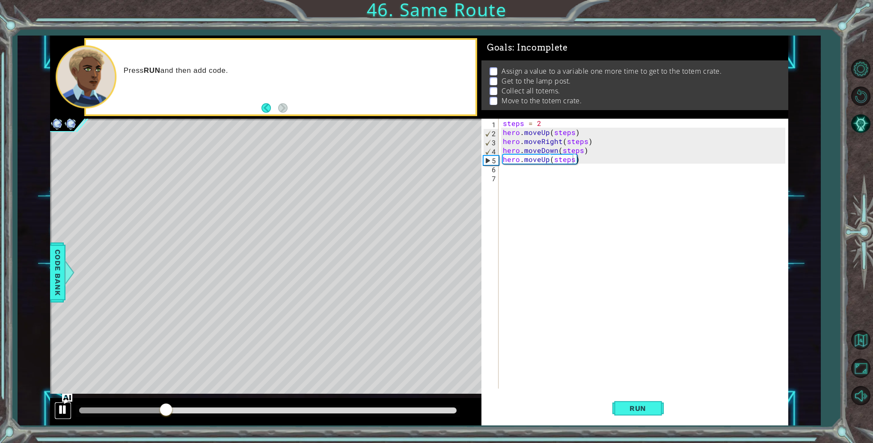
click at [61, 405] on div at bounding box center [62, 409] width 11 height 11
drag, startPoint x: 588, startPoint y: 154, endPoint x: 527, endPoint y: 129, distance: 65.9
click at [527, 129] on div "steps = 2 hero . moveUp ( steps ) hero . moveRight ( steps ) hero . moveDown ( …" at bounding box center [645, 263] width 289 height 288
drag, startPoint x: 583, startPoint y: 158, endPoint x: 498, endPoint y: 160, distance: 85.2
click at [498, 160] on div "hero.moveUp(steps) hero.moveRight(steps) 1 2 3 4 5 6 7 steps = 2 hero . moveUp …" at bounding box center [634, 254] width 304 height 270
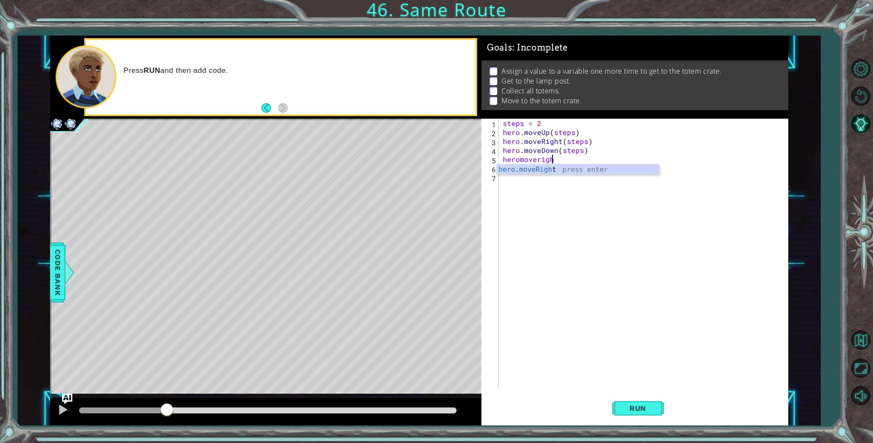
scroll to position [0, 3]
click at [548, 122] on div "steps = 2 hero . moveUp ( steps ) hero . moveRight ( steps ) hero . moveDown ( …" at bounding box center [645, 263] width 289 height 288
click at [567, 158] on div "steps = hero . moveUp ( steps ) hero . moveRight ( steps ) hero . moveDown ( st…" at bounding box center [645, 263] width 289 height 288
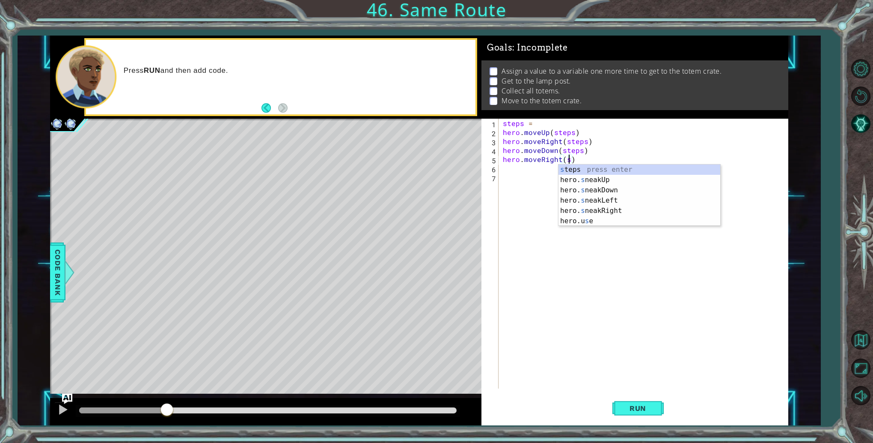
scroll to position [0, 4]
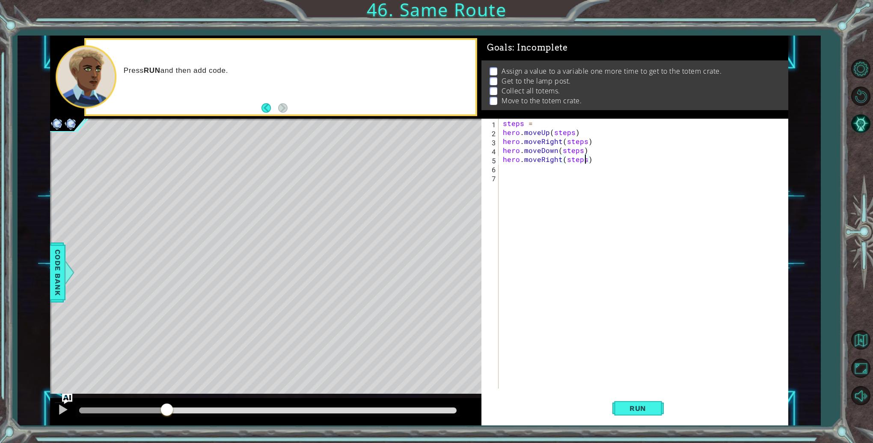
click at [545, 119] on div "steps = hero . moveUp ( steps ) hero . moveRight ( steps ) hero . moveDown ( st…" at bounding box center [645, 263] width 289 height 288
click at [629, 411] on span "Run" at bounding box center [638, 408] width 34 height 9
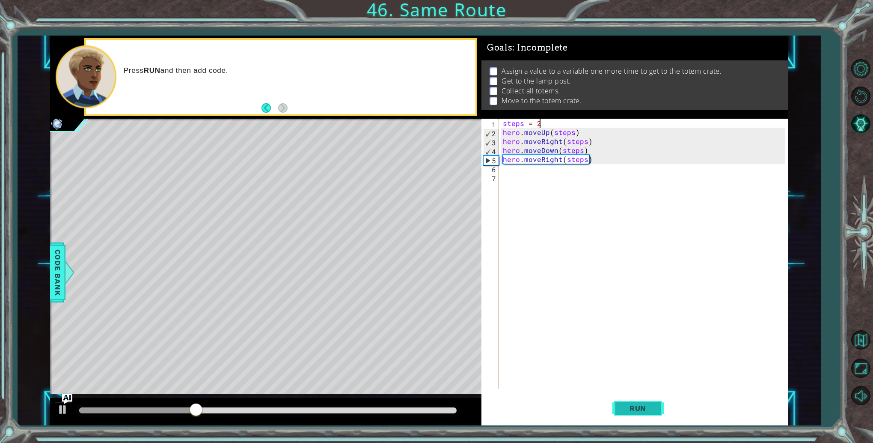
click at [614, 414] on button "Run" at bounding box center [638, 408] width 51 height 31
type textarea "hero.moveRight(steps)"
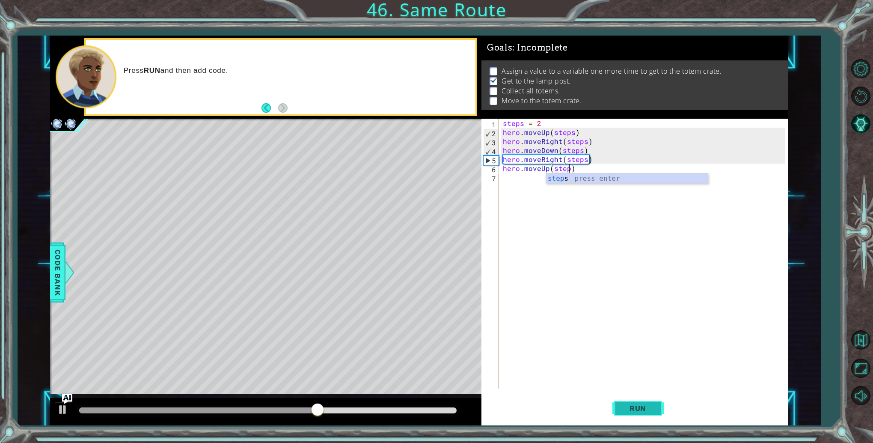
scroll to position [0, 3]
type textarea "hero.moveUp(steps)"
click at [663, 414] on button "Run" at bounding box center [638, 408] width 51 height 31
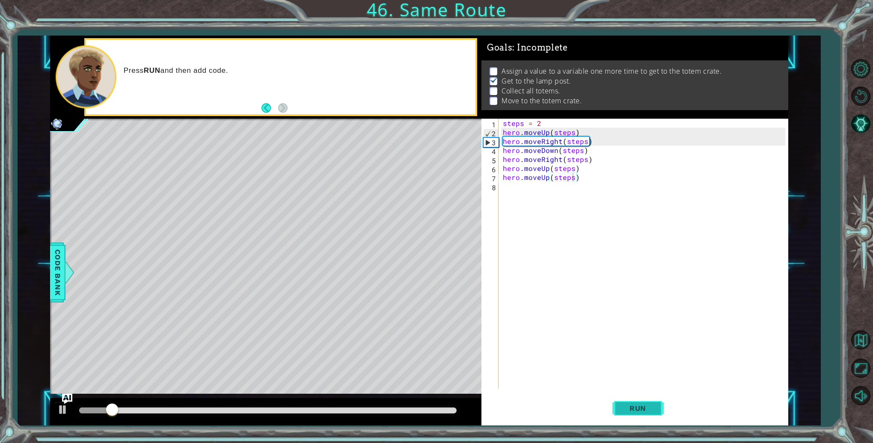
click at [663, 414] on button "Run" at bounding box center [638, 408] width 51 height 31
drag, startPoint x: 608, startPoint y: 176, endPoint x: 502, endPoint y: 179, distance: 105.8
click at [502, 179] on div "steps = 2 hero . moveUp ( steps ) hero . moveRight ( steps ) hero . moveDown ( …" at bounding box center [645, 263] width 289 height 288
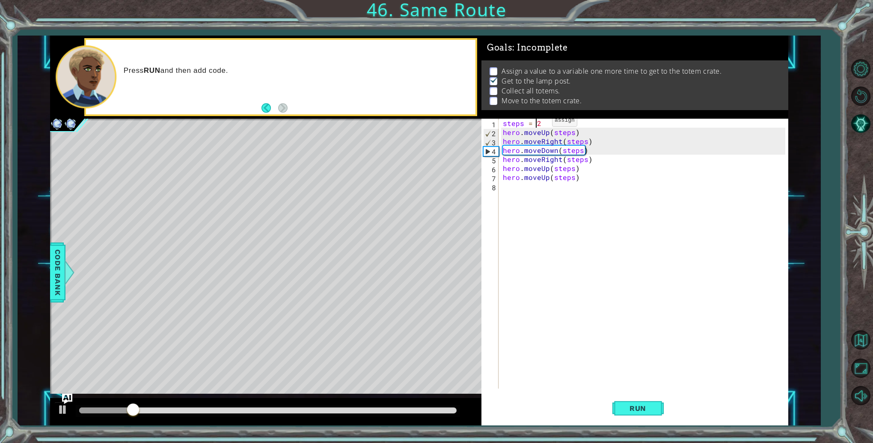
click at [538, 122] on div "steps = 2 hero . moveUp ( steps ) hero . moveRight ( steps ) hero . moveDown ( …" at bounding box center [645, 263] width 289 height 288
click at [540, 122] on div "steps = 2 hero . moveUp ( steps ) hero . moveRight ( steps ) hero . moveDown ( …" at bounding box center [645, 263] width 289 height 288
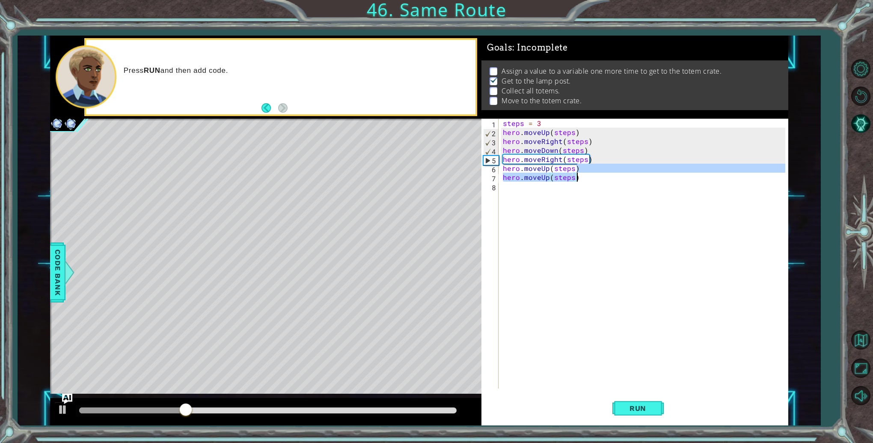
drag, startPoint x: 591, startPoint y: 171, endPoint x: 589, endPoint y: 176, distance: 4.8
click at [589, 176] on div "steps = 3 hero . moveUp ( steps ) hero . moveRight ( steps ) hero . moveDown ( …" at bounding box center [645, 263] width 289 height 288
click at [589, 176] on div "steps = 3 hero . moveUp ( steps ) hero . moveRight ( steps ) hero . moveDown ( …" at bounding box center [643, 254] width 284 height 270
type textarea "hero.moveUp(steps)"
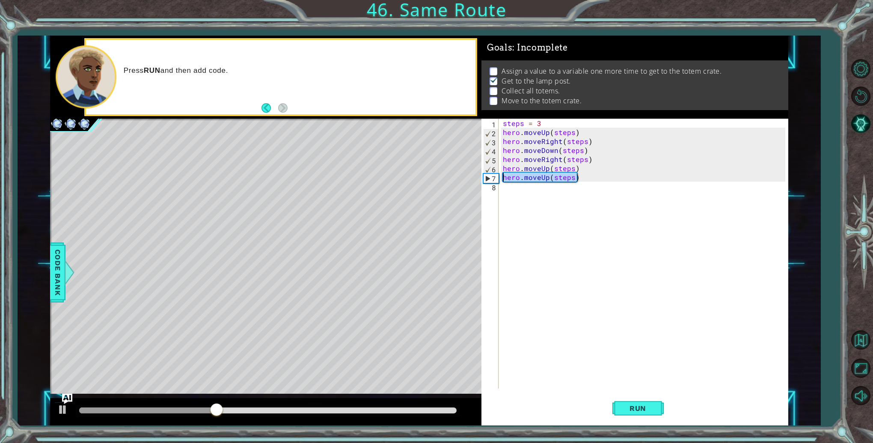
click at [477, 180] on div "1 ההההההההההההההההההההההההההההההההההההההההההההההההההההההההההההההההההההההההההההה…" at bounding box center [419, 231] width 739 height 390
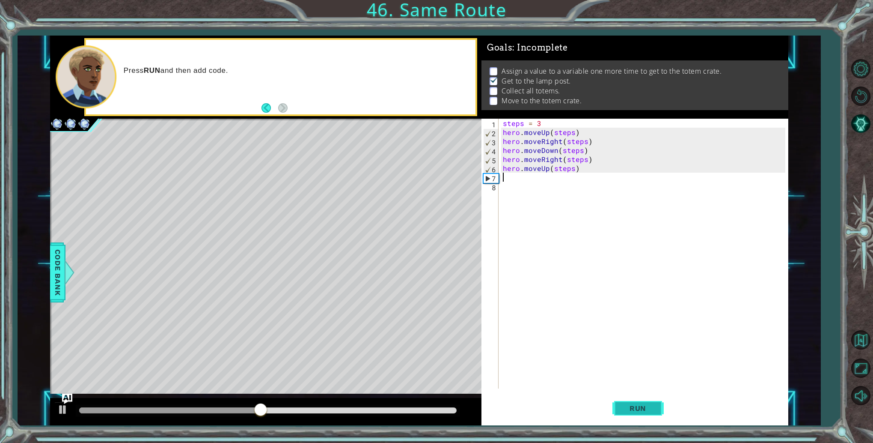
click at [632, 415] on button "Run" at bounding box center [638, 408] width 51 height 31
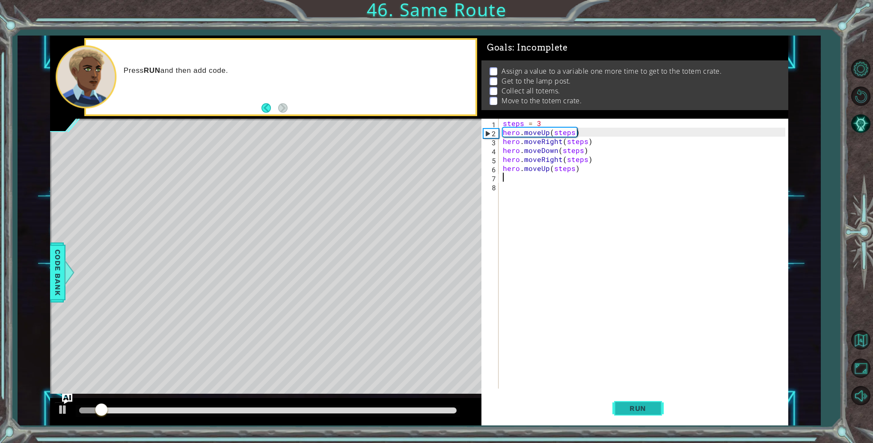
click at [632, 415] on button "Run" at bounding box center [638, 408] width 51 height 31
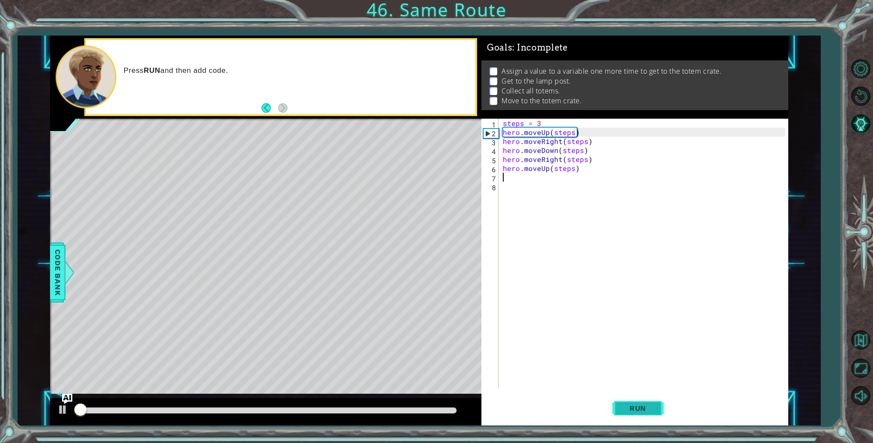
click at [632, 415] on button "Run" at bounding box center [638, 408] width 51 height 31
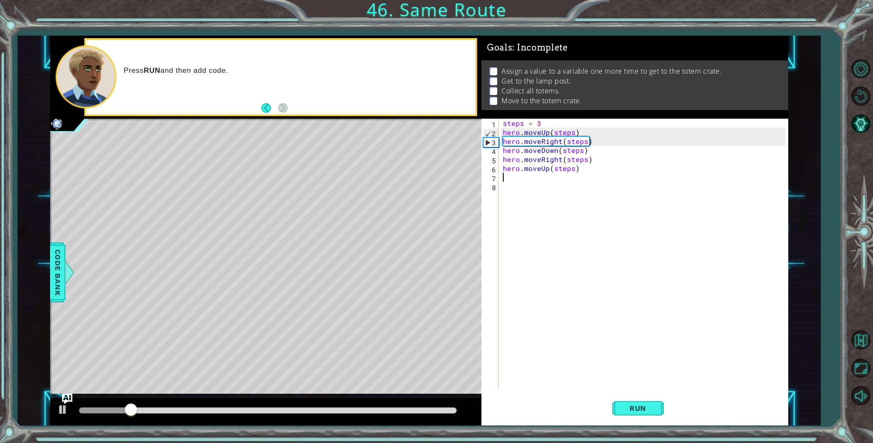
click at [557, 162] on div "steps = 3 hero . moveUp ( steps ) hero . moveRight ( steps ) hero . moveDown ( …" at bounding box center [645, 263] width 289 height 288
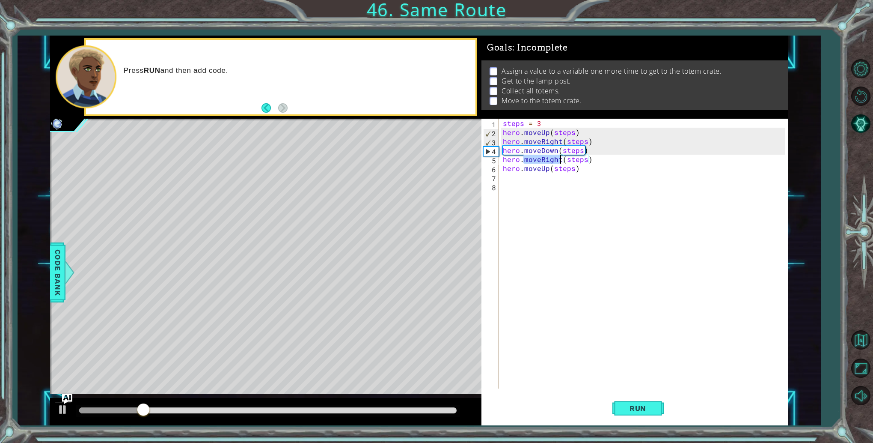
click at [559, 164] on div "steps = 3 hero . moveUp ( steps ) hero . moveRight ( steps ) hero . moveDown ( …" at bounding box center [645, 263] width 289 height 288
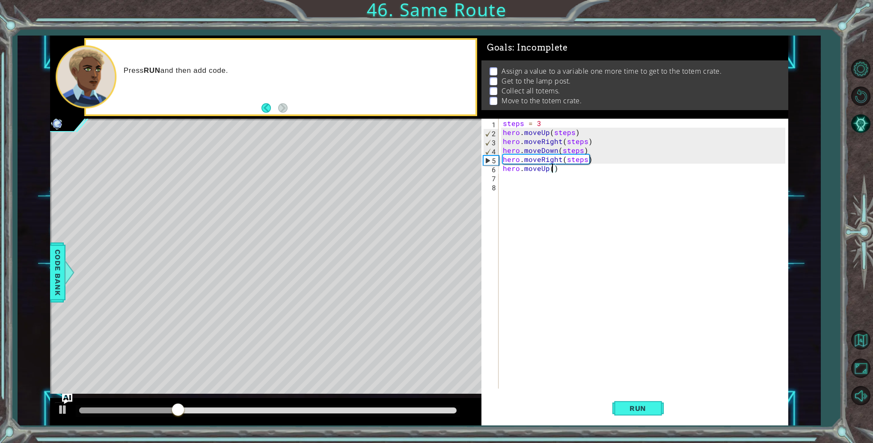
scroll to position [0, 3]
click at [536, 124] on div "steps = 3 hero . moveUp ( steps ) hero . moveRight ( steps ) hero . moveDown ( …" at bounding box center [645, 263] width 289 height 288
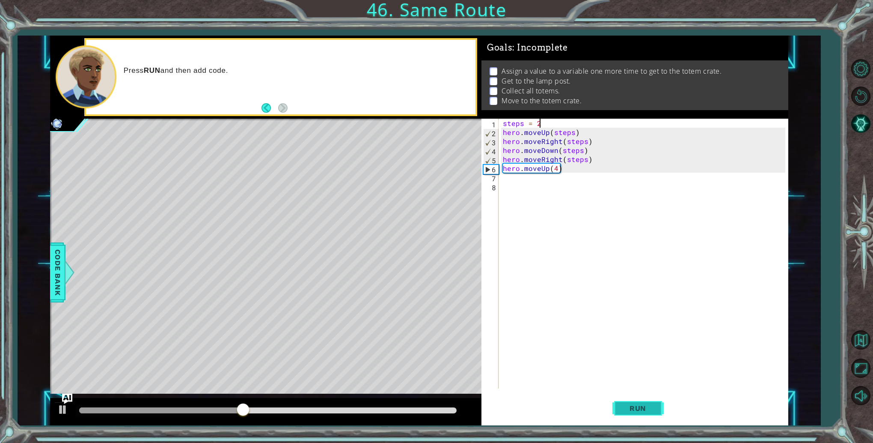
click at [638, 396] on button "Run" at bounding box center [638, 408] width 51 height 31
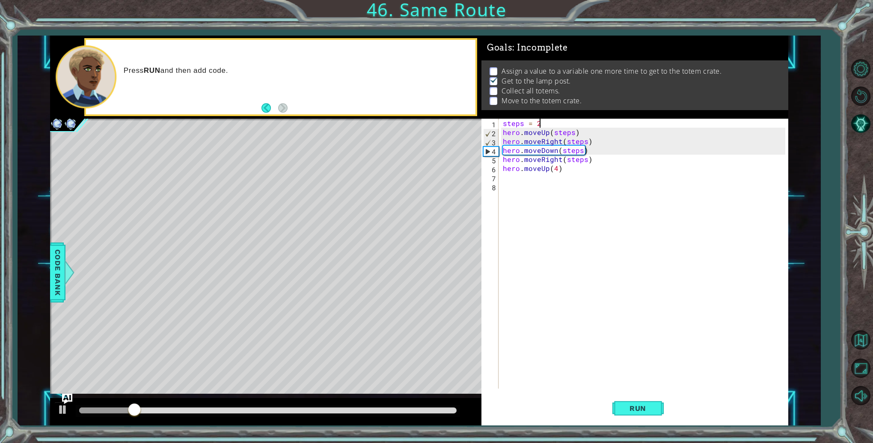
click at [557, 164] on div "steps = 2 hero . moveUp ( steps ) hero . moveRight ( steps ) hero . moveDown ( …" at bounding box center [645, 263] width 289 height 288
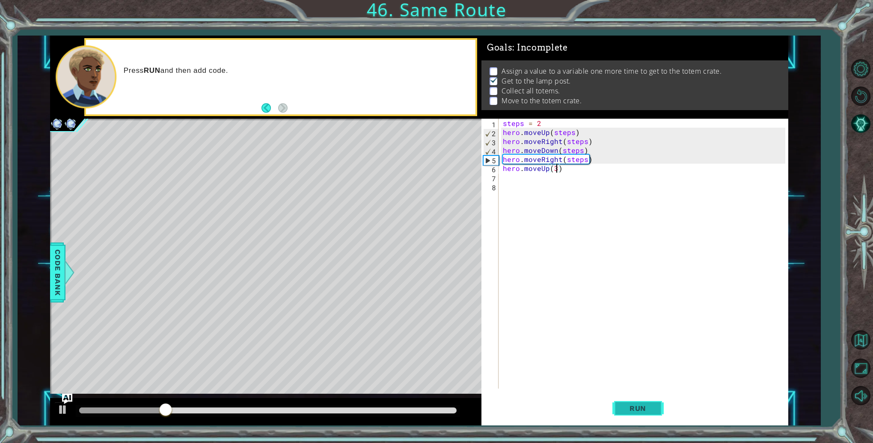
type textarea "hero.moveUp(3)"
click at [658, 417] on button "Run" at bounding box center [638, 408] width 51 height 31
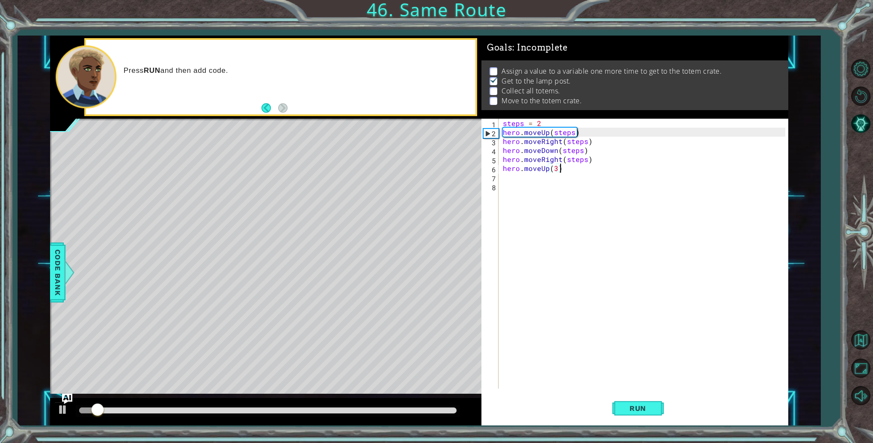
click at [593, 169] on div "steps = 2 hero . moveUp ( steps ) hero . moveRight ( steps ) hero . moveDown ( …" at bounding box center [645, 263] width 289 height 288
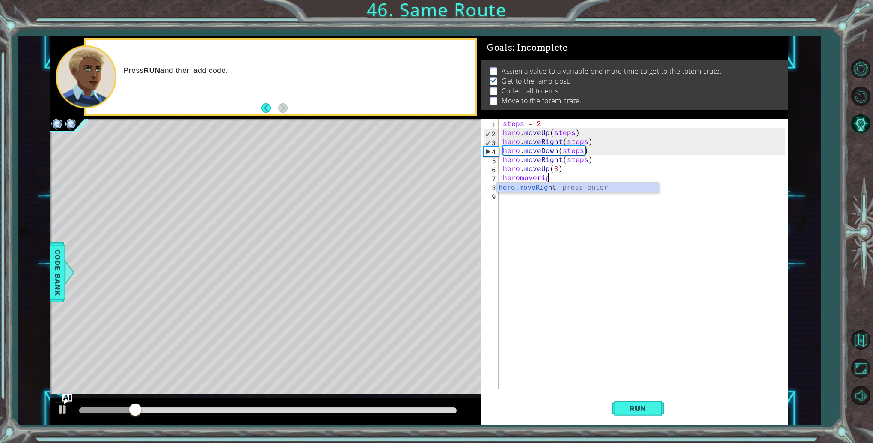
scroll to position [0, 2]
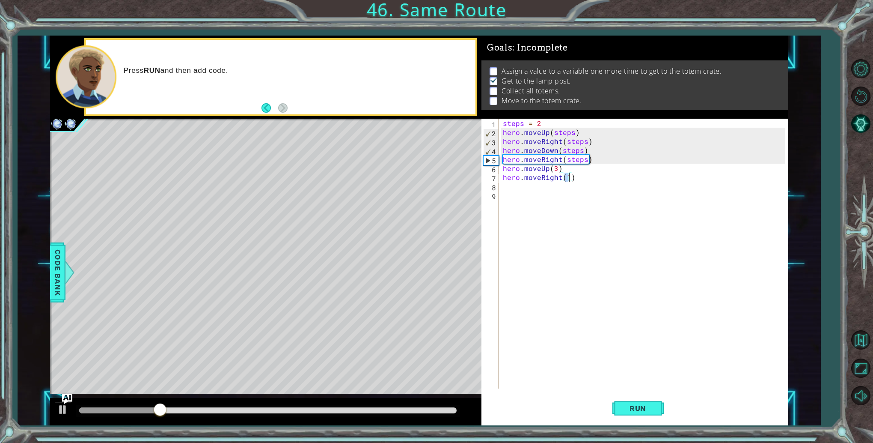
type textarea "hero.moveRight(3)"
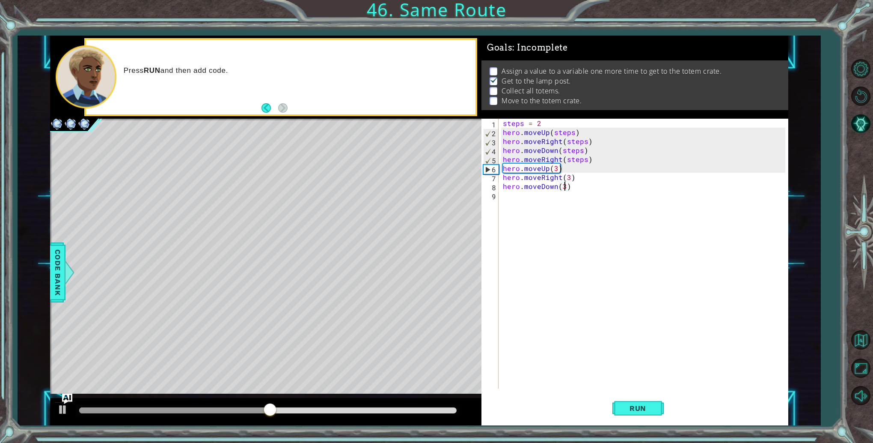
scroll to position [0, 3]
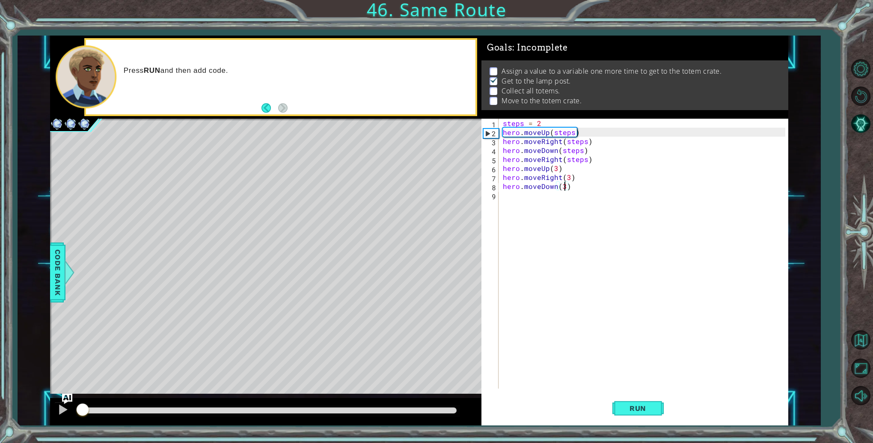
drag, startPoint x: 119, startPoint y: 412, endPoint x: 53, endPoint y: 411, distance: 65.5
click at [53, 411] on div at bounding box center [266, 411] width 432 height 27
click at [56, 411] on button at bounding box center [62, 411] width 17 height 18
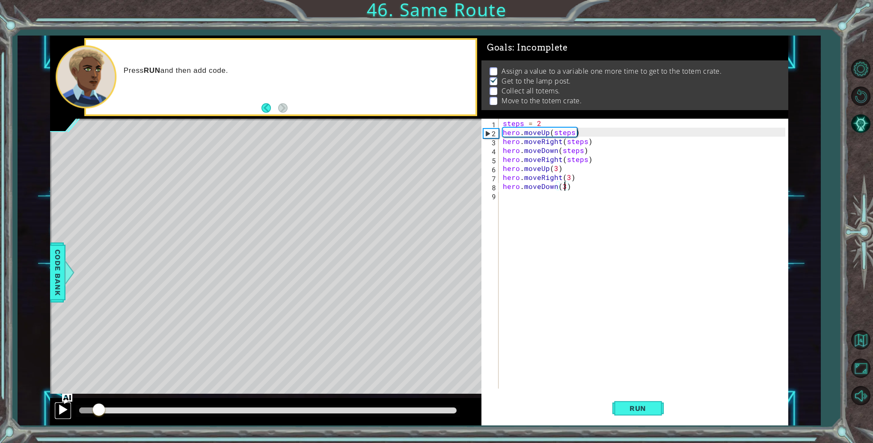
click at [56, 411] on button at bounding box center [62, 411] width 17 height 18
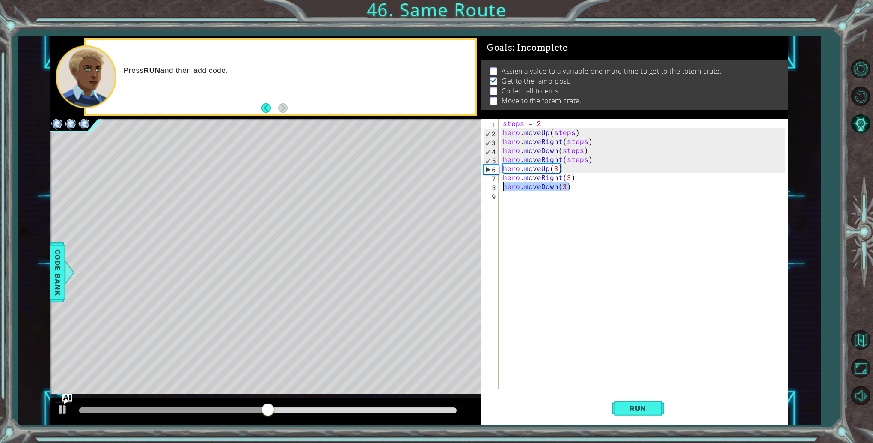
drag, startPoint x: 584, startPoint y: 188, endPoint x: 498, endPoint y: 183, distance: 85.3
click at [498, 183] on div "hero.moveDown(3) 1 2 3 4 5 6 7 8 9 steps = 2 hero . moveUp ( steps ) hero . mov…" at bounding box center [634, 254] width 304 height 270
click at [569, 172] on div "steps = 2 hero . moveUp ( steps ) hero . moveRight ( steps ) hero . moveDown ( …" at bounding box center [645, 263] width 289 height 288
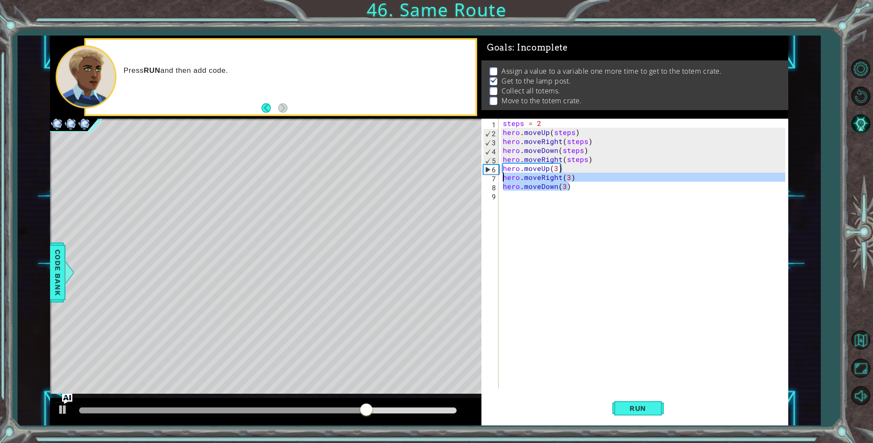
click at [440, 177] on div "1 ההההההההההההההההההההההההההההההההההההההההההההההההההההההההההההההההההההההההההההה…" at bounding box center [419, 231] width 739 height 390
type textarea "hero.moveRight(3) hero.moveDown(3)"
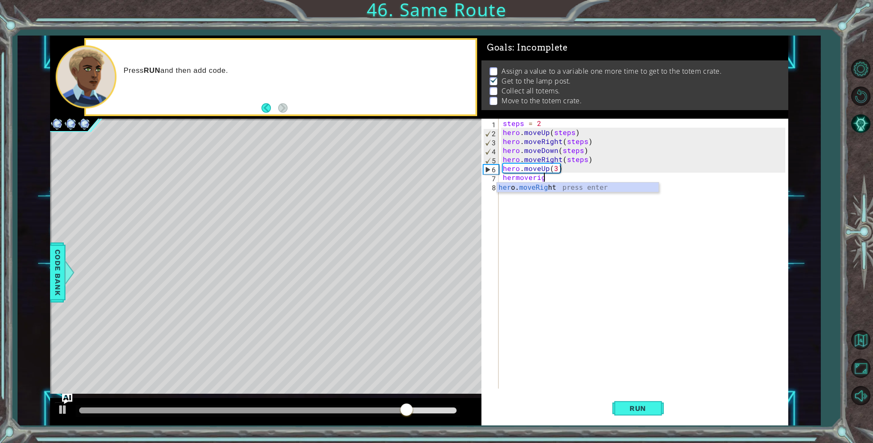
scroll to position [0, 2]
click at [72, 405] on div at bounding box center [266, 411] width 432 height 27
click at [622, 407] on span "Run" at bounding box center [638, 408] width 34 height 9
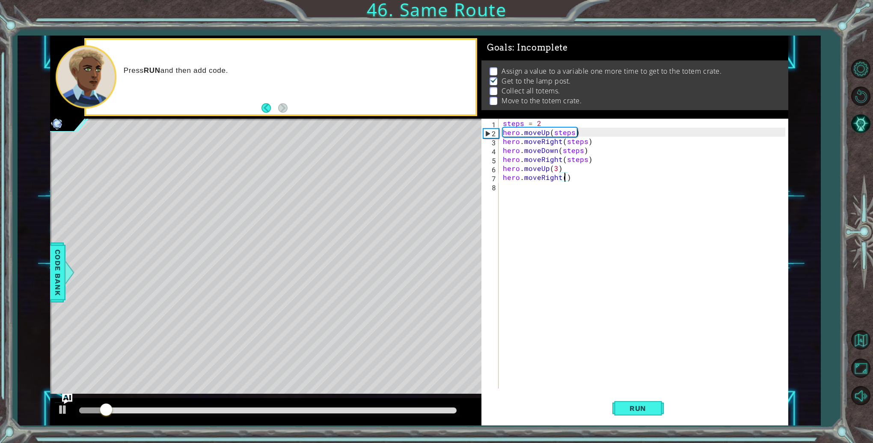
scroll to position [0, 3]
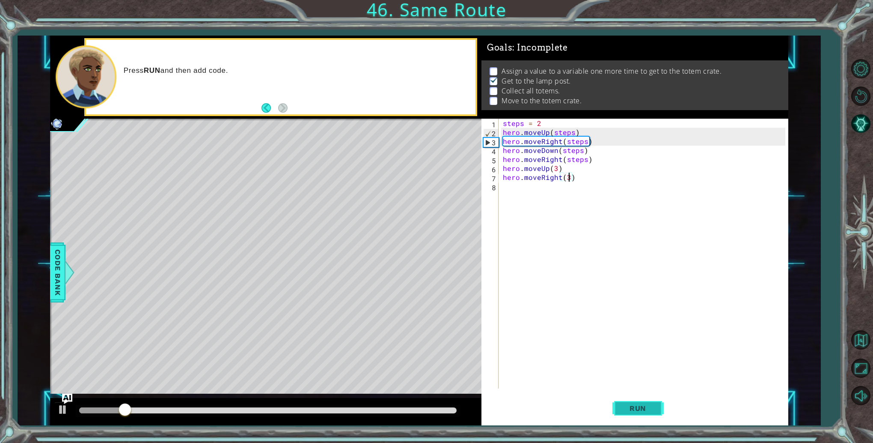
type textarea "hero.moveRight(3)"
click at [634, 408] on span "Run" at bounding box center [638, 408] width 34 height 9
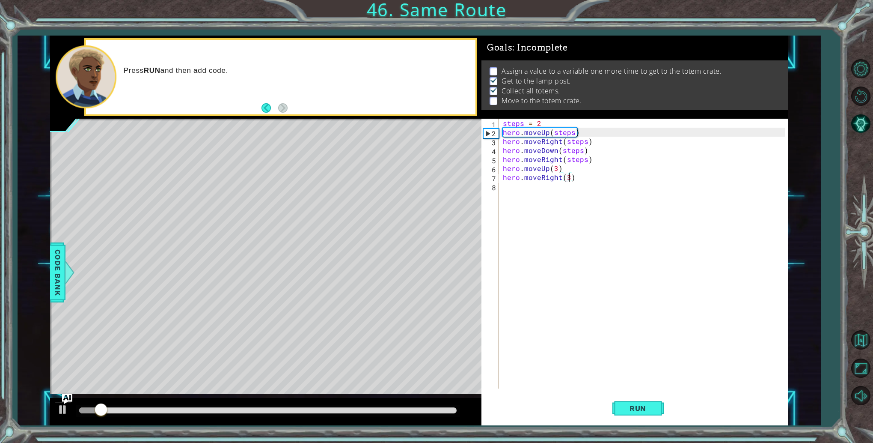
click at [608, 178] on div "steps = 2 hero . moveUp ( steps ) hero . moveRight ( steps ) hero . moveDown ( …" at bounding box center [645, 263] width 289 height 288
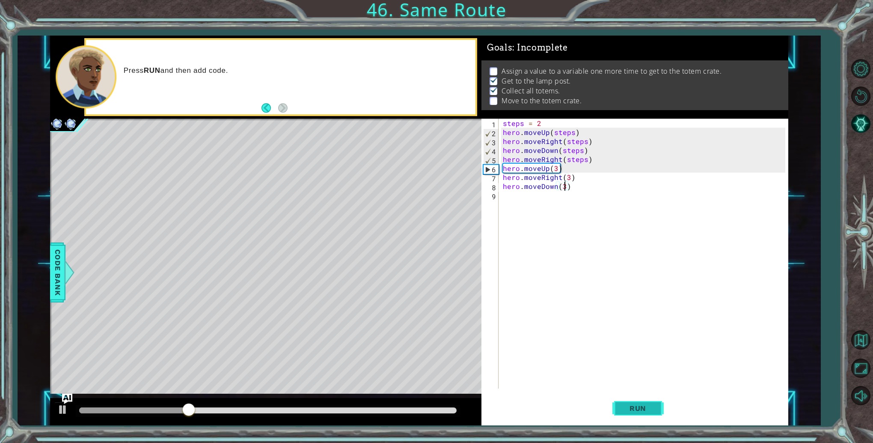
type textarea "hero.moveDown(3)"
click at [632, 416] on button "Run" at bounding box center [638, 408] width 51 height 31
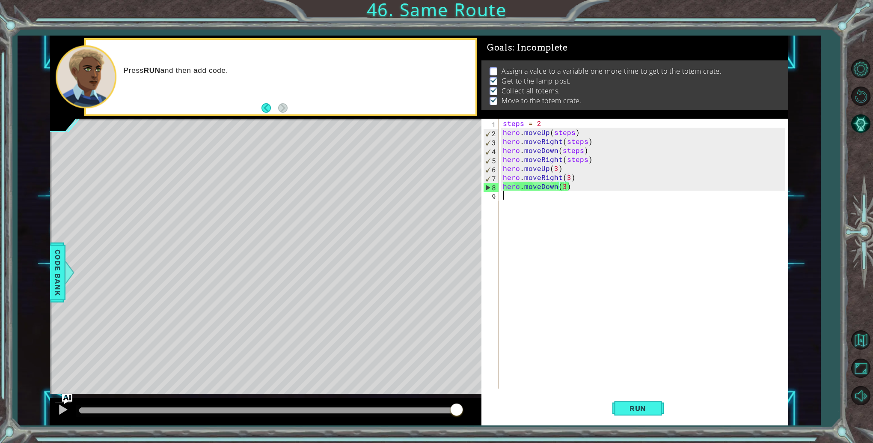
click at [609, 379] on div "steps = 2 hero . moveUp ( steps ) hero . moveRight ( steps ) hero . moveDown ( …" at bounding box center [645, 263] width 289 height 288
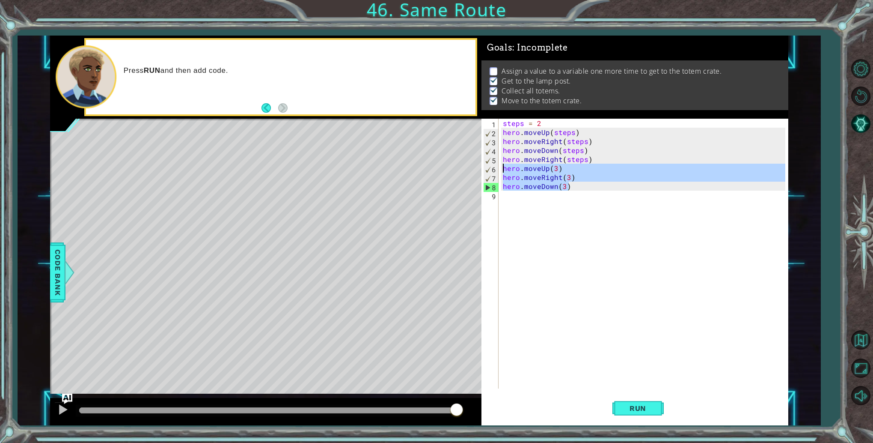
drag, startPoint x: 596, startPoint y: 186, endPoint x: 493, endPoint y: 165, distance: 104.8
click at [493, 165] on div "1 2 3 4 5 6 7 8 9 steps = 2 hero . moveUp ( steps ) hero . moveRight ( steps ) …" at bounding box center [634, 254] width 304 height 270
type textarea "hero.moveUp(3) hero.moveRight(3)"
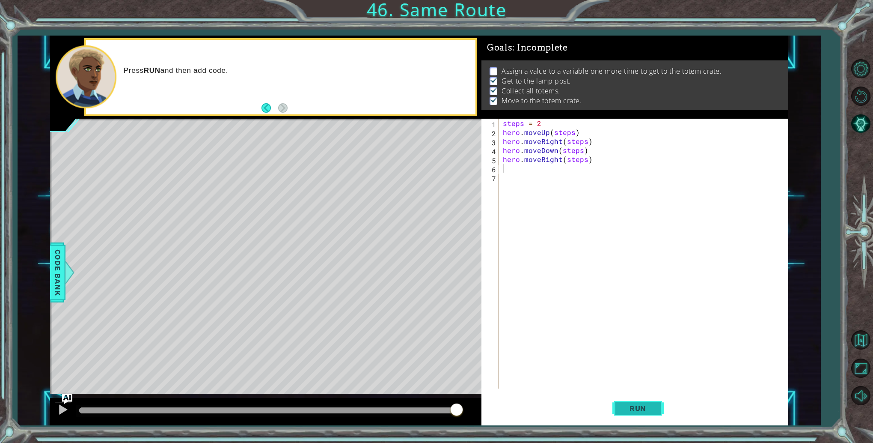
click at [627, 412] on button "Run" at bounding box center [638, 408] width 51 height 31
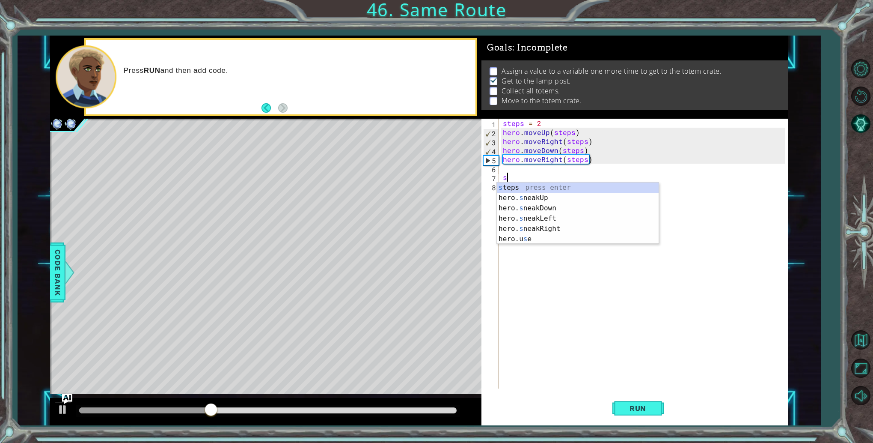
click at [542, 188] on div "s teps press enter hero. s neakUp press enter hero. s neakDown press enter hero…" at bounding box center [578, 223] width 162 height 82
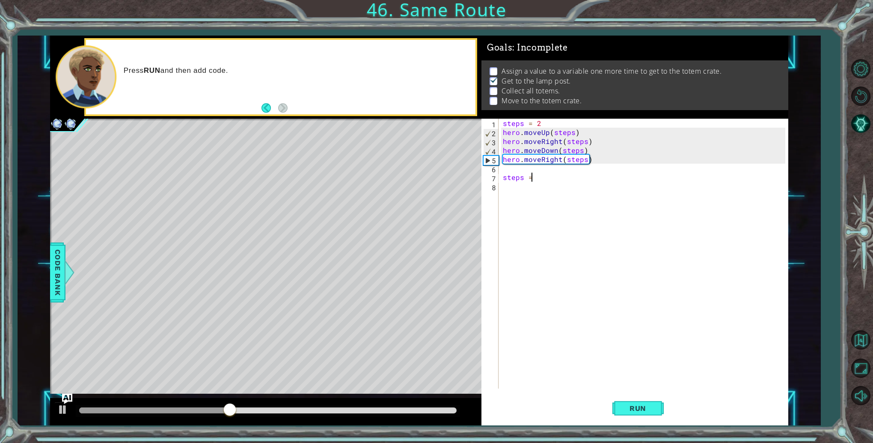
scroll to position [0, 1]
type textarea "steps = 4"
click at [542, 188] on div "steps = 2 hero . moveUp ( steps ) hero . moveRight ( steps ) hero . moveDown ( …" at bounding box center [645, 263] width 289 height 288
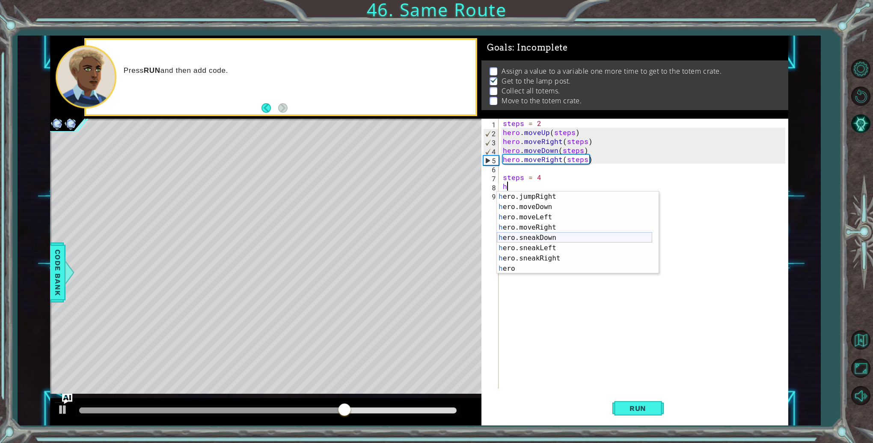
scroll to position [0, 0]
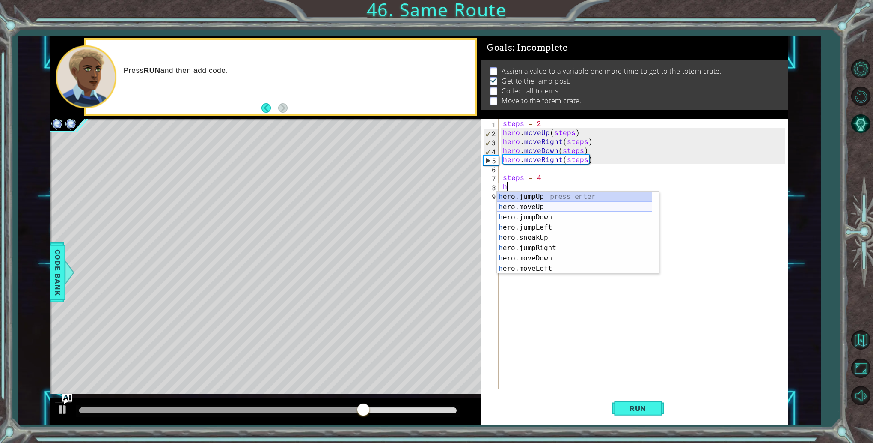
click at [562, 204] on div "h ero.jumpUp press enter h ero.moveUp press enter h ero.jumpDown press enter h …" at bounding box center [574, 242] width 155 height 103
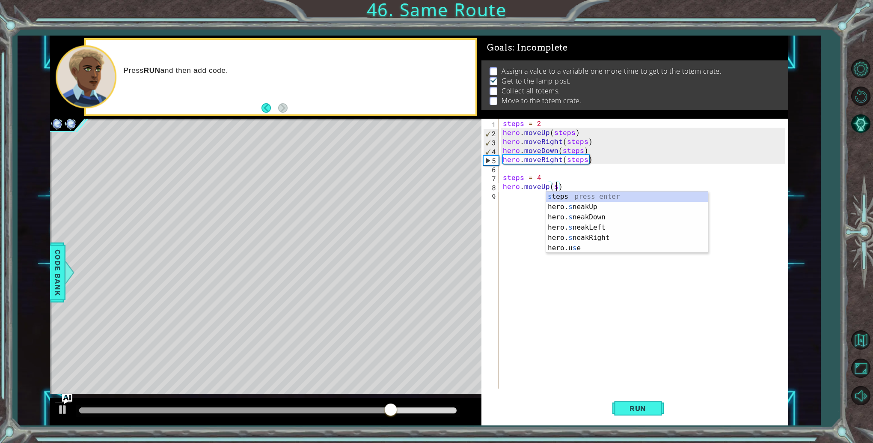
scroll to position [0, 3]
click at [567, 196] on div "s teps press enter hero. s neakUp press enter hero. s neakDown press enter hero…" at bounding box center [627, 232] width 162 height 82
type textarea "hero.moveUp(steps)"
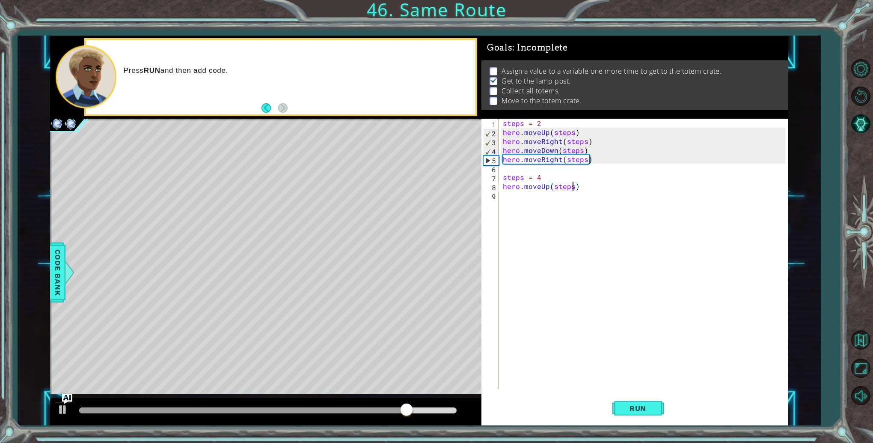
click at [567, 196] on div "steps = 2 hero . moveUp ( steps ) hero . moveRight ( steps ) hero . moveDown ( …" at bounding box center [645, 263] width 289 height 288
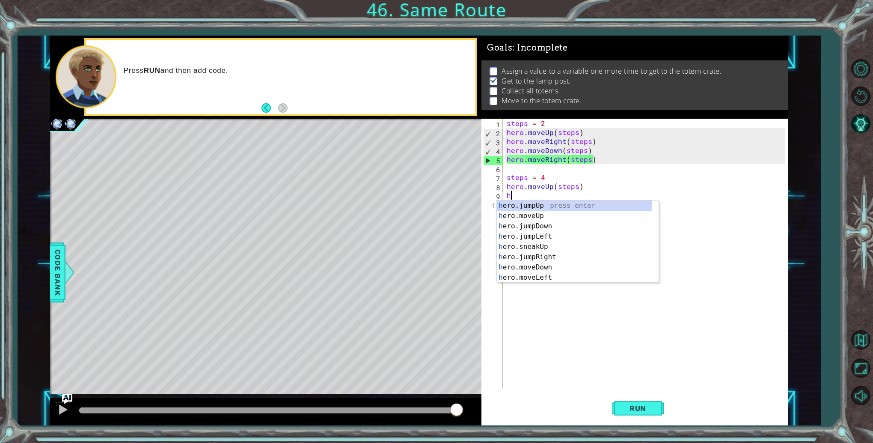
click at [550, 176] on div "steps = 2 hero . moveUp ( steps ) hero . moveRight ( steps ) hero . moveDown ( …" at bounding box center [647, 263] width 285 height 288
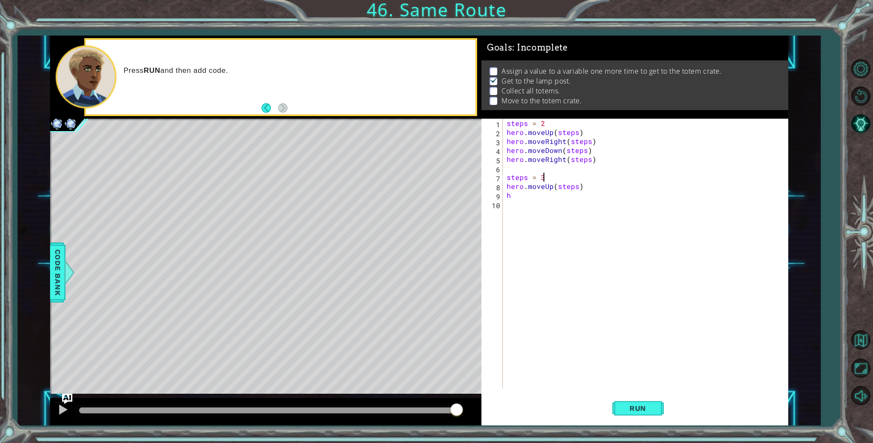
scroll to position [0, 2]
drag, startPoint x: 553, startPoint y: 187, endPoint x: 555, endPoint y: 191, distance: 4.4
click at [554, 188] on div "steps = 2 hero . moveUp ( steps ) hero . moveRight ( steps ) hero . moveDown ( …" at bounding box center [647, 263] width 285 height 288
click at [558, 199] on div "steps = 2 hero . moveUp ( steps ) hero . moveRight ( steps ) hero . moveDown ( …" at bounding box center [647, 263] width 285 height 288
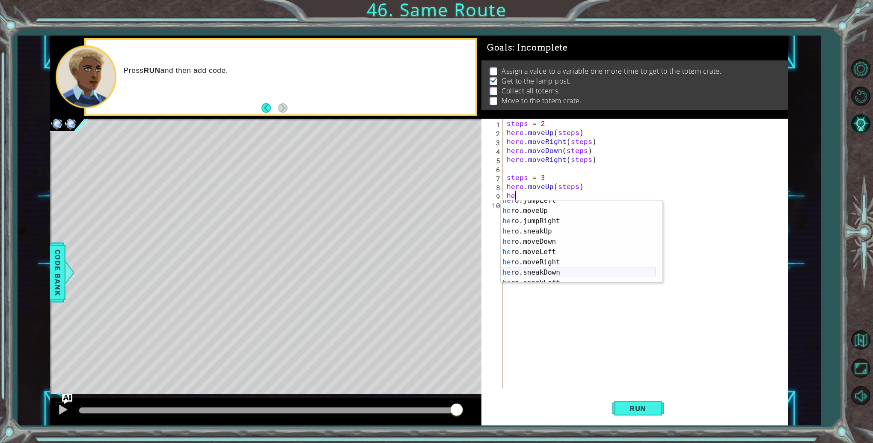
scroll to position [51, 0]
click at [553, 233] on div "he ro.sneakUp press enter he ro.moveDown press enter he ro.moveLeft press enter…" at bounding box center [578, 251] width 155 height 103
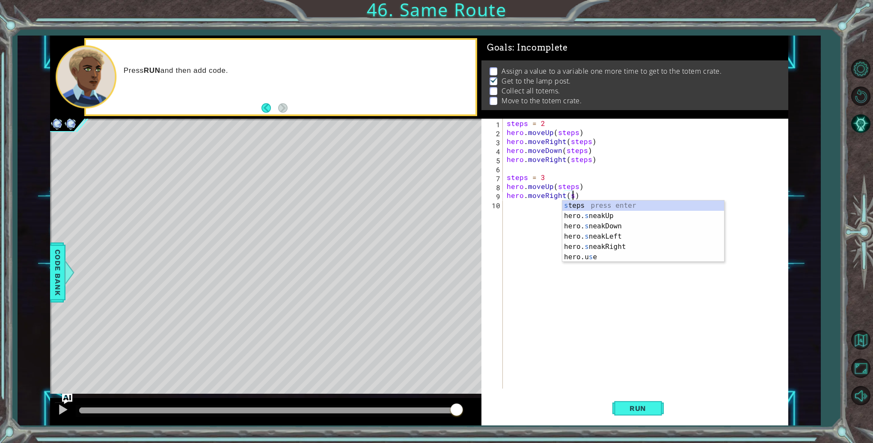
scroll to position [0, 3]
click at [569, 202] on div "s teps press enter hero. s neakUp press enter hero. s neakDown press enter hero…" at bounding box center [644, 241] width 162 height 82
type textarea "hero.moveRight(steps)"
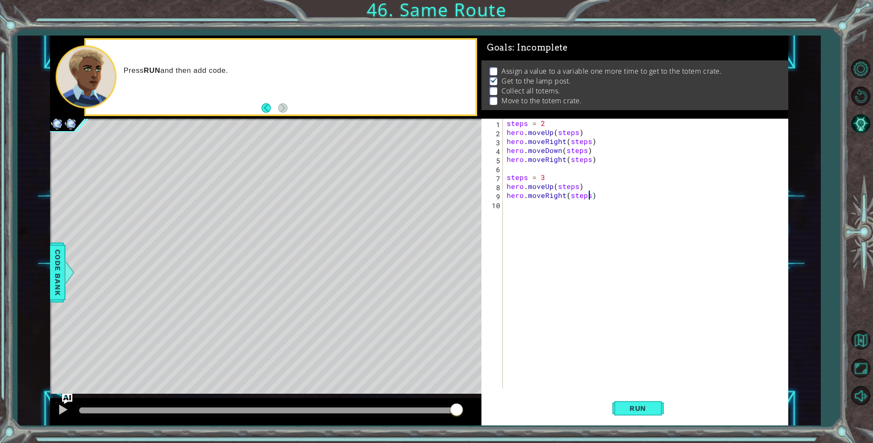
click at [569, 202] on div "steps = 2 hero . moveUp ( steps ) hero . moveRight ( steps ) hero . moveDown ( …" at bounding box center [647, 263] width 285 height 288
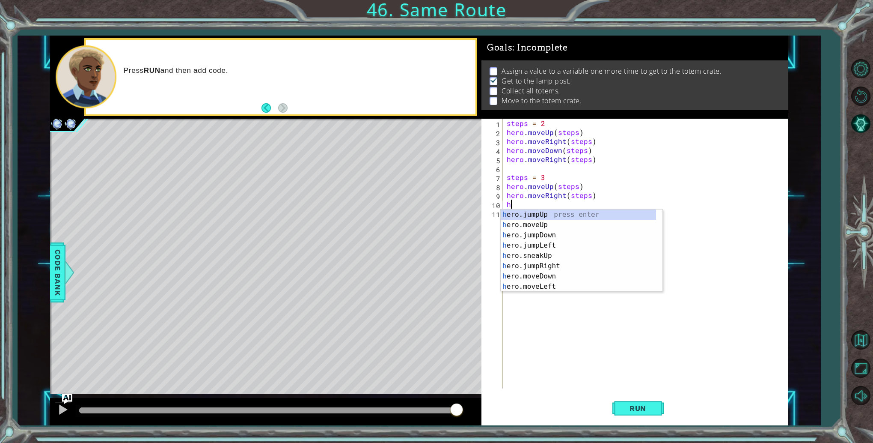
scroll to position [0, 0]
click at [548, 273] on div "h ero.jumpUp press enter h ero.moveUp press enter h ero.jumpDown press enter h …" at bounding box center [578, 260] width 155 height 103
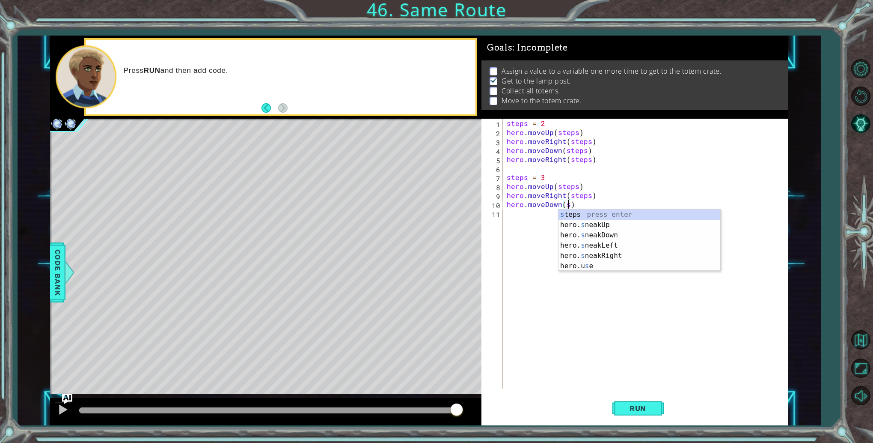
scroll to position [0, 3]
click at [575, 212] on div "s teps press enter hero. s neakUp press enter hero. s neakDown press enter hero…" at bounding box center [640, 250] width 162 height 82
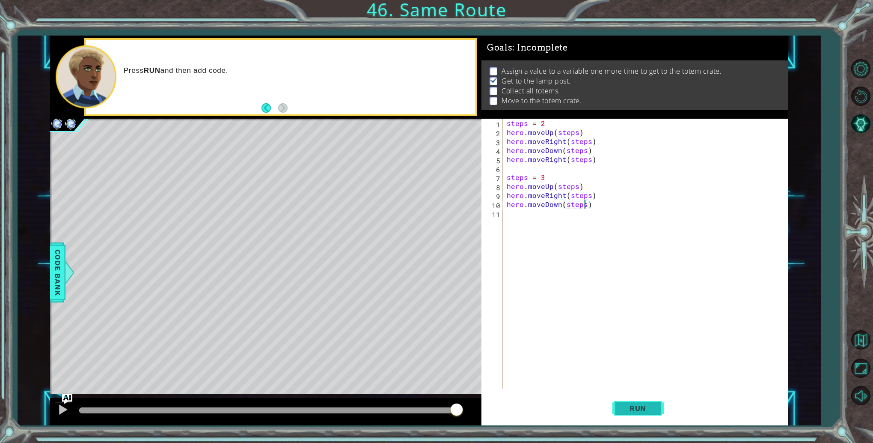
type textarea "hero.moveDown(steps)"
click at [622, 404] on span "Run" at bounding box center [638, 408] width 34 height 9
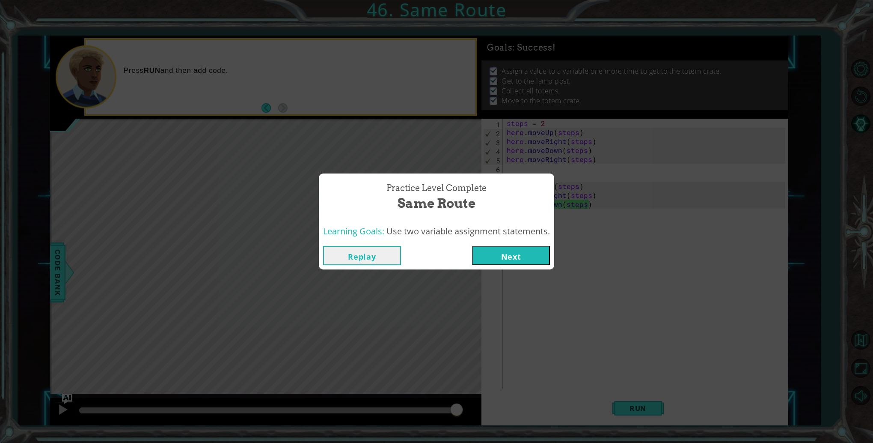
click at [546, 244] on div "Replay Next" at bounding box center [436, 255] width 235 height 28
click at [534, 261] on button "Next" at bounding box center [511, 255] width 78 height 19
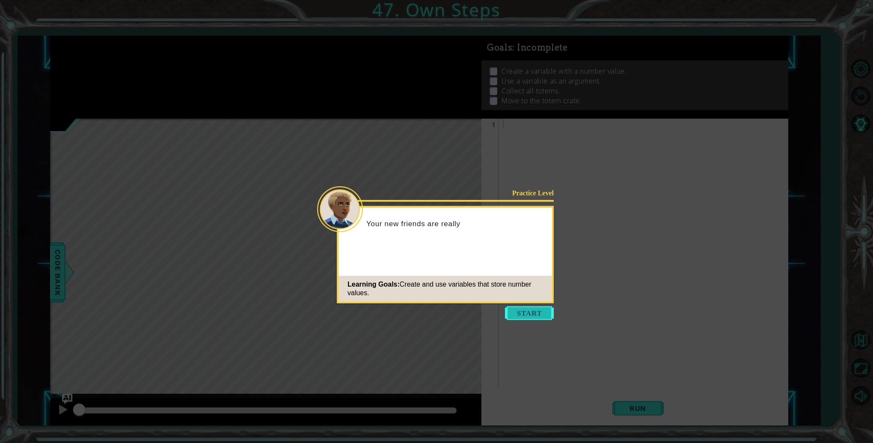
click at [528, 315] on button "Start" at bounding box center [529, 313] width 49 height 14
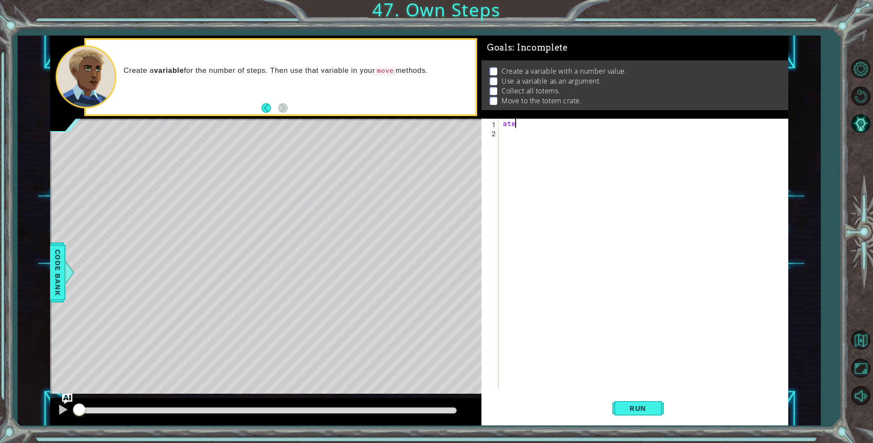
type textarea "a"
type textarea "steps = 3"
type textarea "hero.moveUp(steps)"
click at [632, 415] on button "Run" at bounding box center [638, 408] width 51 height 31
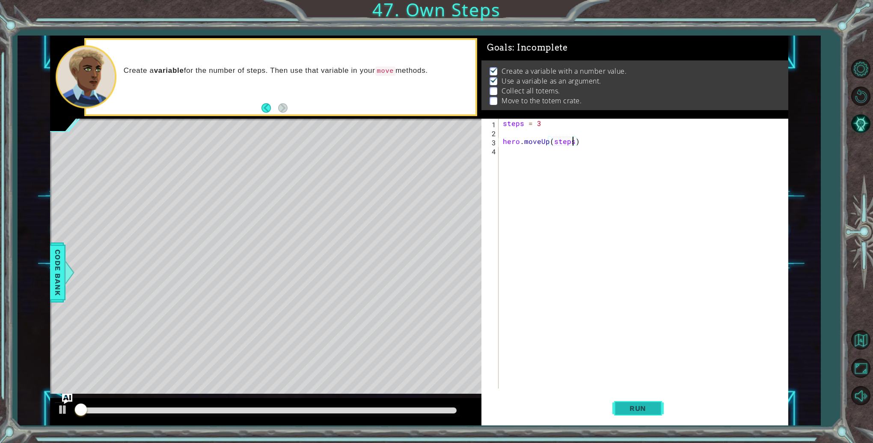
scroll to position [1, 0]
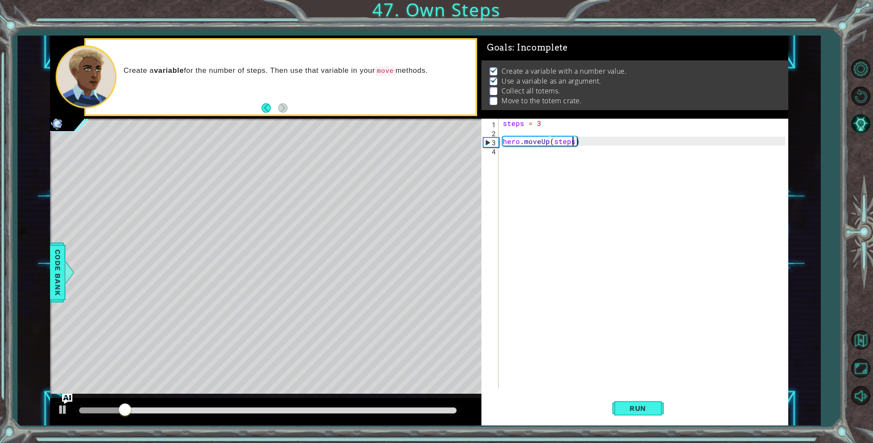
click at [605, 141] on div "steps = 3 hero . moveUp ( steps )" at bounding box center [645, 263] width 289 height 288
type textarea "r"
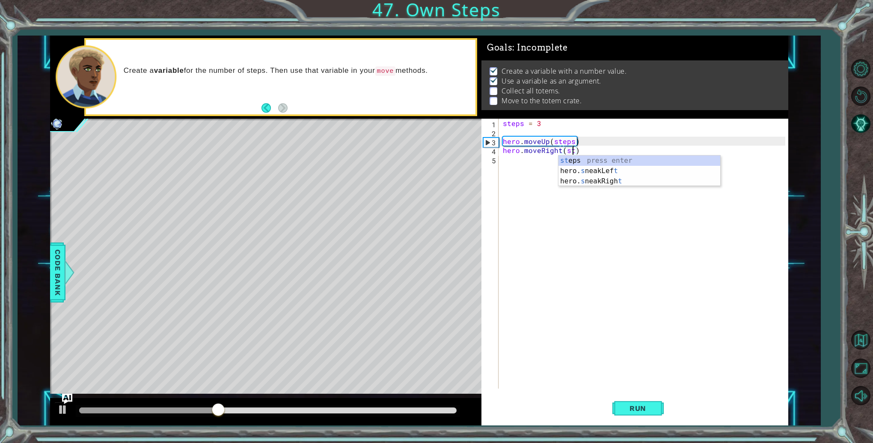
scroll to position [0, 4]
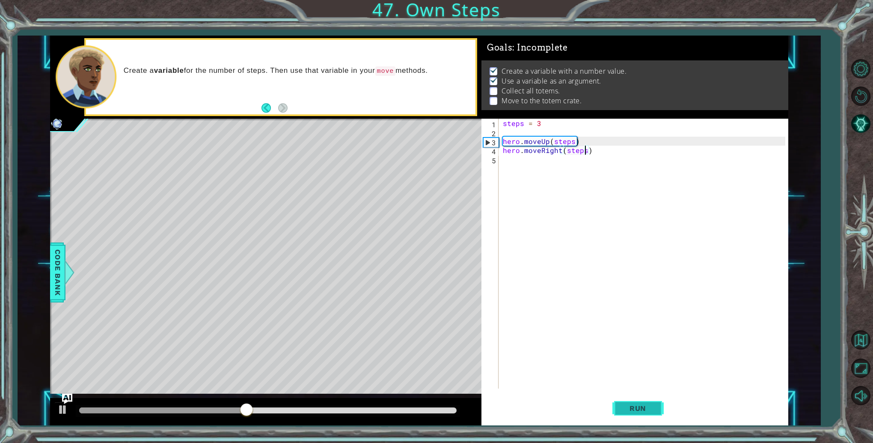
type textarea "hero.moveRight(steps)"
click at [615, 400] on button "Run" at bounding box center [638, 408] width 51 height 31
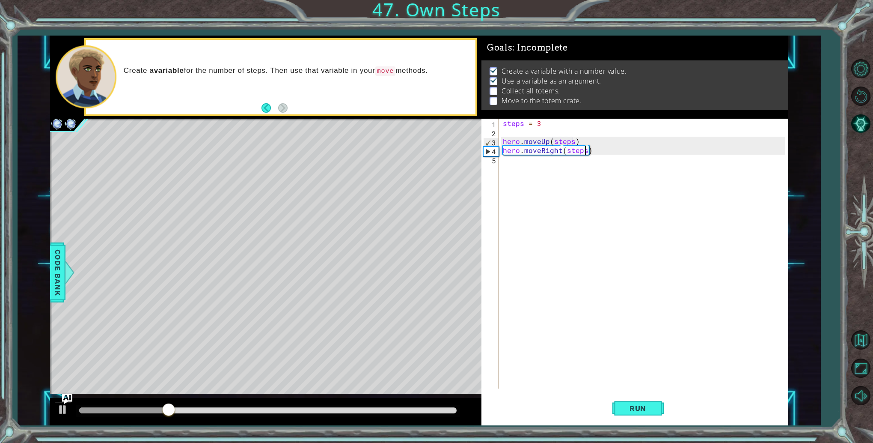
click at [608, 152] on div "steps = 3 hero . moveUp ( steps ) hero . moveRight ( steps )" at bounding box center [645, 263] width 289 height 288
type textarea "hero.moveDown(steps)"
click at [620, 417] on button "Run" at bounding box center [638, 408] width 51 height 31
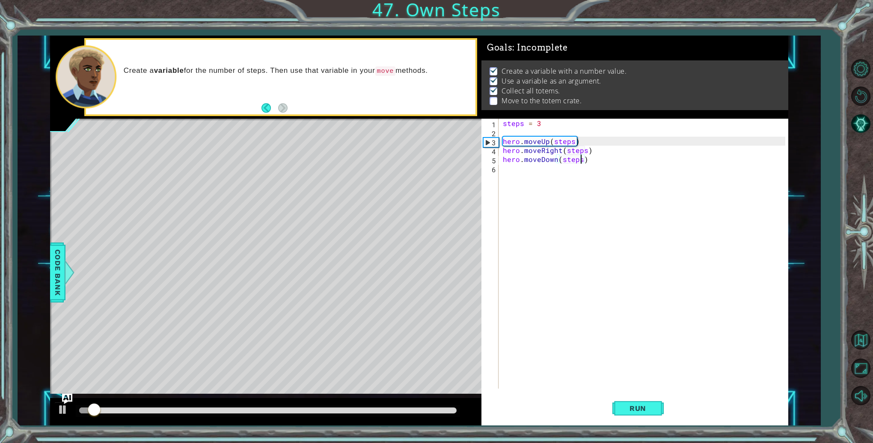
click at [677, 160] on div "steps = 3 hero . moveUp ( steps ) hero . moveRight ( steps ) hero . moveDown ( …" at bounding box center [645, 263] width 289 height 288
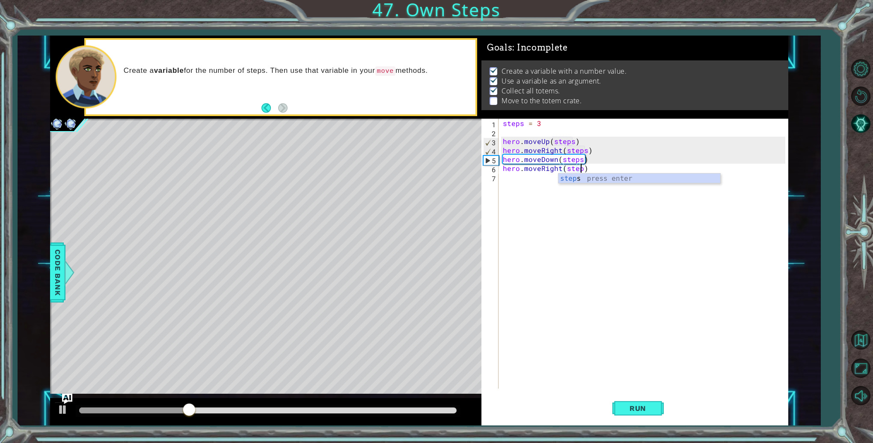
scroll to position [0, 5]
type textarea "hero.moveRight(steps)"
click at [634, 404] on span "Run" at bounding box center [638, 408] width 34 height 9
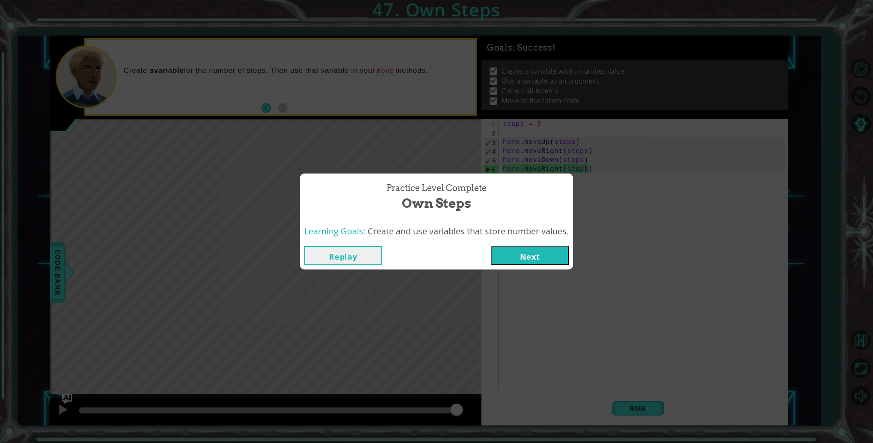
click at [516, 256] on button "Next" at bounding box center [530, 255] width 78 height 19
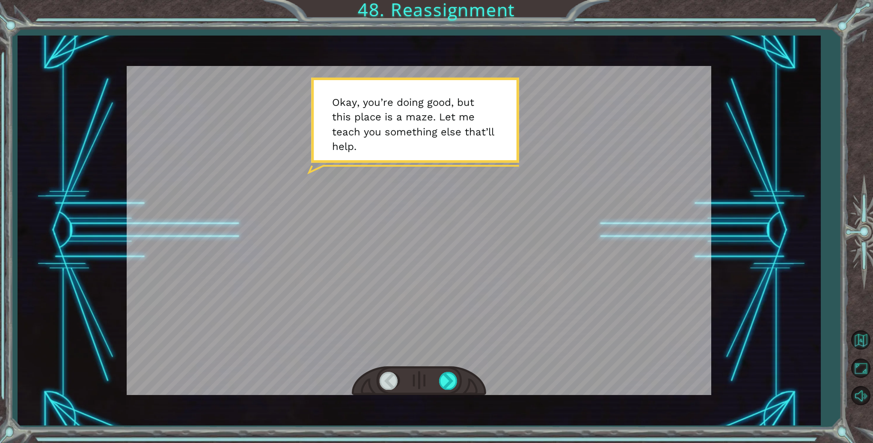
click at [517, 256] on div at bounding box center [419, 230] width 585 height 329
click at [439, 374] on div at bounding box center [448, 381] width 19 height 18
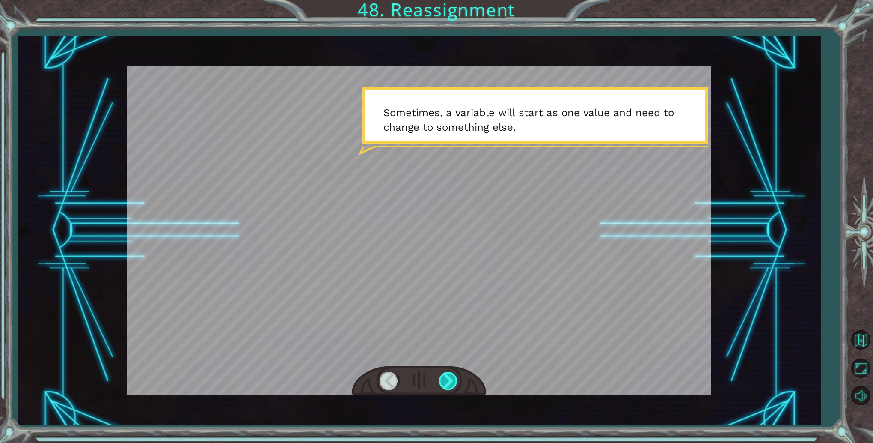
click at [439, 374] on div at bounding box center [448, 381] width 19 height 18
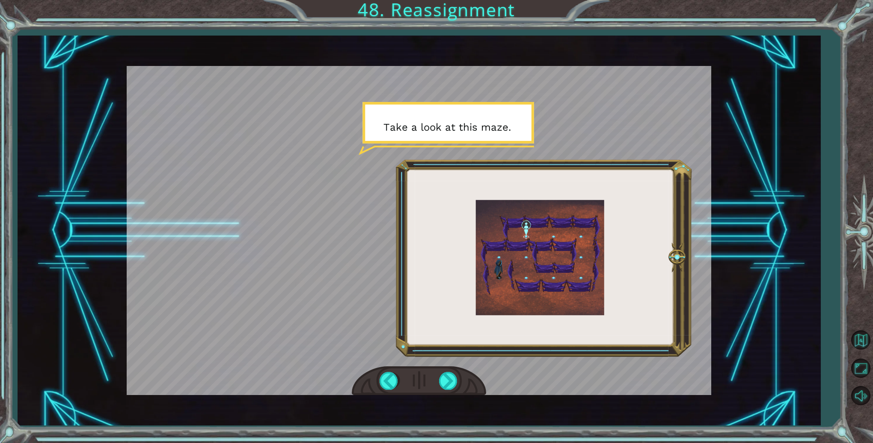
click at [439, 374] on div at bounding box center [419, 381] width 134 height 30
click at [440, 377] on div at bounding box center [448, 381] width 19 height 18
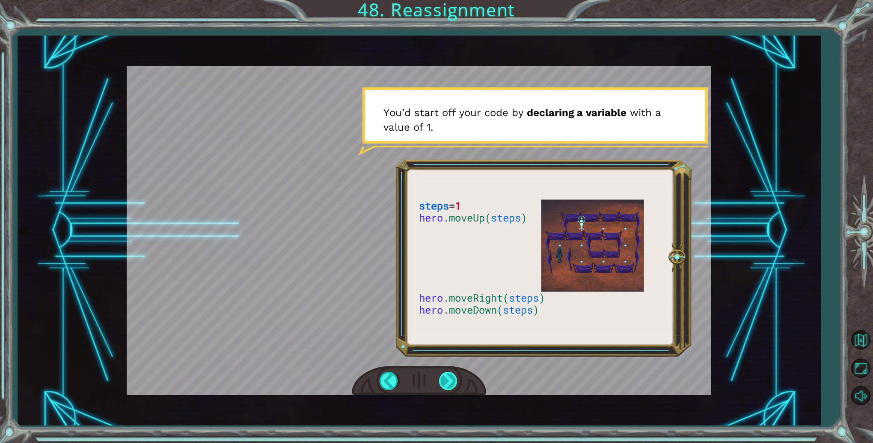
click at [440, 377] on div at bounding box center [448, 381] width 19 height 18
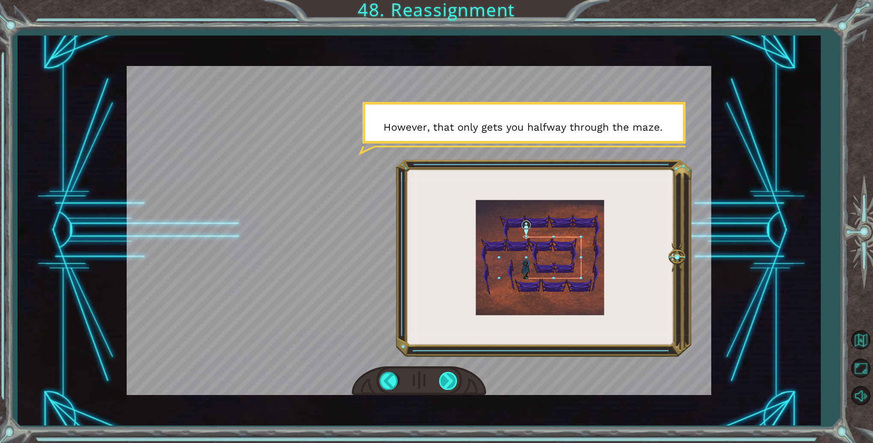
click at [440, 377] on div at bounding box center [448, 381] width 19 height 18
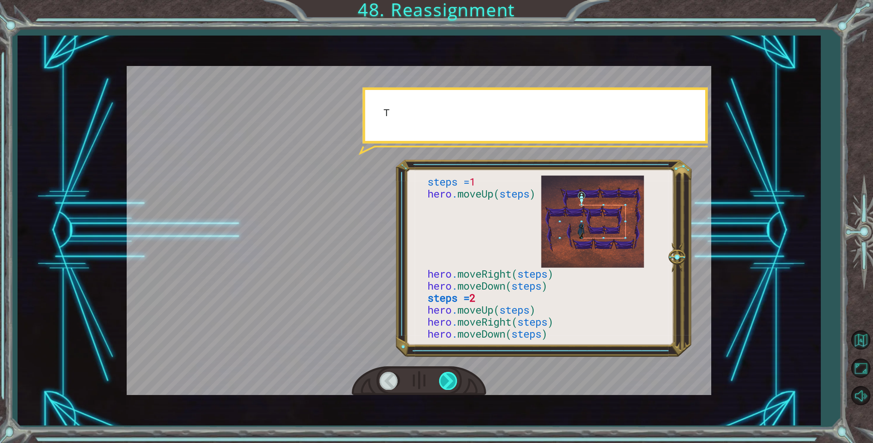
click at [440, 377] on div at bounding box center [448, 381] width 19 height 18
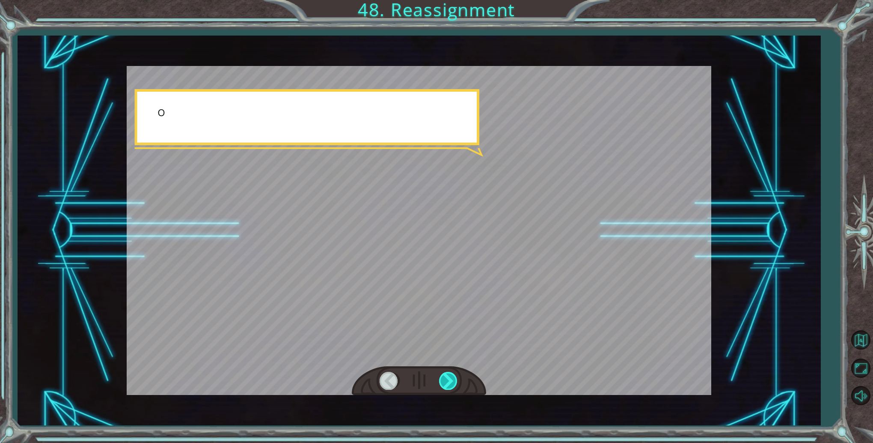
click at [440, 377] on div at bounding box center [448, 381] width 19 height 18
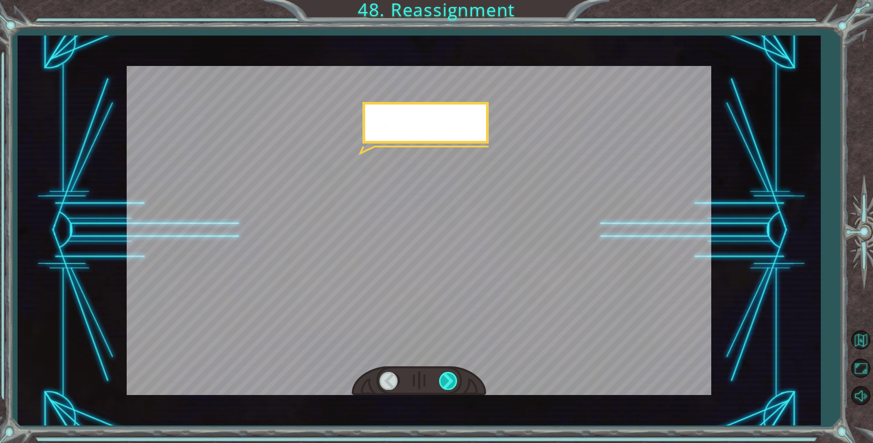
click at [440, 378] on div at bounding box center [448, 381] width 19 height 18
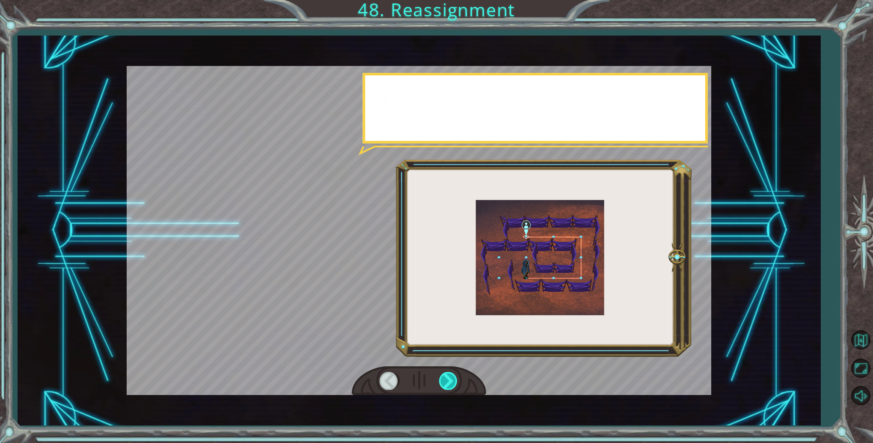
click at [440, 379] on div at bounding box center [448, 381] width 19 height 18
click at [440, 381] on div at bounding box center [448, 381] width 19 height 18
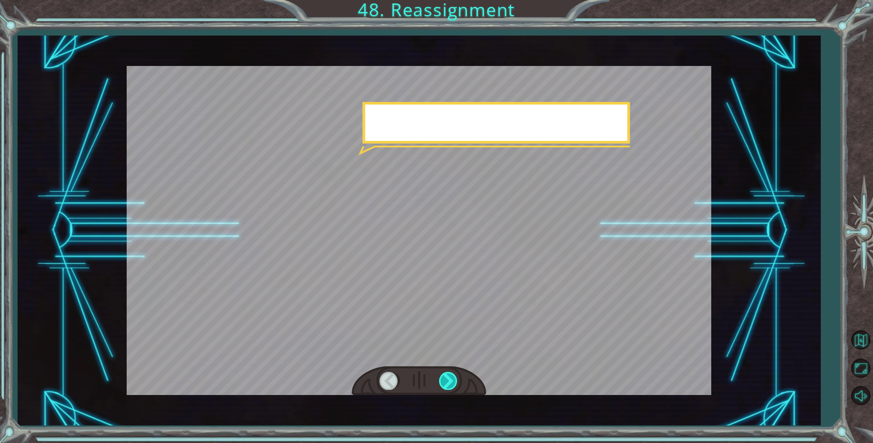
click at [440, 381] on div at bounding box center [448, 381] width 19 height 18
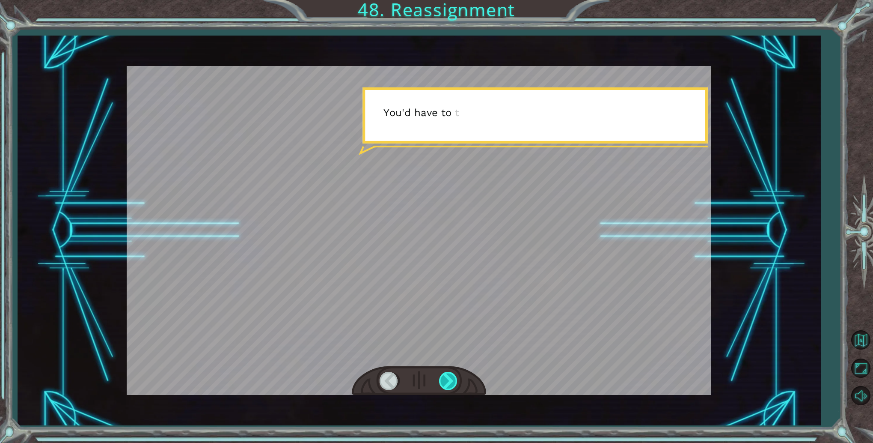
click at [440, 381] on div at bounding box center [448, 381] width 19 height 18
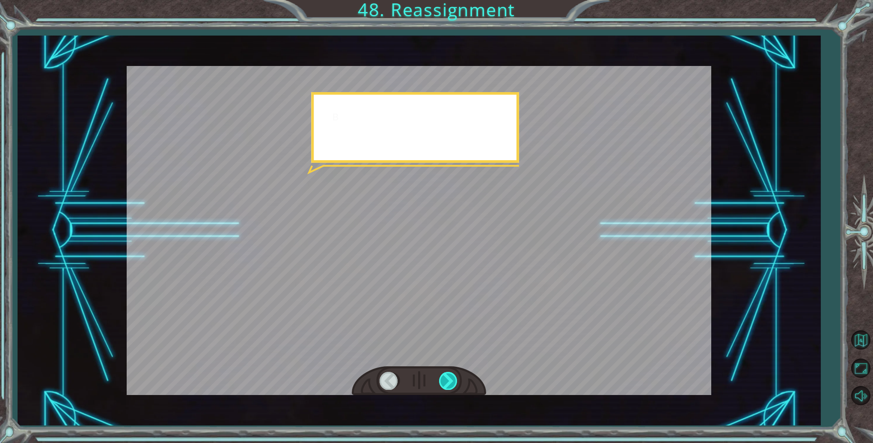
click at [440, 381] on div at bounding box center [448, 381] width 19 height 18
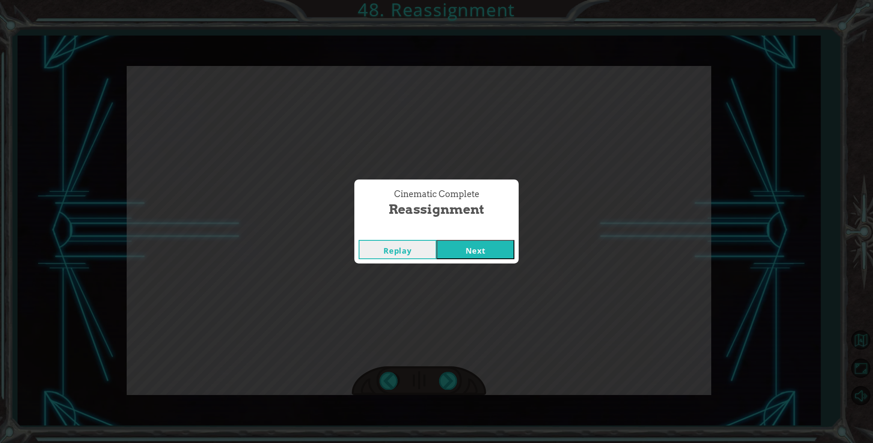
click at [440, 381] on div "Cinematic Complete Reassignment Replay Next" at bounding box center [436, 221] width 873 height 443
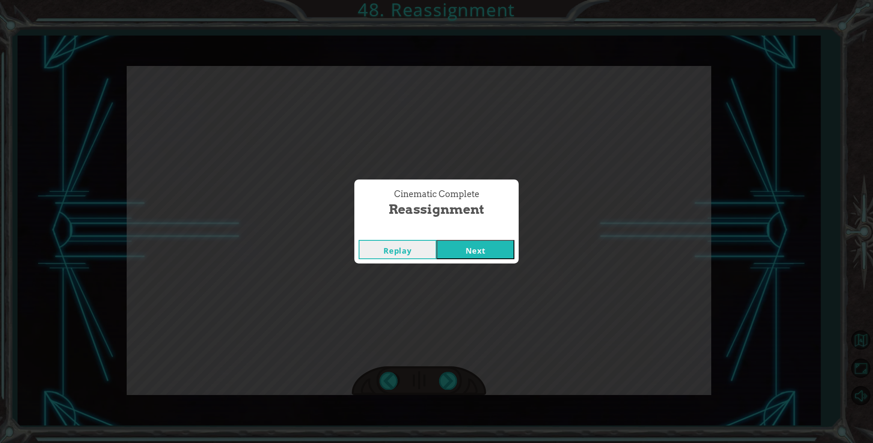
drag, startPoint x: 440, startPoint y: 381, endPoint x: 458, endPoint y: 230, distance: 152.3
click at [458, 230] on div "Cinematic Complete" at bounding box center [437, 231] width 164 height 9
click at [451, 254] on button "Next" at bounding box center [476, 249] width 78 height 19
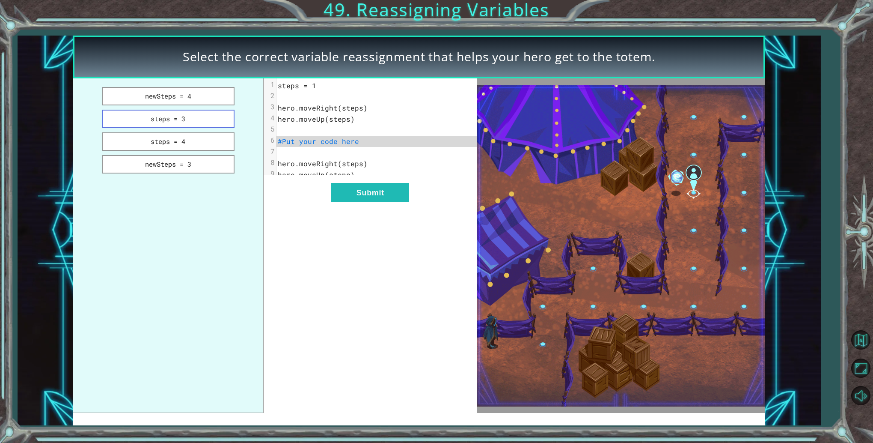
click at [183, 125] on button "steps = 3" at bounding box center [168, 119] width 133 height 18
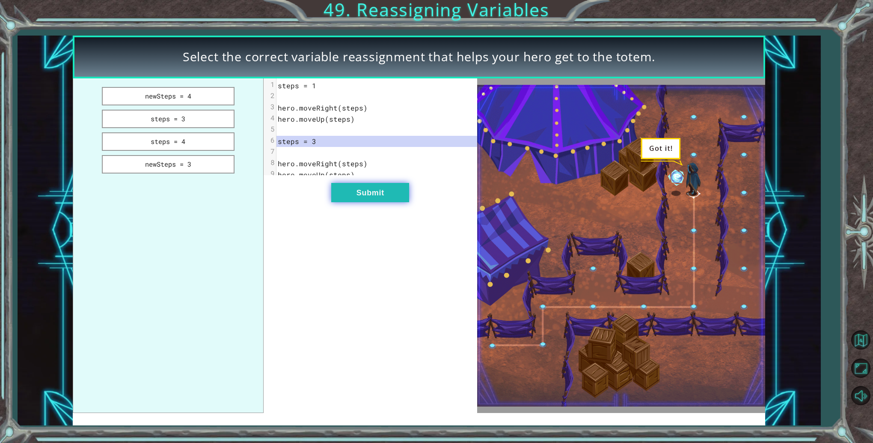
click at [341, 196] on button "Submit" at bounding box center [370, 192] width 78 height 19
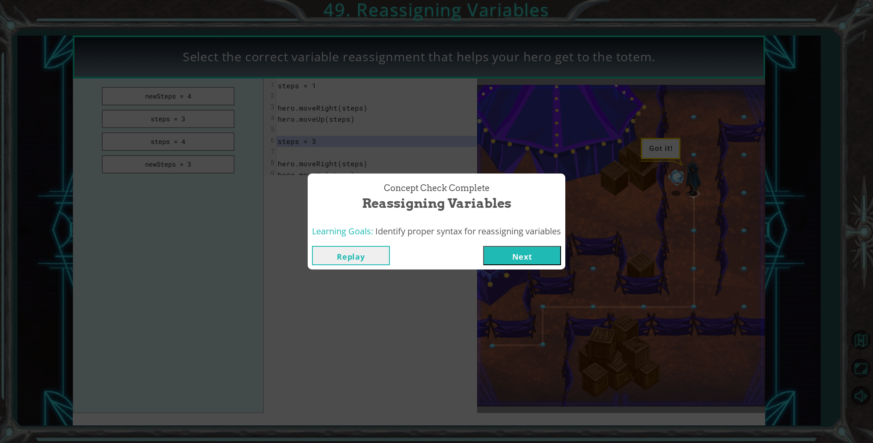
click at [527, 250] on button "Next" at bounding box center [522, 255] width 78 height 19
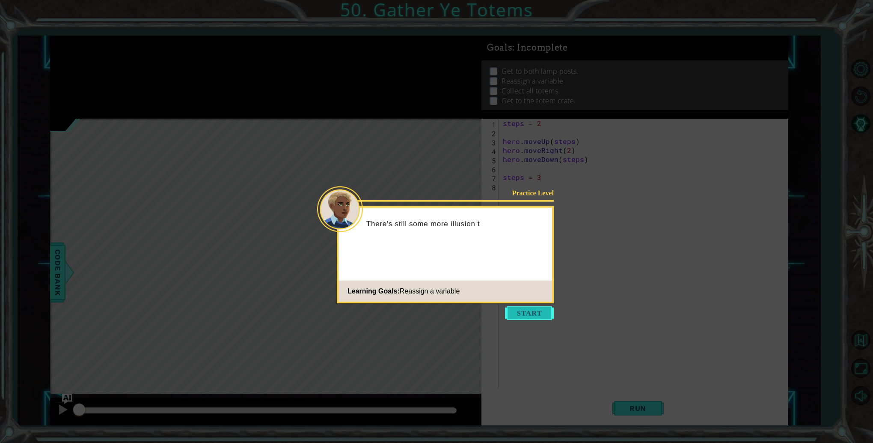
click at [524, 317] on button "Start" at bounding box center [529, 313] width 49 height 14
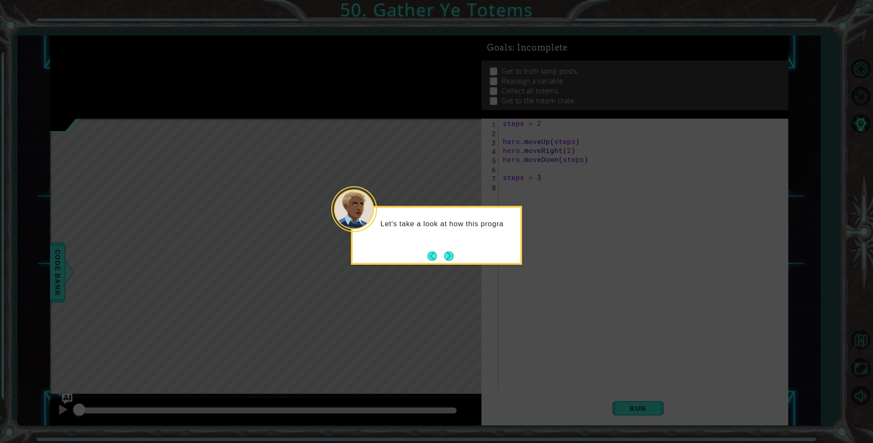
click at [462, 260] on div "Let's take a look at how this progra" at bounding box center [436, 235] width 171 height 59
click at [452, 256] on button "Next" at bounding box center [448, 255] width 9 height 9
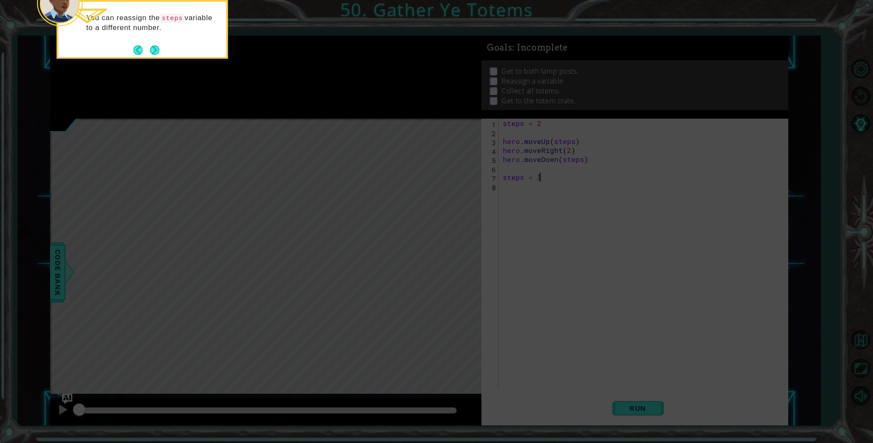
click at [452, 256] on icon at bounding box center [436, 66] width 873 height 753
click at [153, 46] on button "Next" at bounding box center [154, 49] width 9 height 9
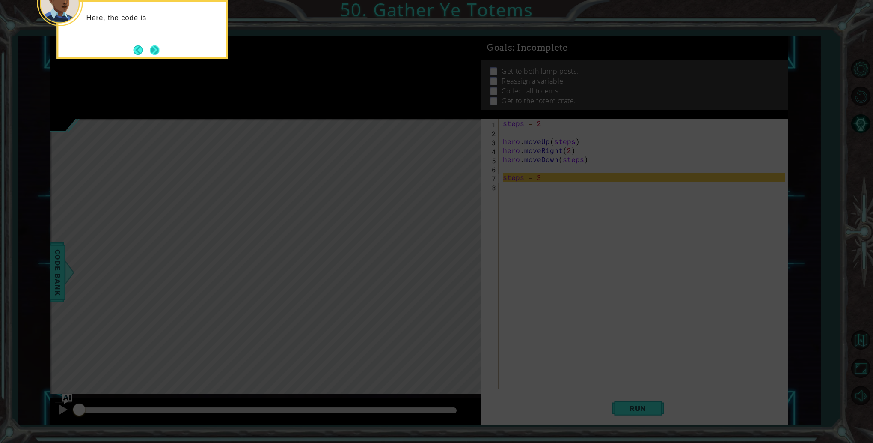
click at [153, 47] on button "Next" at bounding box center [154, 49] width 9 height 9
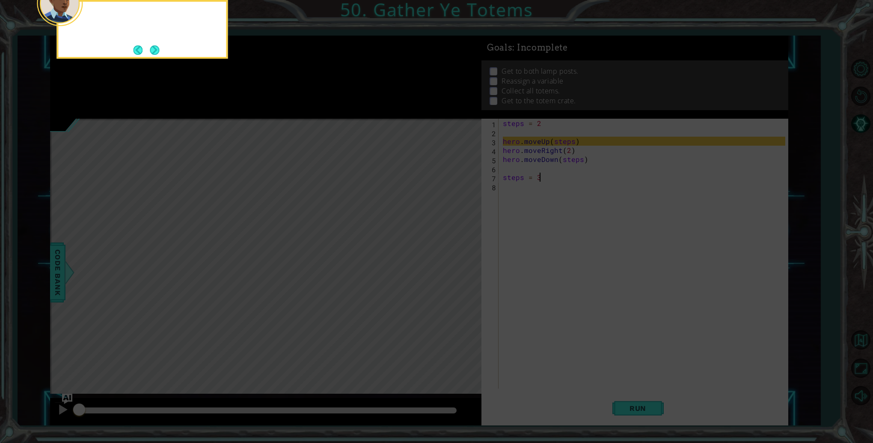
click at [153, 47] on button "Next" at bounding box center [154, 49] width 9 height 9
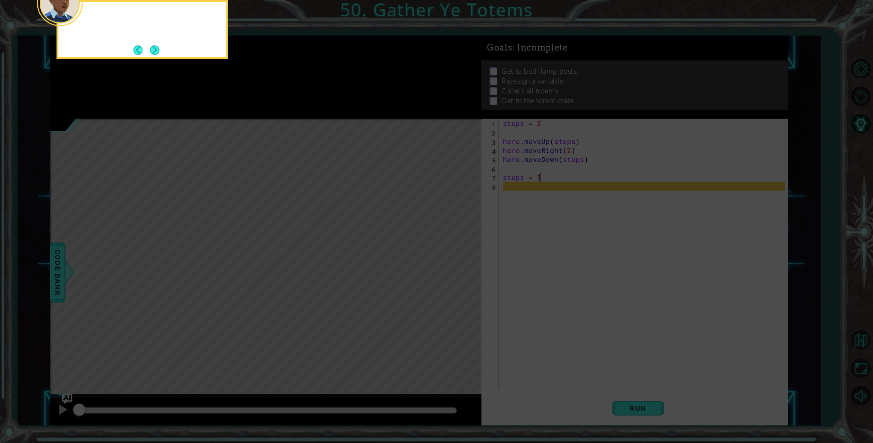
click at [153, 47] on button "Next" at bounding box center [154, 49] width 9 height 9
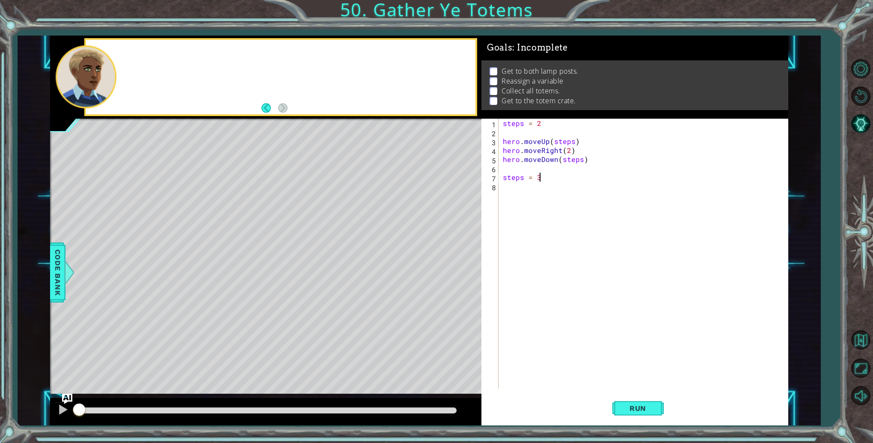
click at [153, 47] on div at bounding box center [281, 77] width 390 height 75
click at [57, 417] on button at bounding box center [62, 411] width 17 height 18
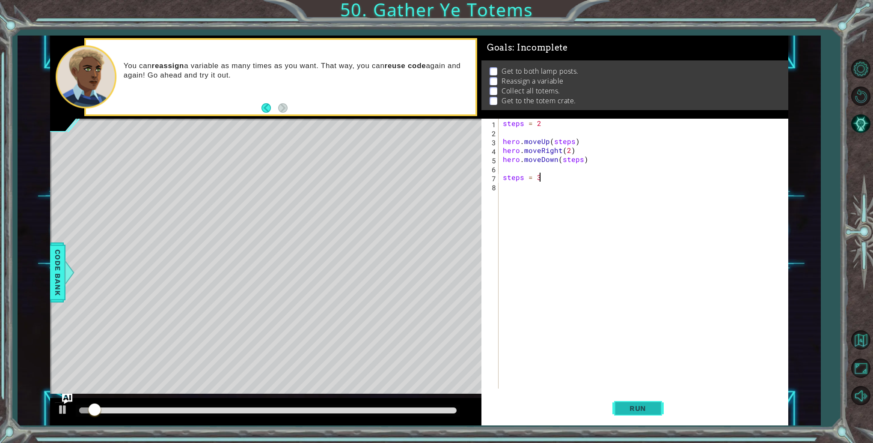
click at [623, 400] on button "Run" at bounding box center [638, 408] width 51 height 31
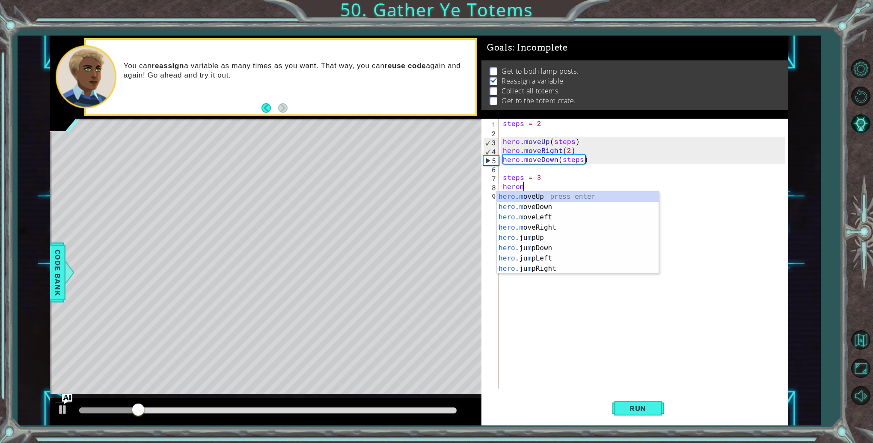
scroll to position [0, 1]
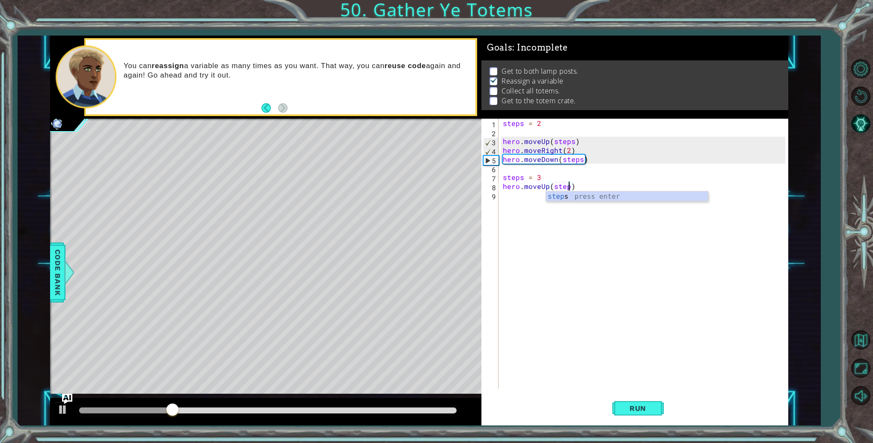
type textarea "hero.moveUp(steps)"
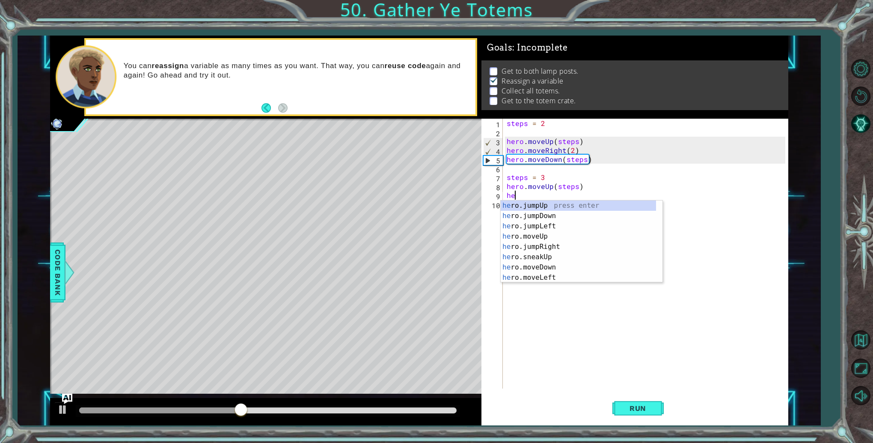
scroll to position [0, 0]
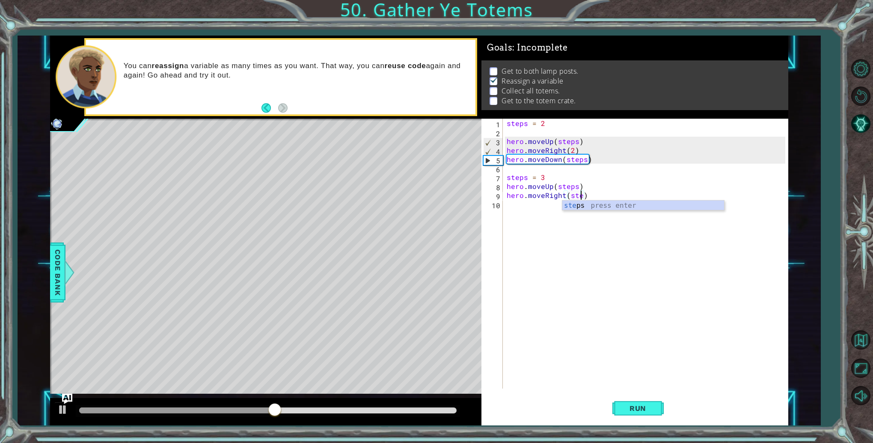
type textarea "hero.moveRight(steps)"
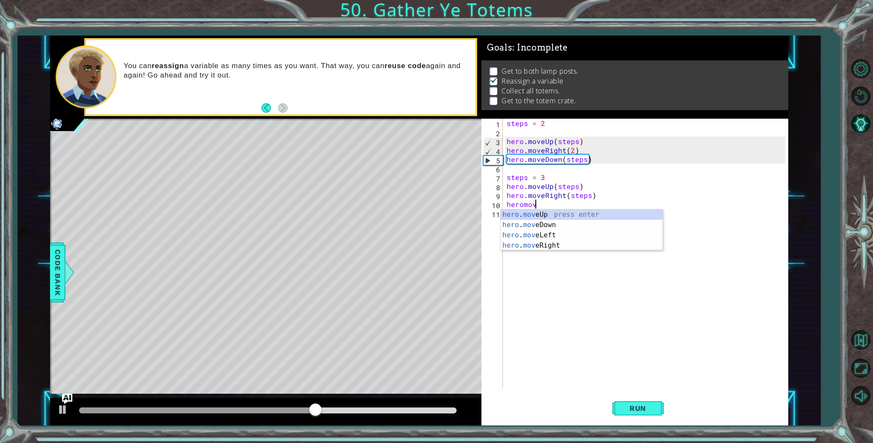
scroll to position [0, 1]
click at [599, 227] on div "hero . mov eUp press enter hero . mov eDown press enter hero . mov eLeft press …" at bounding box center [582, 240] width 162 height 62
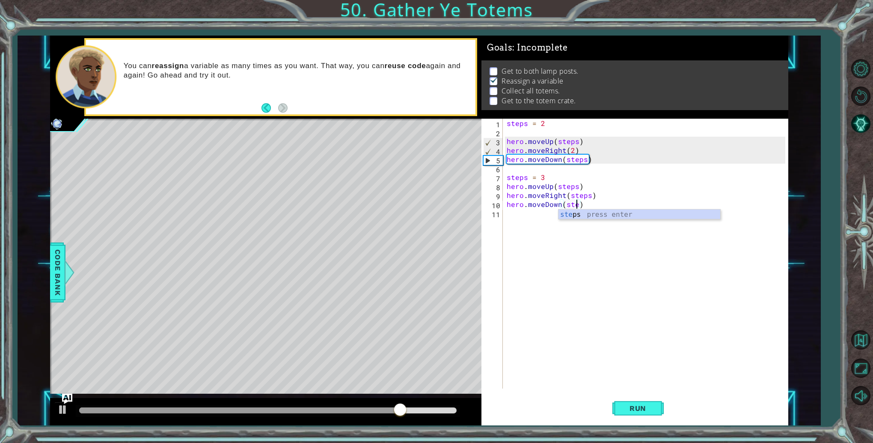
scroll to position [0, 4]
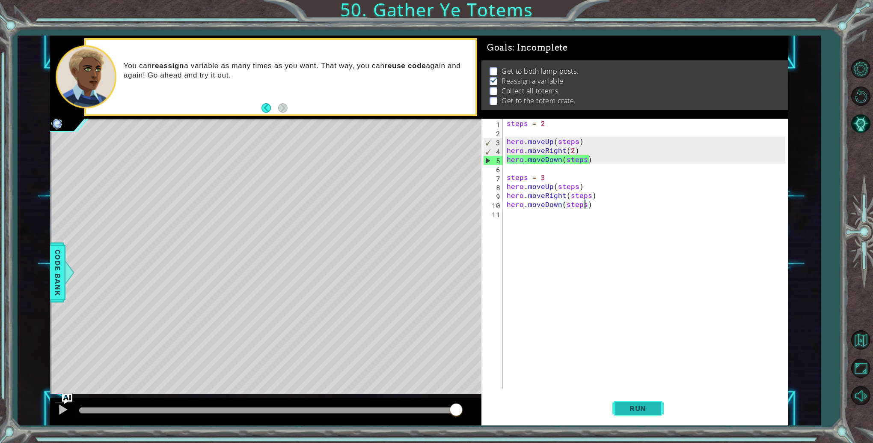
type textarea "hero.moveDown(steps)"
click at [640, 393] on button "Run" at bounding box center [638, 408] width 51 height 31
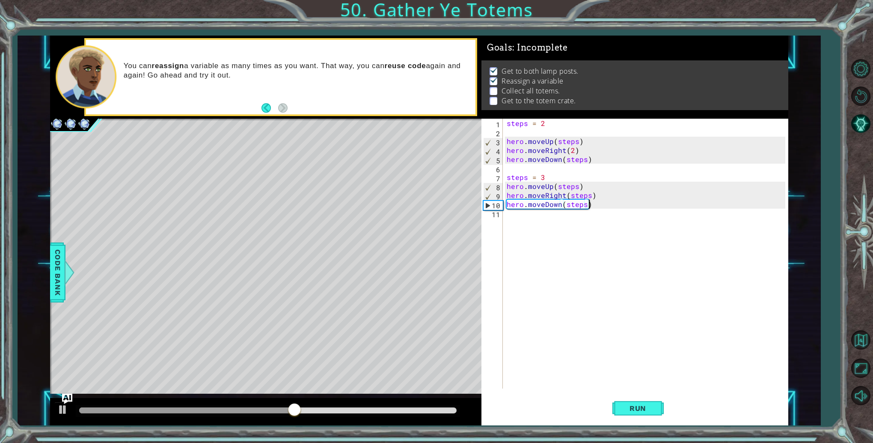
click at [603, 202] on div "steps = 2 hero . moveUp ( steps ) hero . moveRight ( 2 ) hero . moveDown ( step…" at bounding box center [647, 263] width 285 height 288
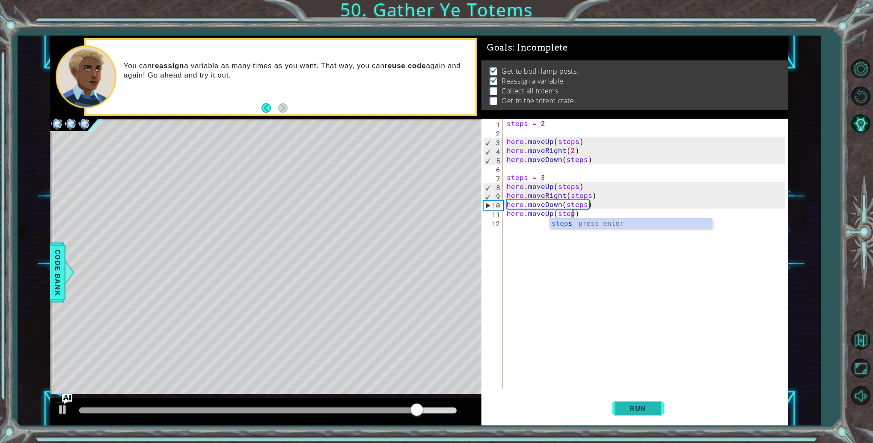
scroll to position [0, 4]
type textarea "hero.moveUp(steps)"
click at [650, 393] on button "Run" at bounding box center [638, 408] width 51 height 31
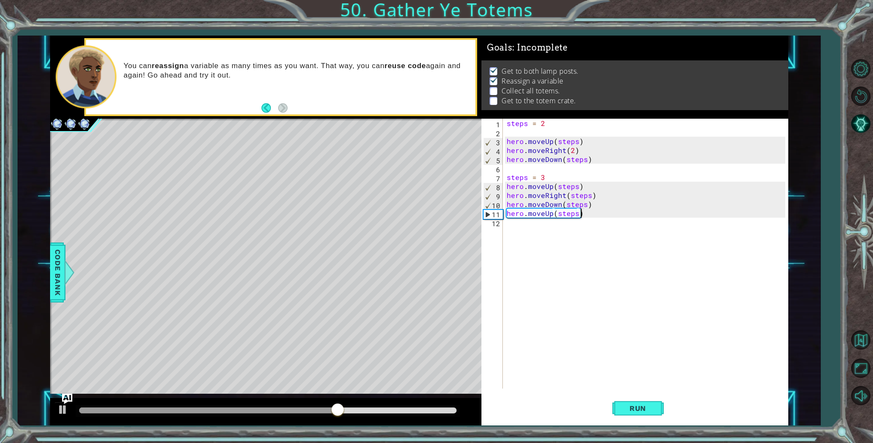
click at [593, 213] on div "steps = 2 hero . moveUp ( steps ) hero . moveRight ( 2 ) hero . moveDown ( step…" at bounding box center [647, 263] width 285 height 288
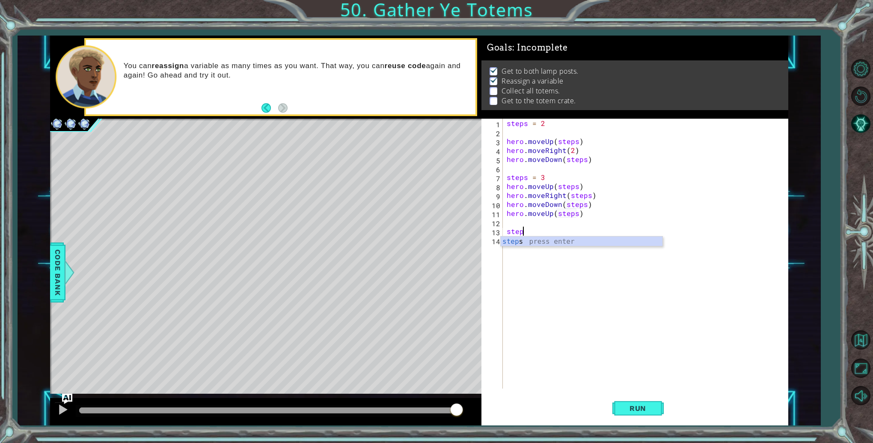
scroll to position [0, 0]
type textarea "s"
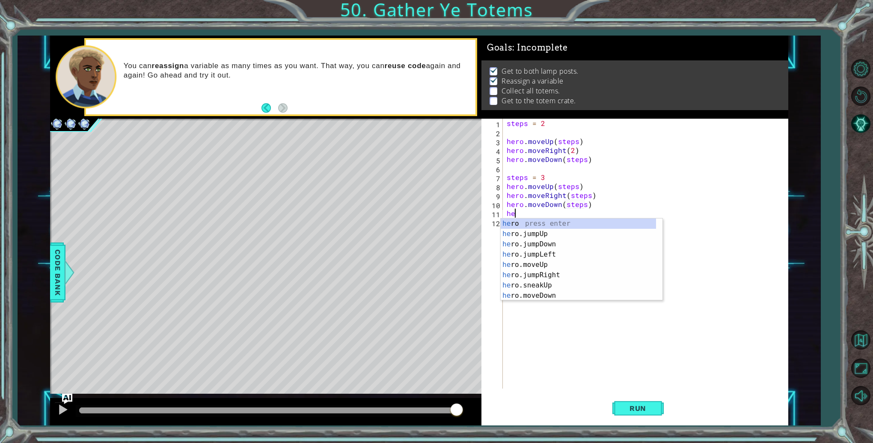
type textarea "h"
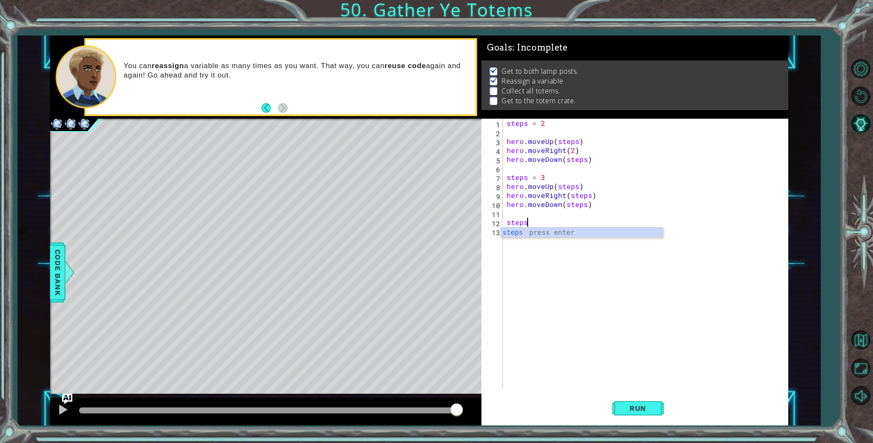
scroll to position [0, 0]
type textarea "steps = 3"
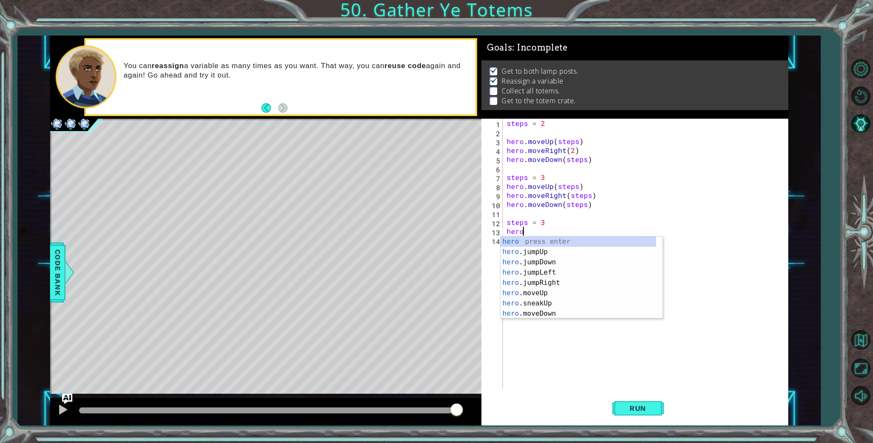
scroll to position [0, 0]
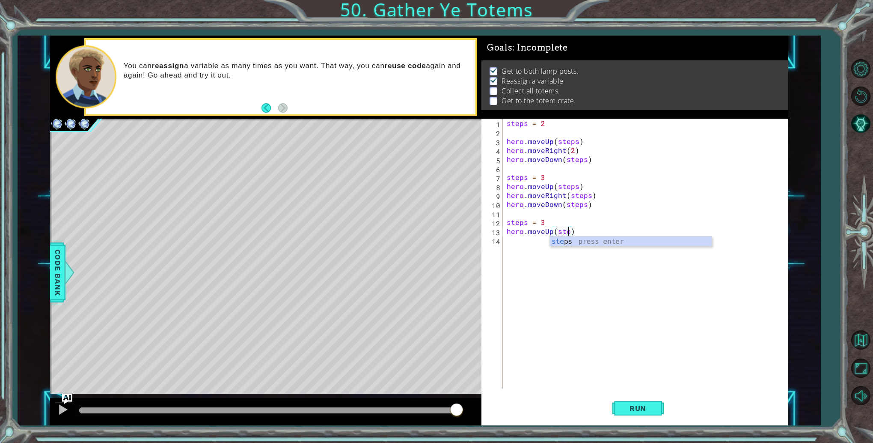
type textarea "hero.moveUp(steps)"
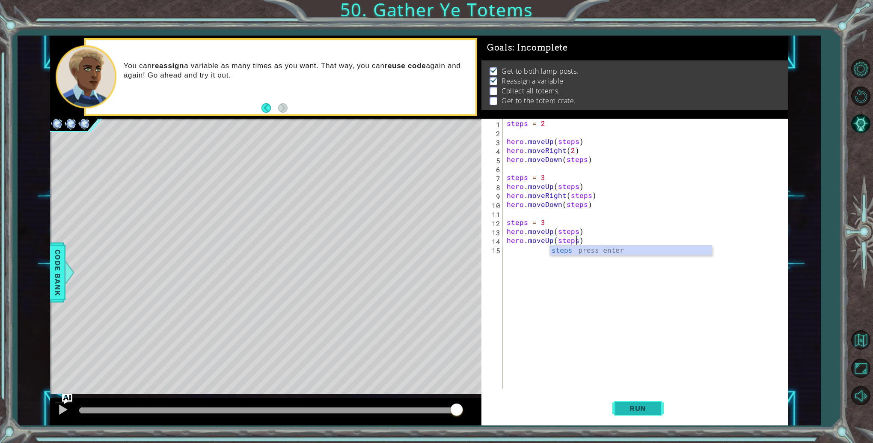
type textarea "hero.moveUp(steps)"
click at [635, 402] on button "Run" at bounding box center [638, 408] width 51 height 31
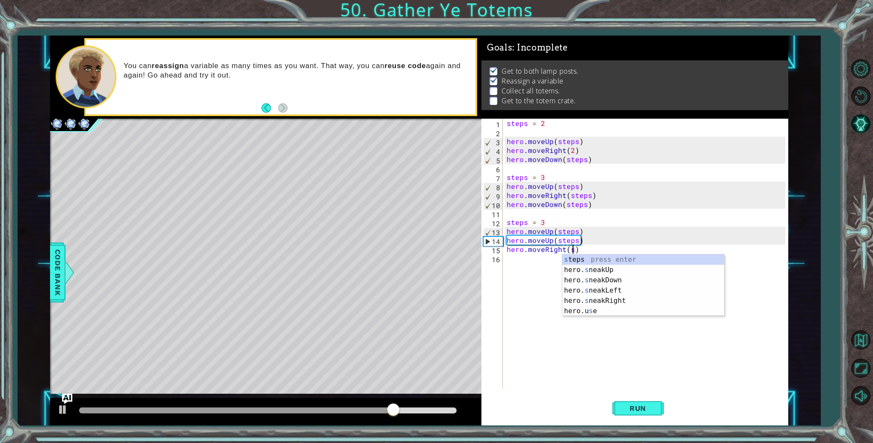
scroll to position [0, 4]
type textarea "hero.moveRight(steps)"
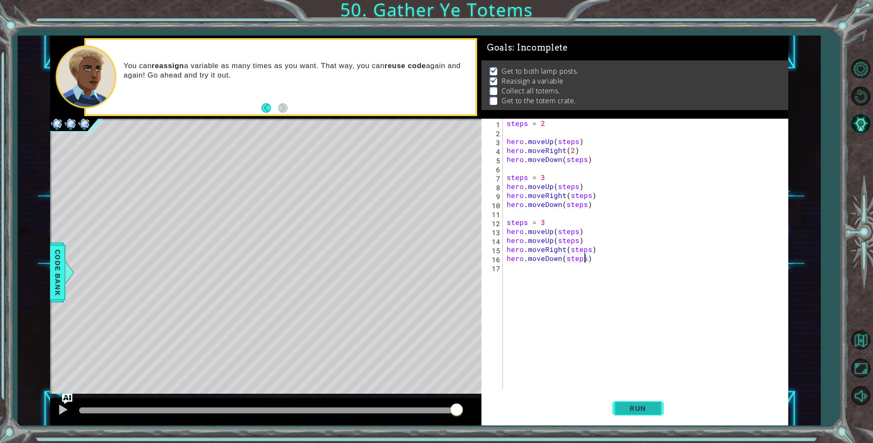
click at [652, 407] on span "Run" at bounding box center [638, 408] width 34 height 9
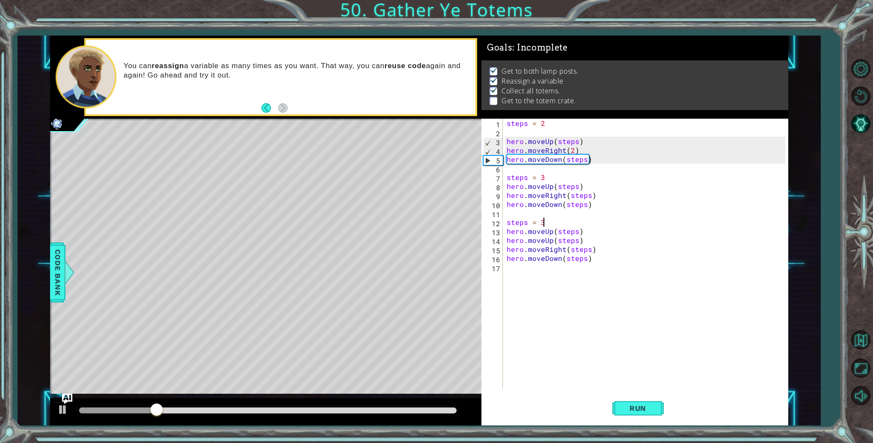
scroll to position [0, 2]
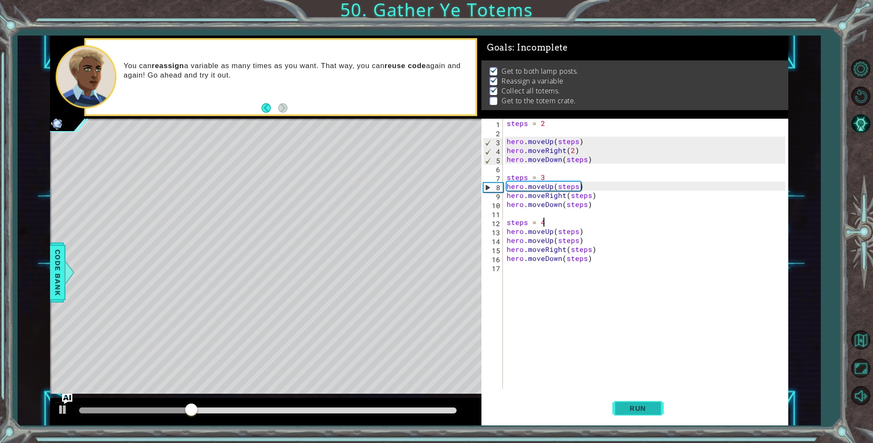
type textarea "steps = 4"
click at [628, 397] on button "Run" at bounding box center [638, 408] width 51 height 31
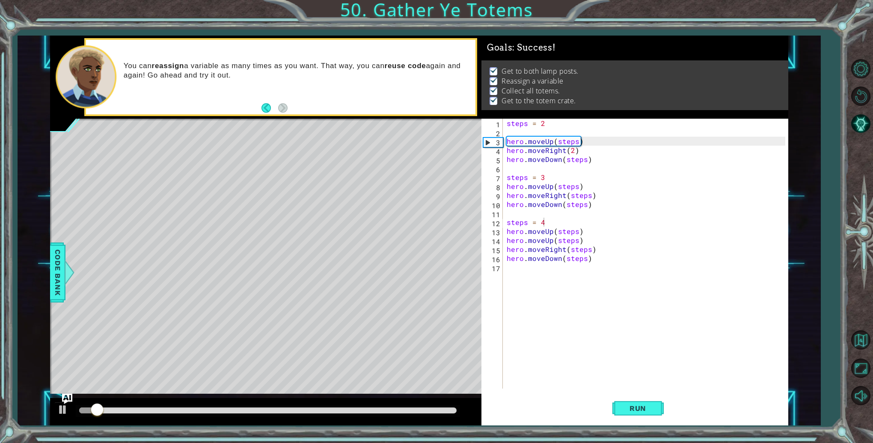
drag, startPoint x: 138, startPoint y: 406, endPoint x: 146, endPoint y: 405, distance: 7.8
click at [146, 405] on div at bounding box center [268, 411] width 384 height 12
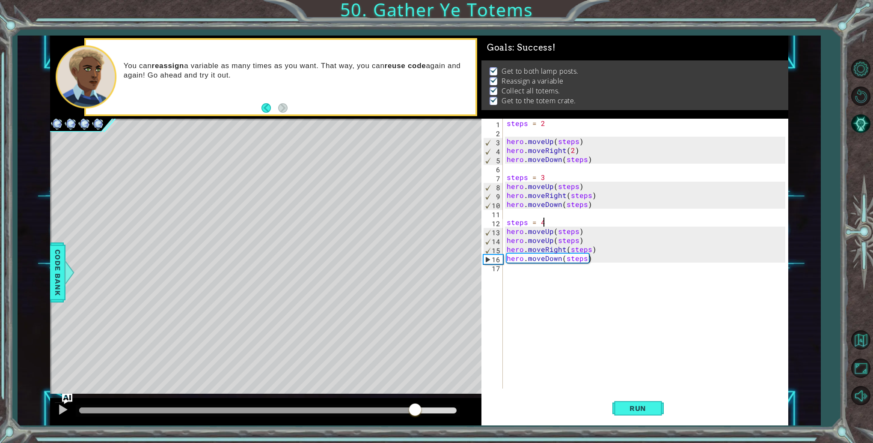
click at [414, 371] on div "methods hero use(thing) moveUp(steps) moveDown(steps) moveLeft(steps) moveRight…" at bounding box center [419, 231] width 739 height 390
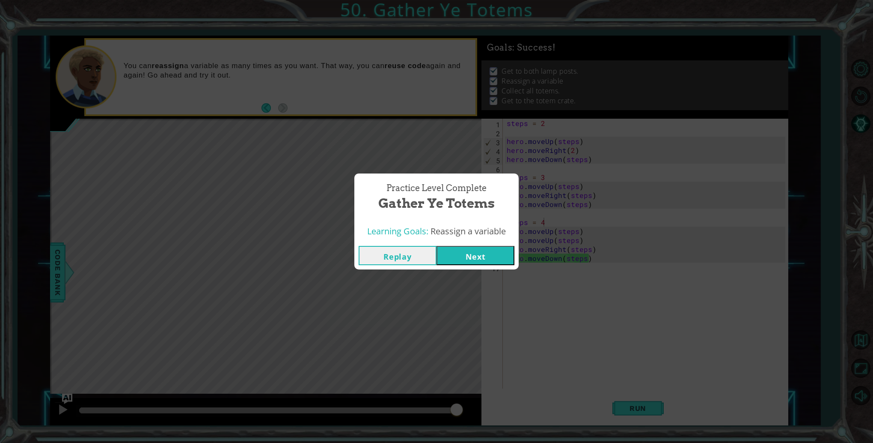
click at [474, 250] on button "Next" at bounding box center [476, 255] width 78 height 19
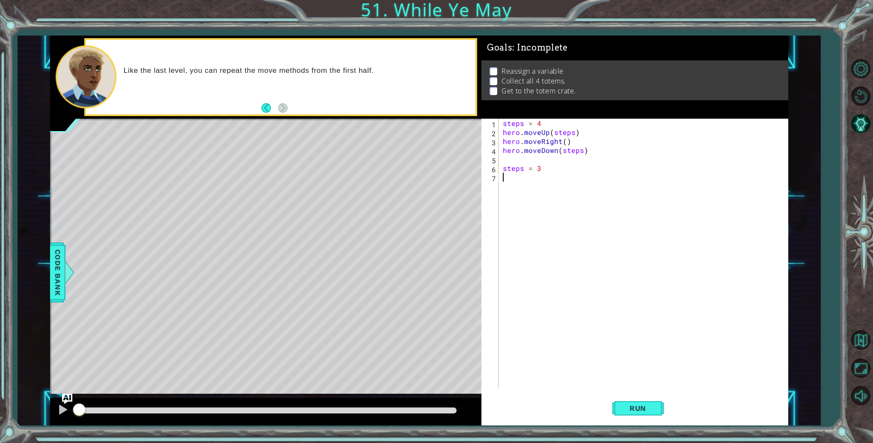
click at [565, 136] on div "steps = 4 hero . moveUp ( steps ) hero . moveRight ( ) hero . moveDown ( steps …" at bounding box center [645, 263] width 289 height 288
click at [564, 140] on div "steps = 4 hero . moveUp ( steps ) hero . moveRight ( ) hero . moveDown ( steps …" at bounding box center [645, 263] width 289 height 288
click at [638, 421] on button "Run" at bounding box center [638, 408] width 51 height 31
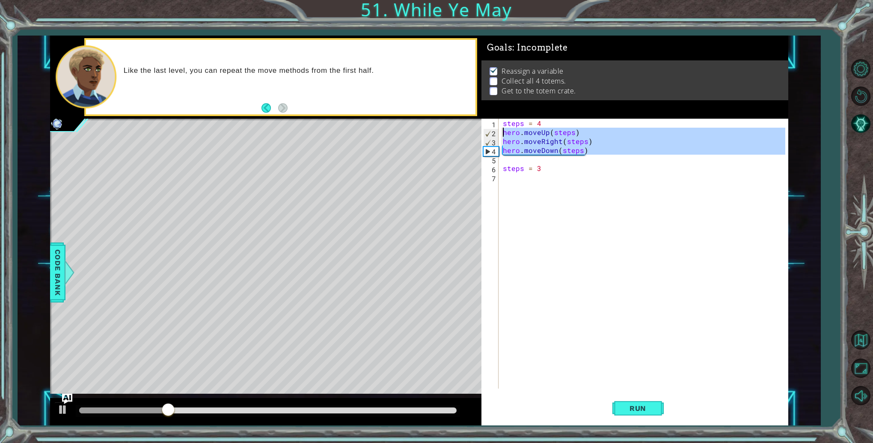
click at [456, 132] on div "1 ההההההההההההההההההההההההההההההההההההההההההההההההההההההההההההההההההההההההההההה…" at bounding box center [419, 231] width 739 height 390
click at [545, 166] on div "steps = 4 hero . moveUp ( steps ) hero . moveRight ( steps ) hero . moveDown ( …" at bounding box center [645, 263] width 289 height 288
type textarea "steps = 3"
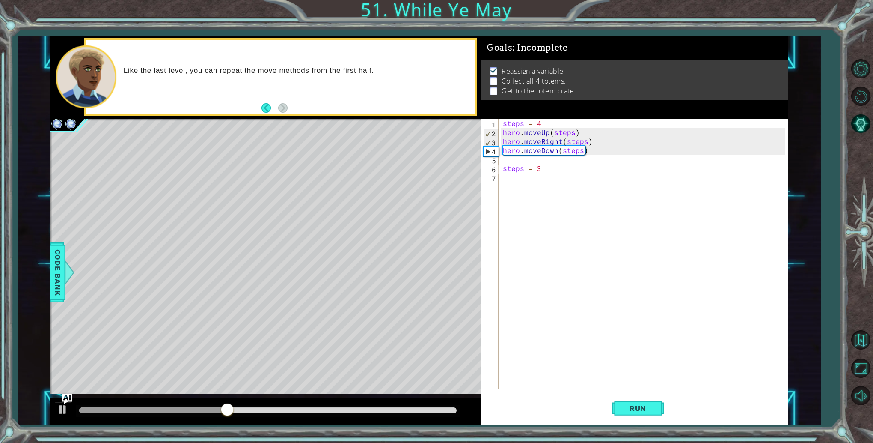
scroll to position [0, 0]
click at [629, 397] on button "Run" at bounding box center [638, 408] width 51 height 31
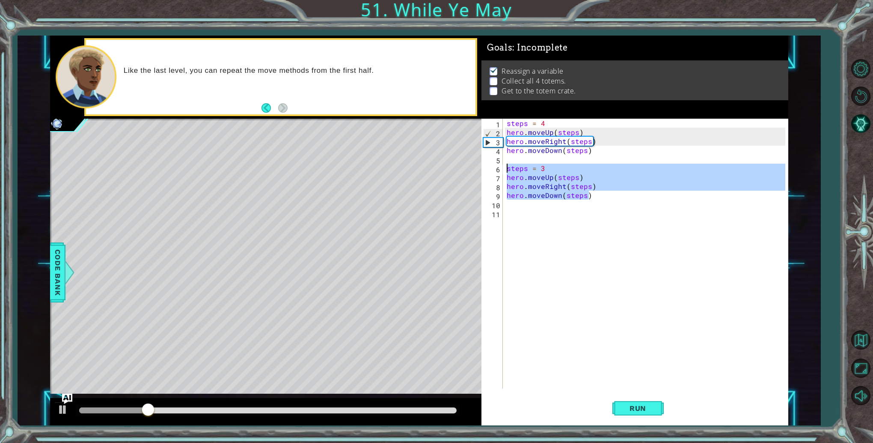
drag, startPoint x: 587, startPoint y: 196, endPoint x: 507, endPoint y: 167, distance: 85.2
click at [507, 167] on div "steps = 4 hero . moveUp ( steps ) hero . moveRight ( steps ) hero . moveDown ( …" at bounding box center [647, 263] width 285 height 288
type textarea "steps = 3 hero.moveUp(steps)"
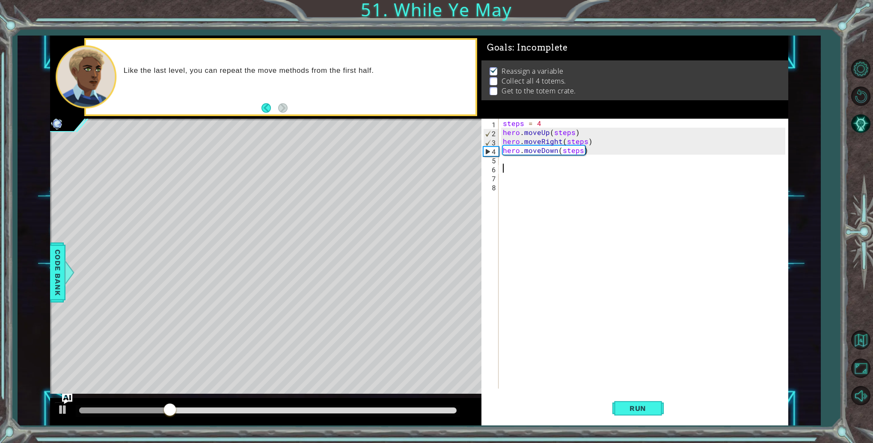
paste textarea "hero.moveDown(steps)"
type textarea "hero.moveDown(steps)"
paste textarea "hero.moveDown(steps)"
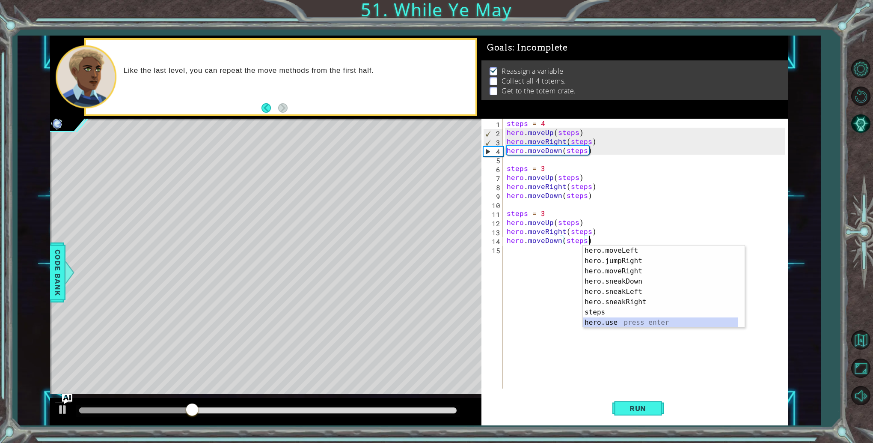
scroll to position [62, 0]
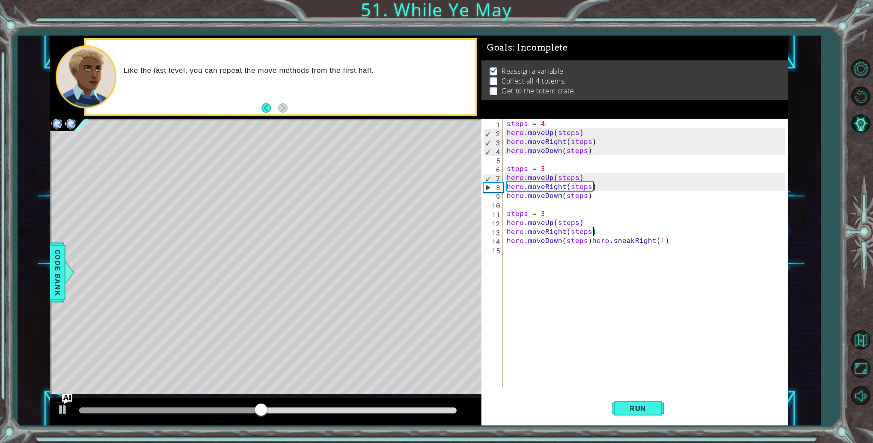
drag, startPoint x: 680, startPoint y: 230, endPoint x: 651, endPoint y: 232, distance: 29.2
click at [651, 232] on div "steps = 4 hero . moveUp ( steps ) hero . moveRight ( steps ) hero . moveDown ( …" at bounding box center [647, 263] width 285 height 288
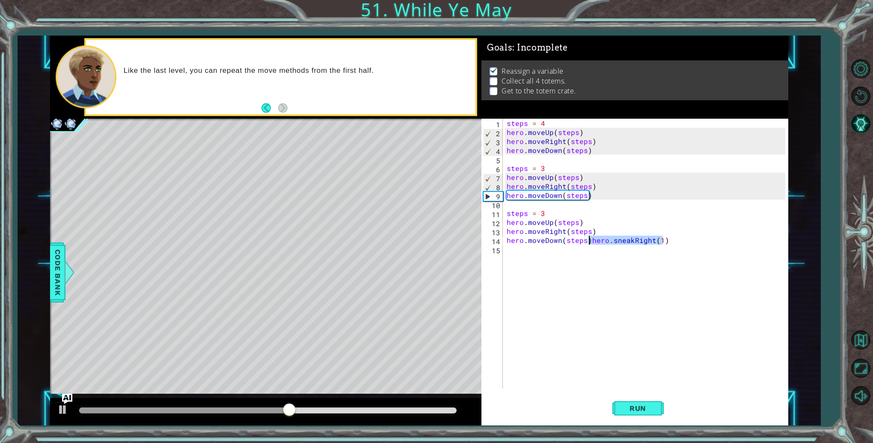
drag, startPoint x: 668, startPoint y: 238, endPoint x: 588, endPoint y: 242, distance: 79.3
click at [588, 242] on div "steps = 4 hero . moveUp ( steps ) hero . moveRight ( steps ) hero . moveDown ( …" at bounding box center [647, 263] width 285 height 288
click at [569, 210] on div "steps = 4 hero . moveUp ( steps ) hero . moveRight ( steps ) hero . moveDown ( …" at bounding box center [647, 263] width 285 height 288
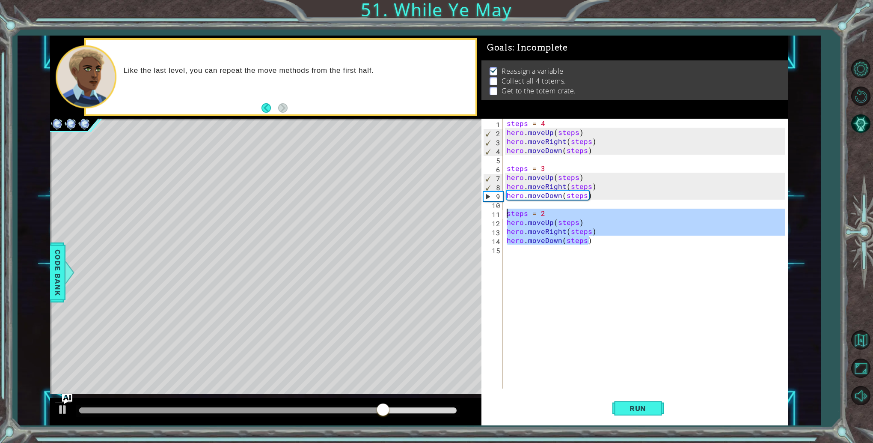
drag, startPoint x: 603, startPoint y: 241, endPoint x: 509, endPoint y: 211, distance: 99.3
click at [509, 211] on div "steps = 4 hero . moveUp ( steps ) hero . moveRight ( steps ) hero . moveDown ( …" at bounding box center [647, 263] width 285 height 288
click at [604, 241] on div "steps = 4 hero . moveUp ( steps ) hero . moveRight ( steps ) hero . moveDown ( …" at bounding box center [645, 254] width 280 height 270
type textarea "hero.moveDown(steps)"
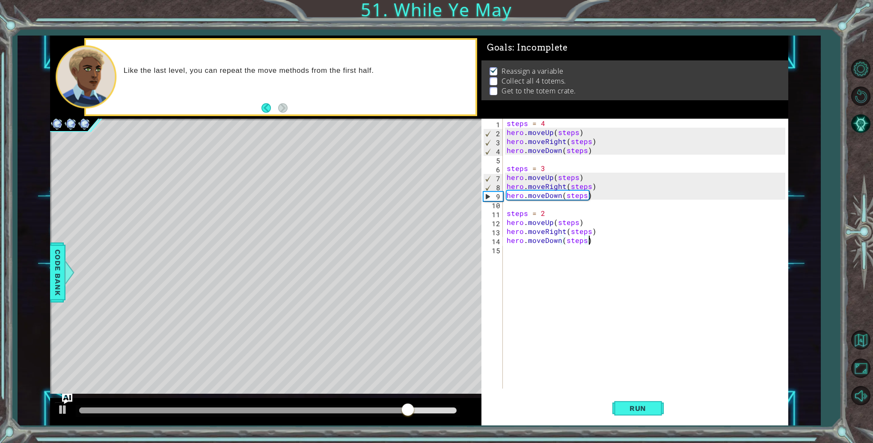
scroll to position [0, 0]
paste textarea "hero.moveDown(steps)"
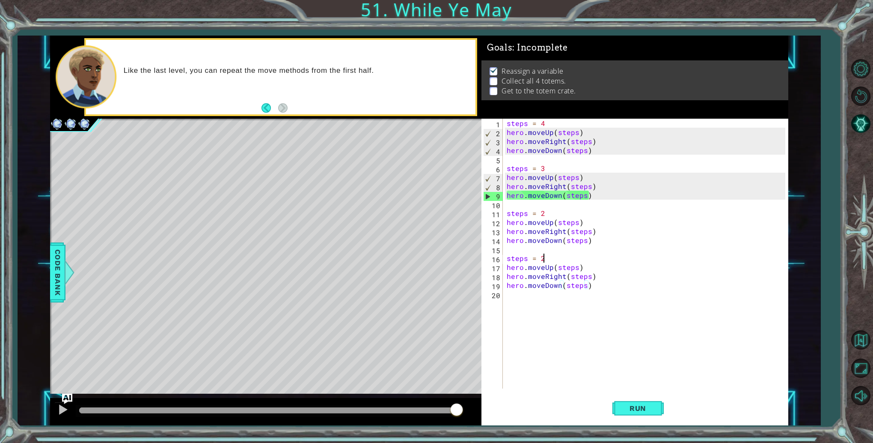
click at [555, 258] on div "steps = 4 hero . moveUp ( steps ) hero . moveRight ( steps ) hero . moveDown ( …" at bounding box center [647, 263] width 285 height 288
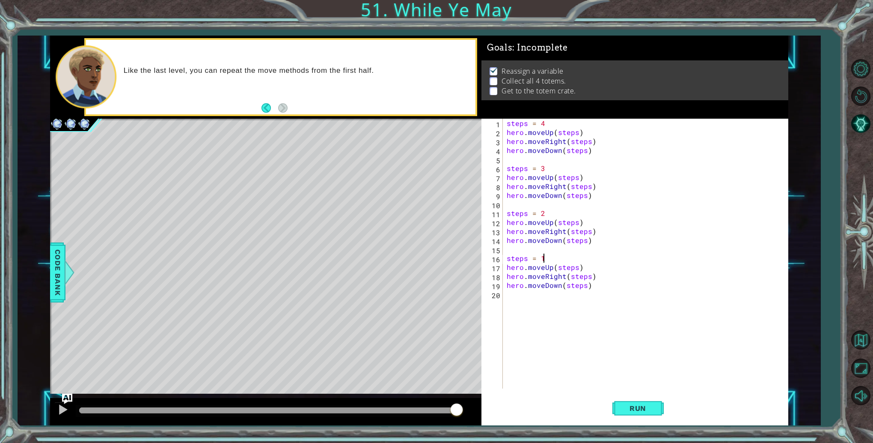
scroll to position [0, 2]
type textarea "steps = 1"
click at [634, 400] on button "Run" at bounding box center [638, 408] width 51 height 31
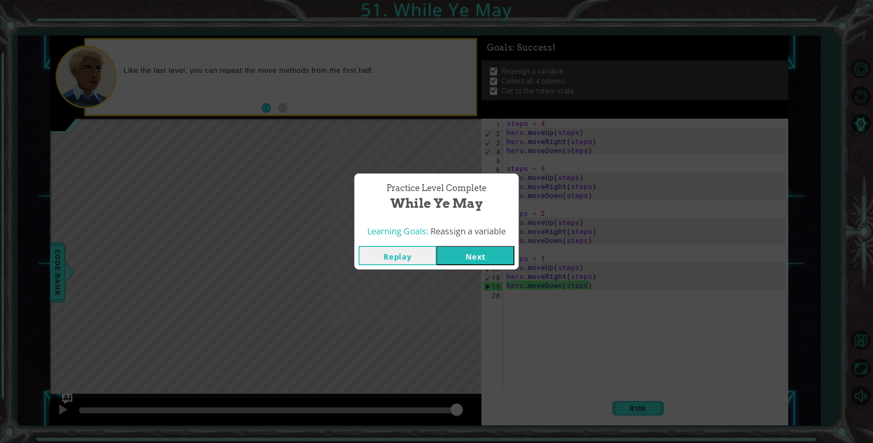
click at [479, 260] on button "Next" at bounding box center [476, 255] width 78 height 19
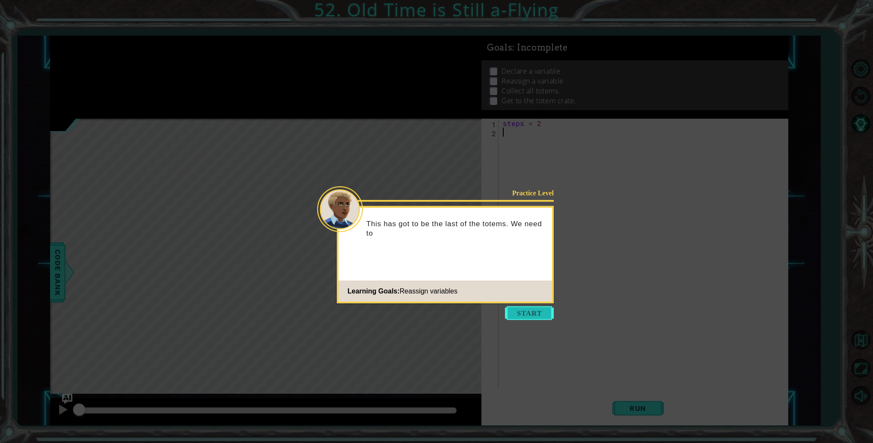
click at [532, 317] on button "Start" at bounding box center [529, 313] width 49 height 14
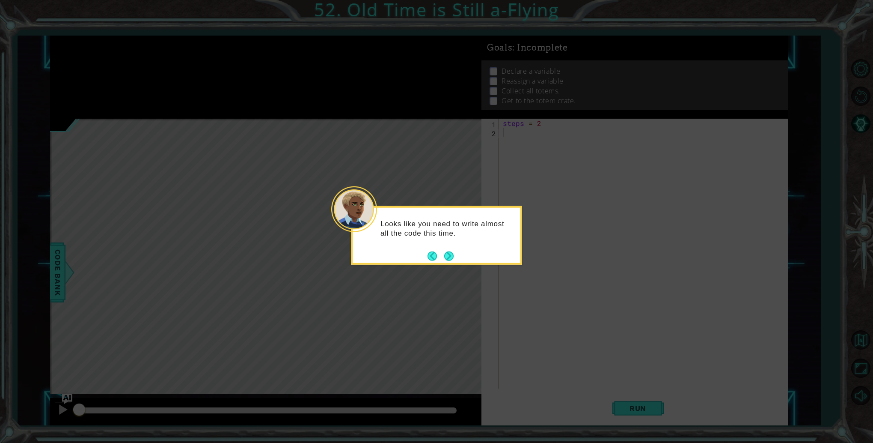
click at [449, 254] on button "Next" at bounding box center [448, 255] width 9 height 9
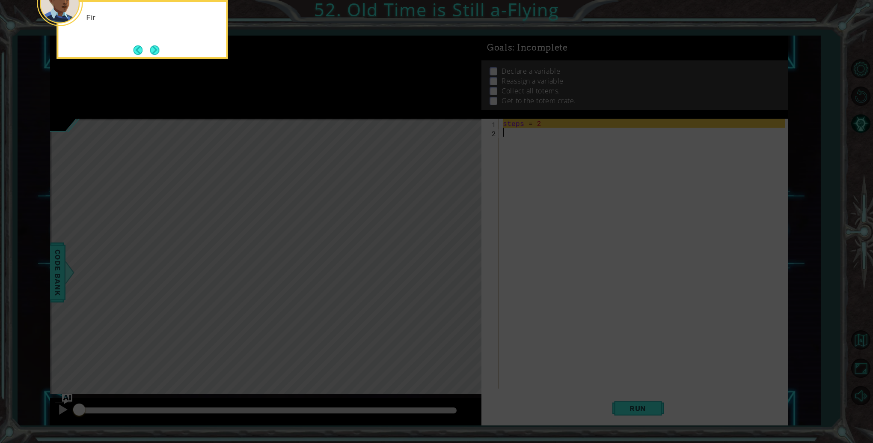
click at [449, 254] on icon at bounding box center [436, 66] width 873 height 753
click at [154, 45] on button "Next" at bounding box center [155, 50] width 10 height 10
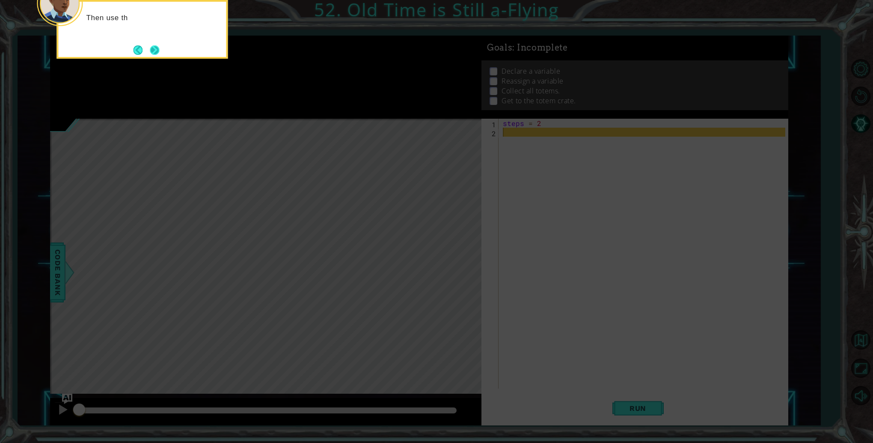
click at [155, 45] on button "Next" at bounding box center [154, 49] width 9 height 9
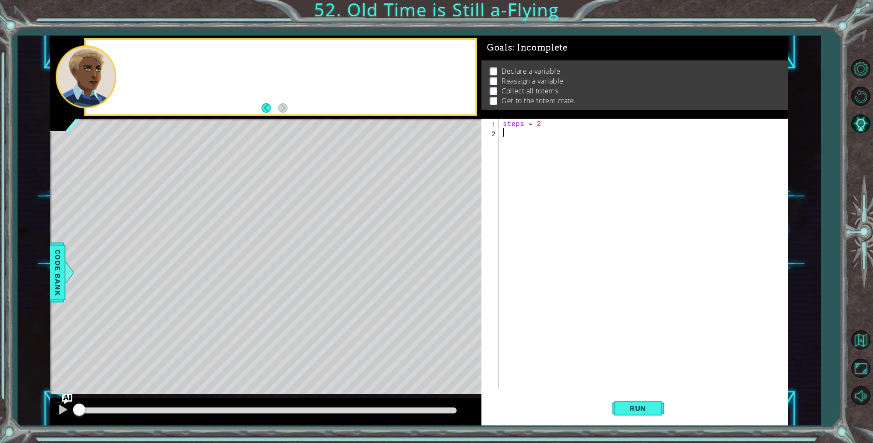
click at [155, 45] on div at bounding box center [281, 77] width 390 height 75
click at [623, 140] on div "steps = 2" at bounding box center [645, 263] width 289 height 288
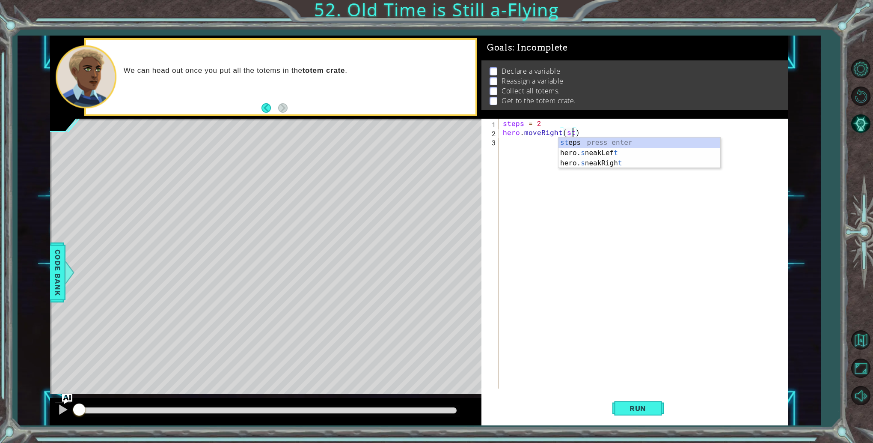
scroll to position [0, 4]
type textarea "hero.moveRight(steps)"
click at [634, 398] on button "Run" at bounding box center [638, 408] width 51 height 31
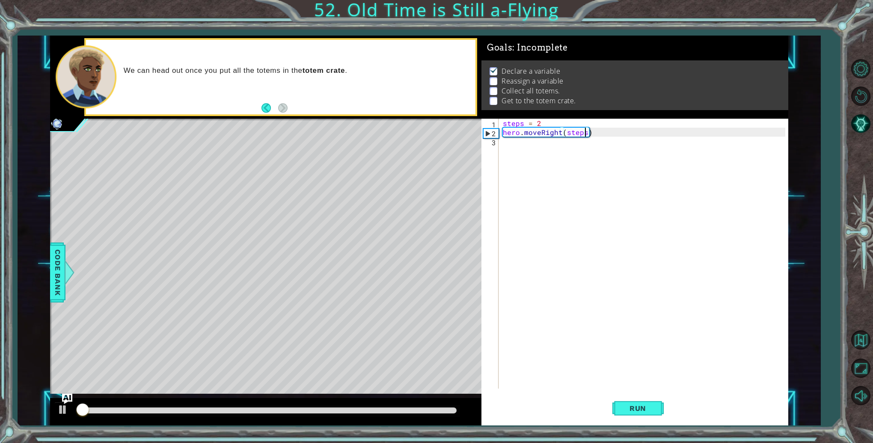
scroll to position [1, 0]
click at [631, 128] on div "steps = 2 hero . moveRight ( steps )" at bounding box center [645, 263] width 289 height 288
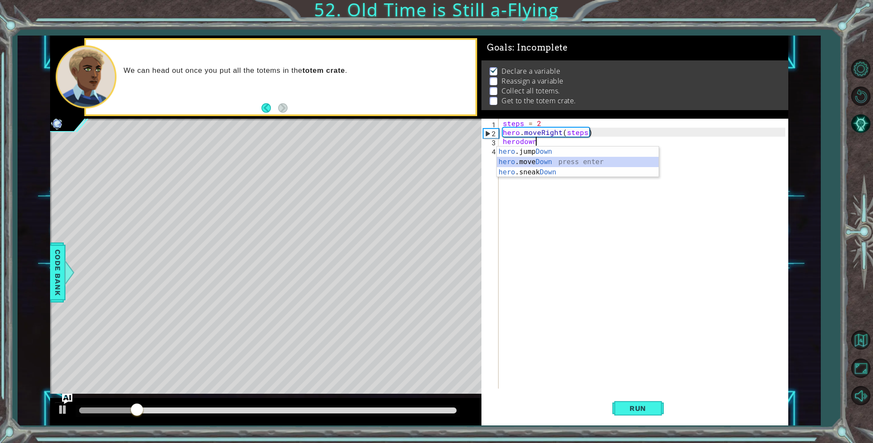
click at [617, 159] on div "hero .jump Down press enter hero .move Down press enter hero .sneak Down press …" at bounding box center [578, 171] width 162 height 51
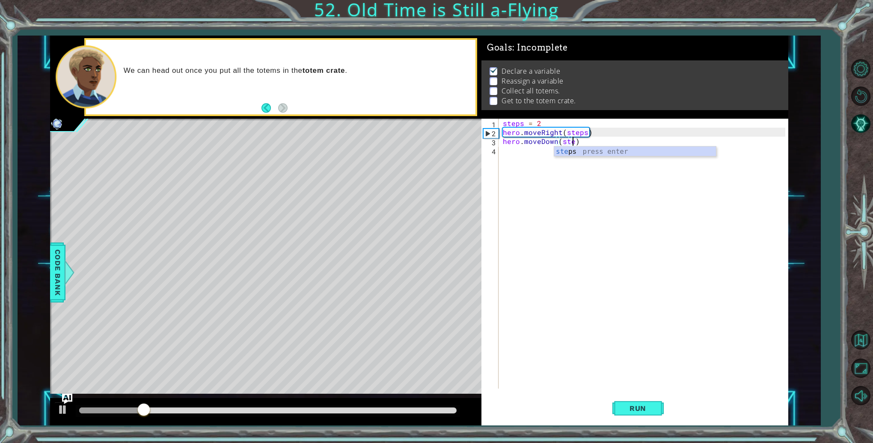
type textarea "hero.moveDown(step)"
click at [610, 139] on div "steps = 2 hero . moveRight ( steps ) hero . moveDown ( step )" at bounding box center [645, 263] width 289 height 288
type textarea "h"
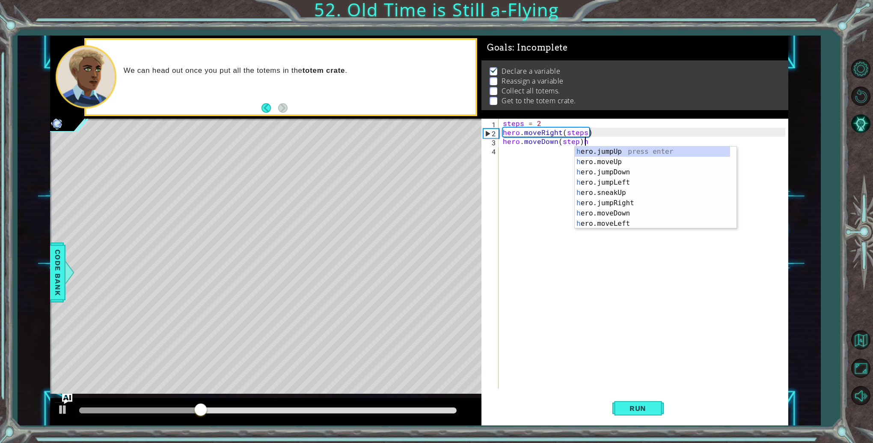
scroll to position [0, 4]
type textarea "hero.moveDown(step)"
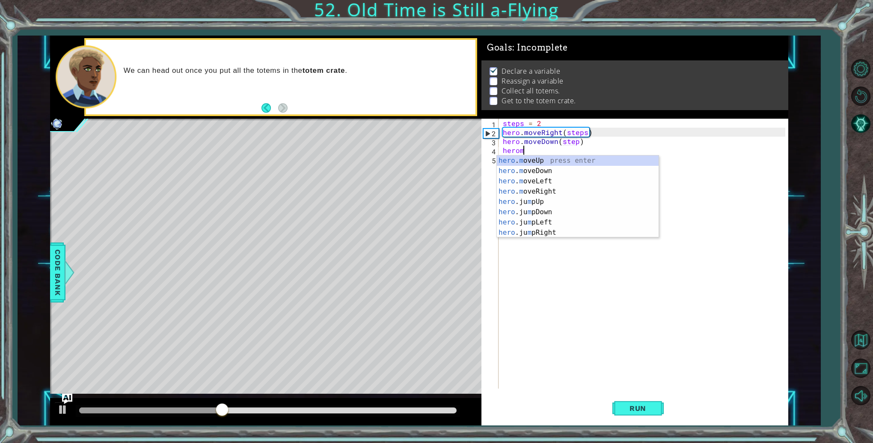
scroll to position [0, 1]
click at [620, 177] on div "hero . move Up press enter hero . move Down press enter hero . move Left press …" at bounding box center [578, 186] width 162 height 62
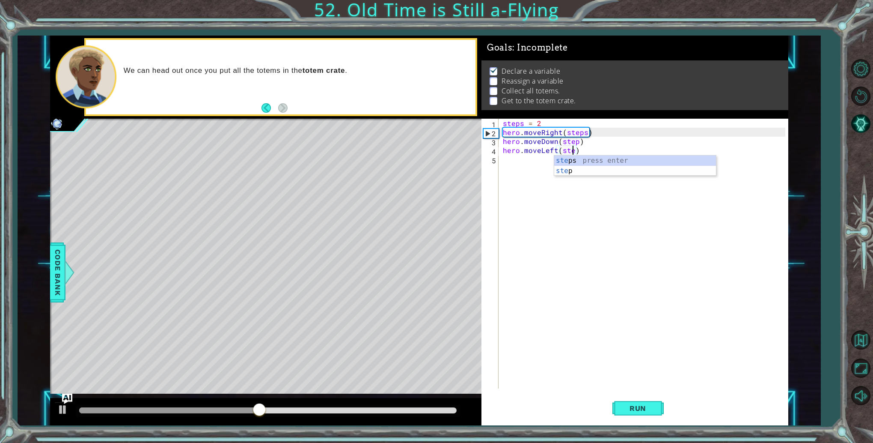
scroll to position [0, 4]
click at [616, 163] on div "step press enter step s press enter" at bounding box center [635, 175] width 162 height 41
click at [635, 405] on span "Run" at bounding box center [638, 408] width 34 height 9
click at [578, 143] on div "steps = 2 hero . moveRight ( steps ) hero . moveDown ( step ) hero . moveLeft (…" at bounding box center [645, 263] width 289 height 288
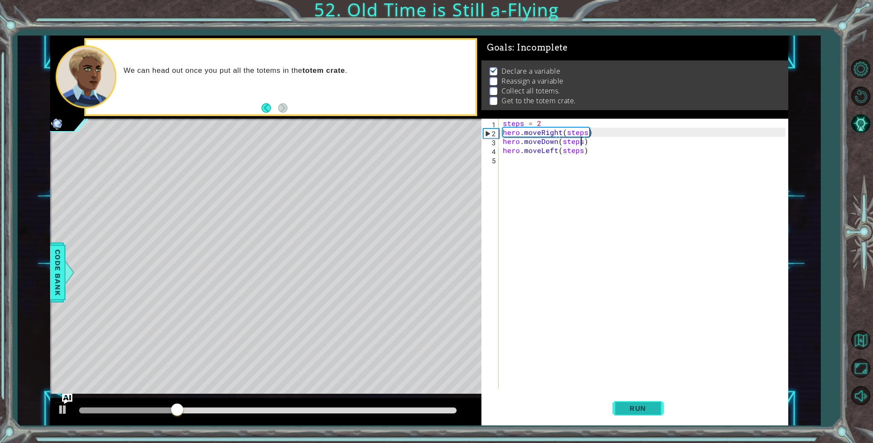
click at [650, 402] on button "Run" at bounding box center [638, 408] width 51 height 31
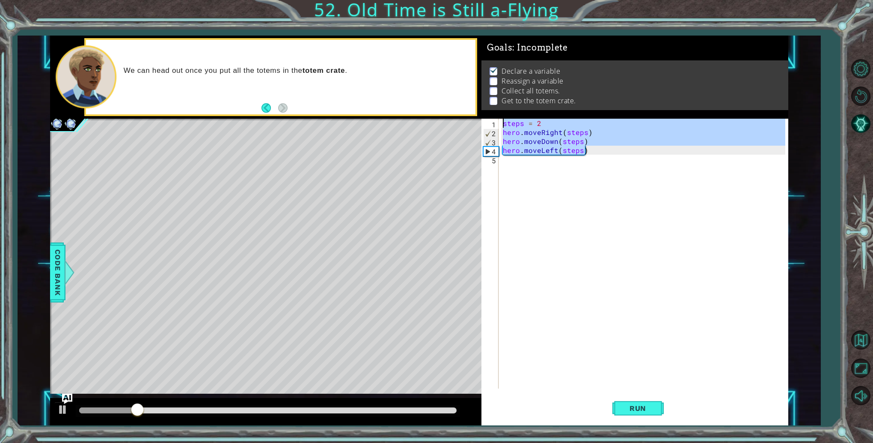
drag, startPoint x: 600, startPoint y: 152, endPoint x: 501, endPoint y: 121, distance: 103.6
click at [501, 121] on div "steps = 2 hero . moveRight ( steps ) hero . moveDown ( steps ) hero . moveLeft …" at bounding box center [645, 263] width 289 height 288
type textarea "hero.moveLeft(steps)"
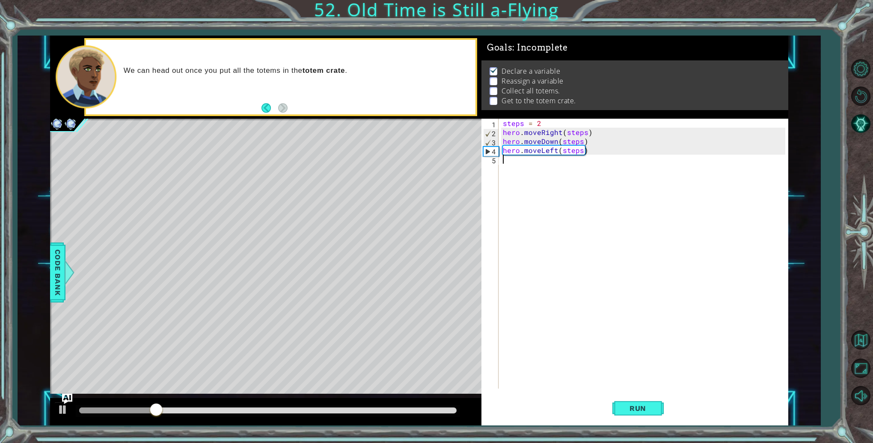
scroll to position [0, 0]
paste textarea "hero.moveLeft(steps)"
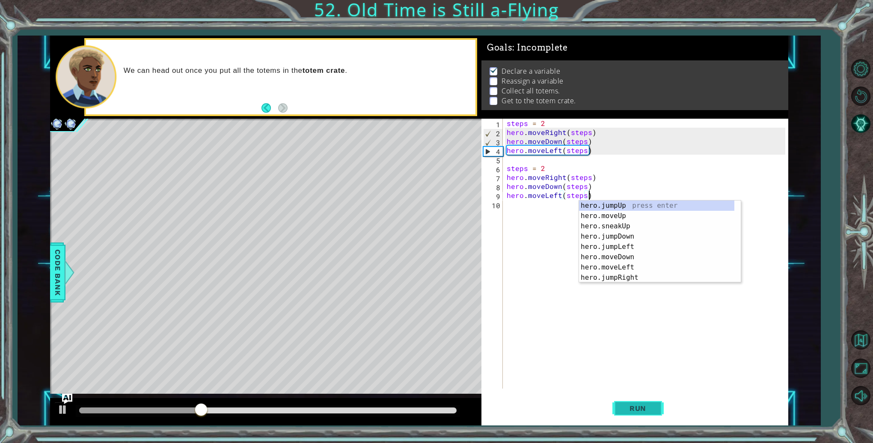
click at [635, 402] on button "Run" at bounding box center [638, 408] width 51 height 31
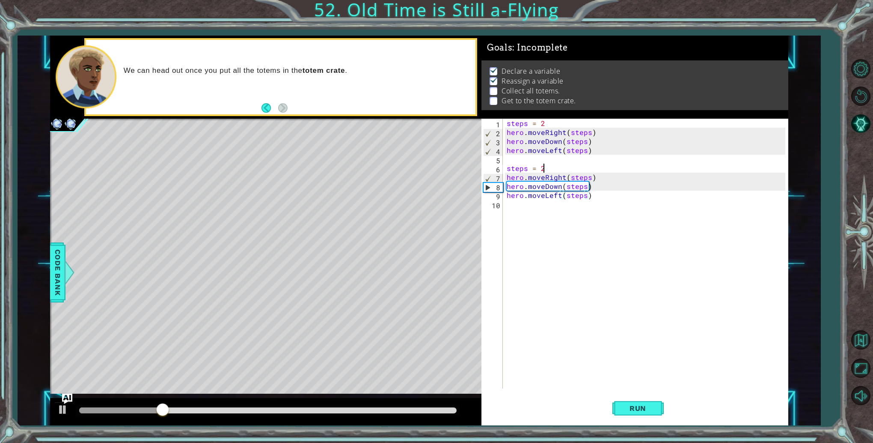
click at [560, 170] on div "steps = 2 hero . moveRight ( steps ) hero . moveDown ( steps ) hero . moveLeft …" at bounding box center [647, 263] width 285 height 288
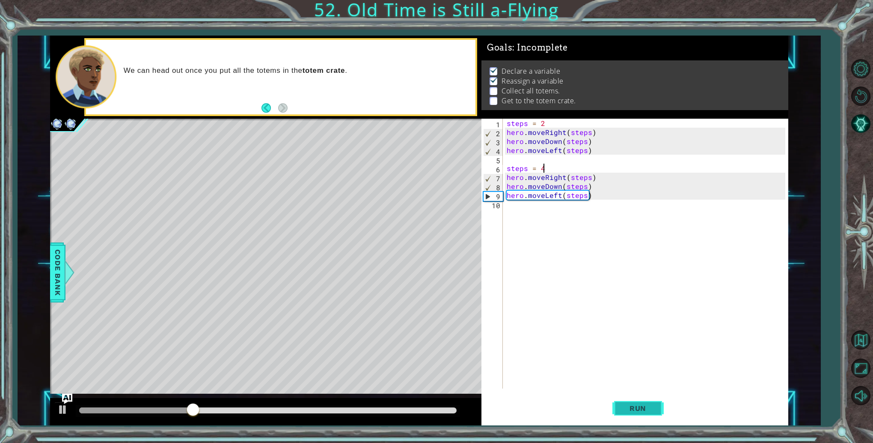
click at [646, 399] on button "Run" at bounding box center [638, 408] width 51 height 31
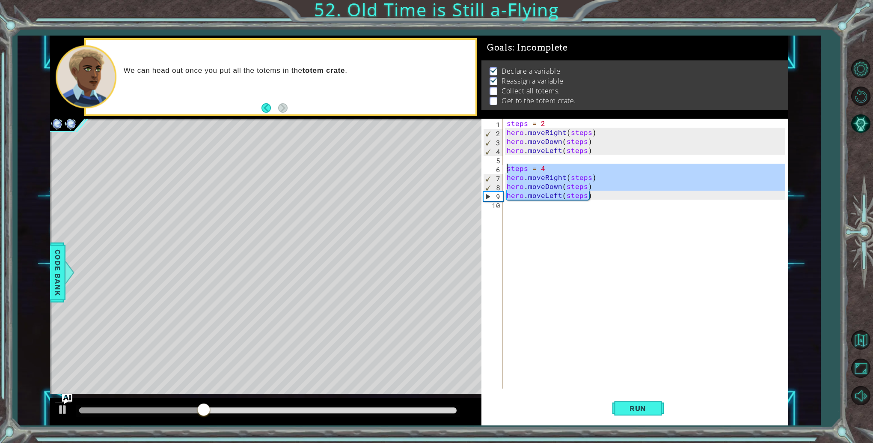
drag, startPoint x: 602, startPoint y: 199, endPoint x: 505, endPoint y: 170, distance: 101.2
click at [505, 170] on div "steps = 2 hero . moveRight ( steps ) hero . moveDown ( steps ) hero . moveLeft …" at bounding box center [647, 263] width 285 height 288
click at [602, 191] on div "steps = 2 hero . moveRight ( steps ) hero . moveDown ( steps ) hero . moveLeft …" at bounding box center [645, 254] width 280 height 270
type textarea "hero.moveLeft(steps)"
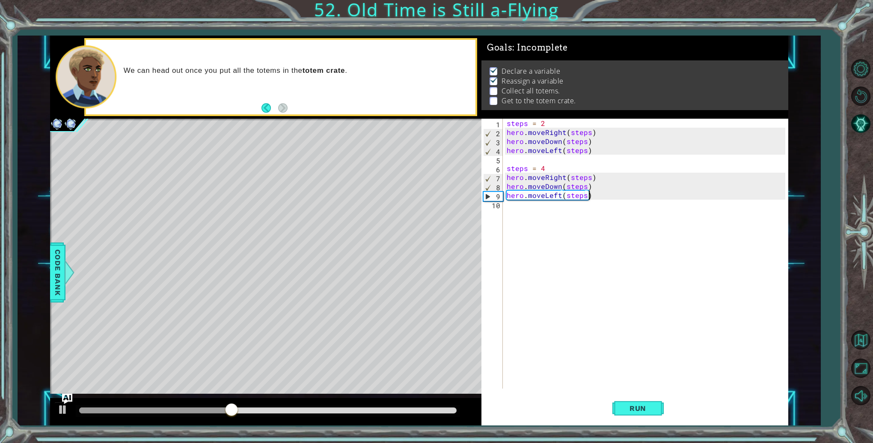
click at [602, 191] on div "steps = 2 hero . moveRight ( steps ) hero . moveDown ( steps ) hero . moveLeft …" at bounding box center [647, 263] width 285 height 288
paste textarea "hero.moveLeft(steps)"
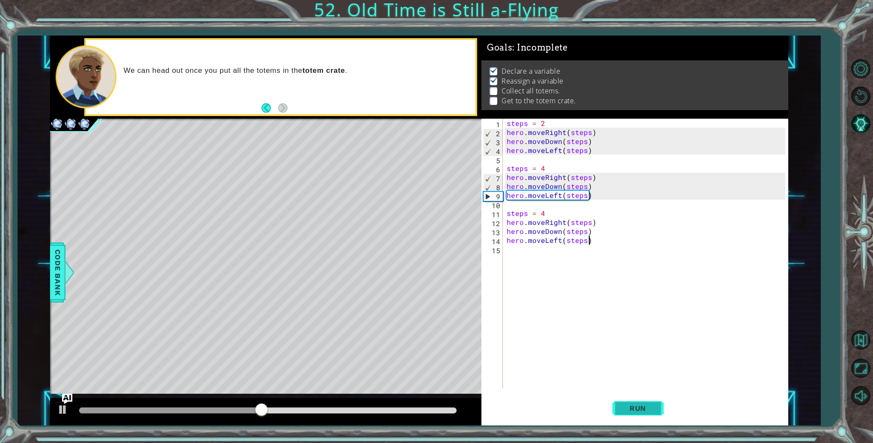
click at [648, 408] on span "Run" at bounding box center [638, 408] width 34 height 9
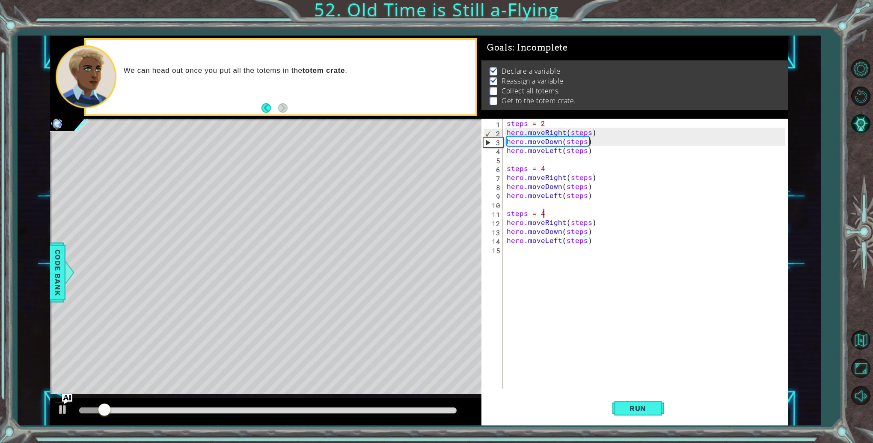
click at [575, 216] on div "steps = 2 hero . moveRight ( steps ) hero . moveDown ( steps ) hero . moveLeft …" at bounding box center [647, 263] width 285 height 288
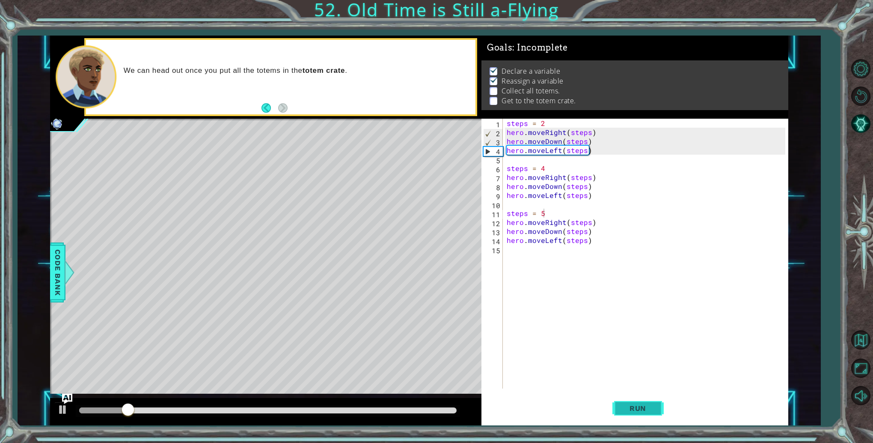
click at [635, 407] on span "Run" at bounding box center [638, 408] width 34 height 9
type textarea "steps = 6"
click at [629, 399] on button "Run" at bounding box center [638, 408] width 51 height 31
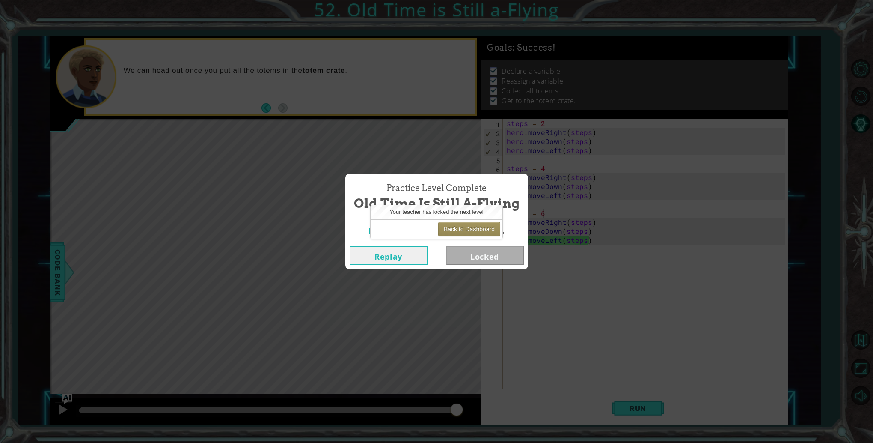
click at [476, 268] on div "Replay Locked" at bounding box center [437, 255] width 183 height 28
